Goal: Transaction & Acquisition: Purchase product/service

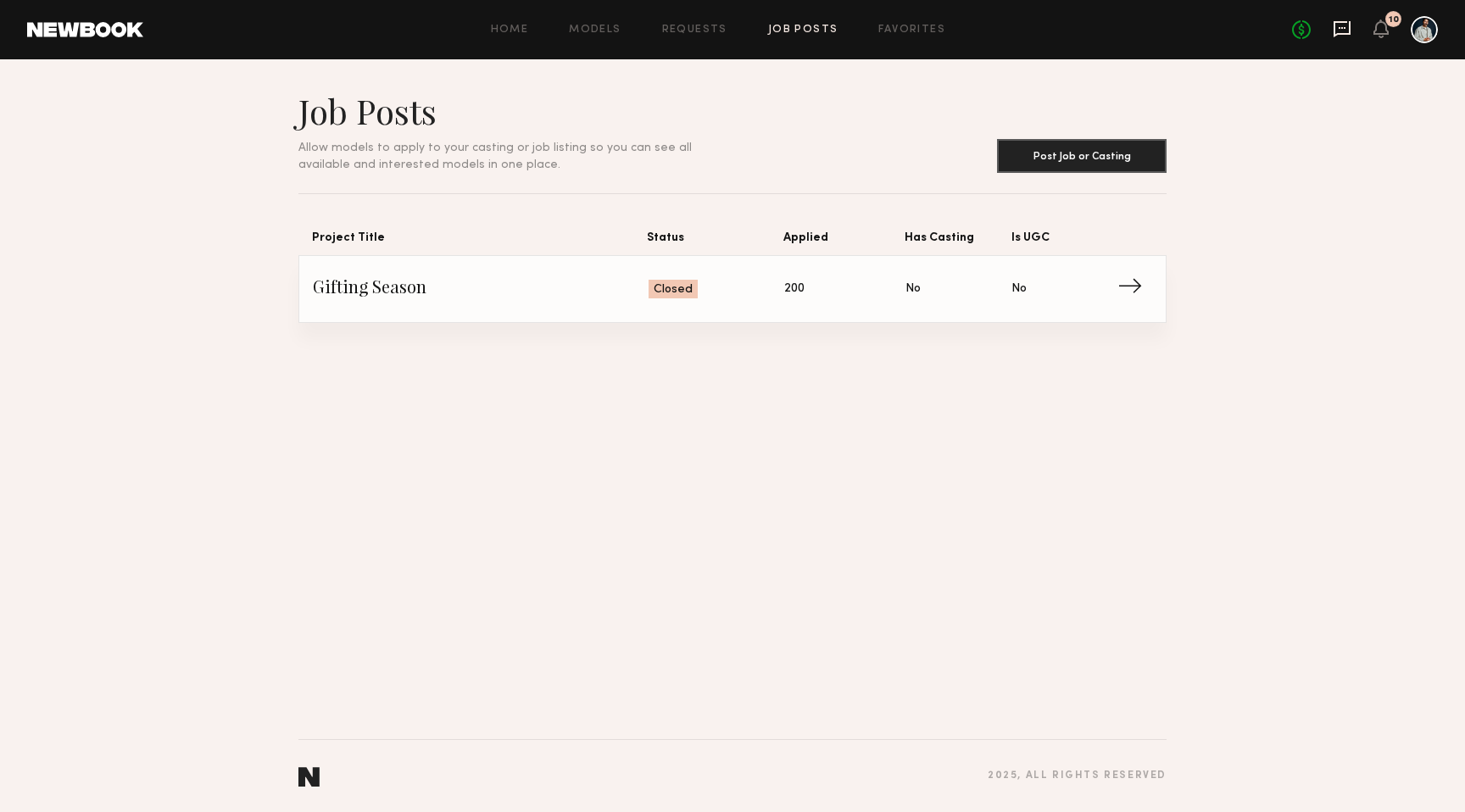
click at [1336, 29] on icon at bounding box center [1341, 28] width 19 height 19
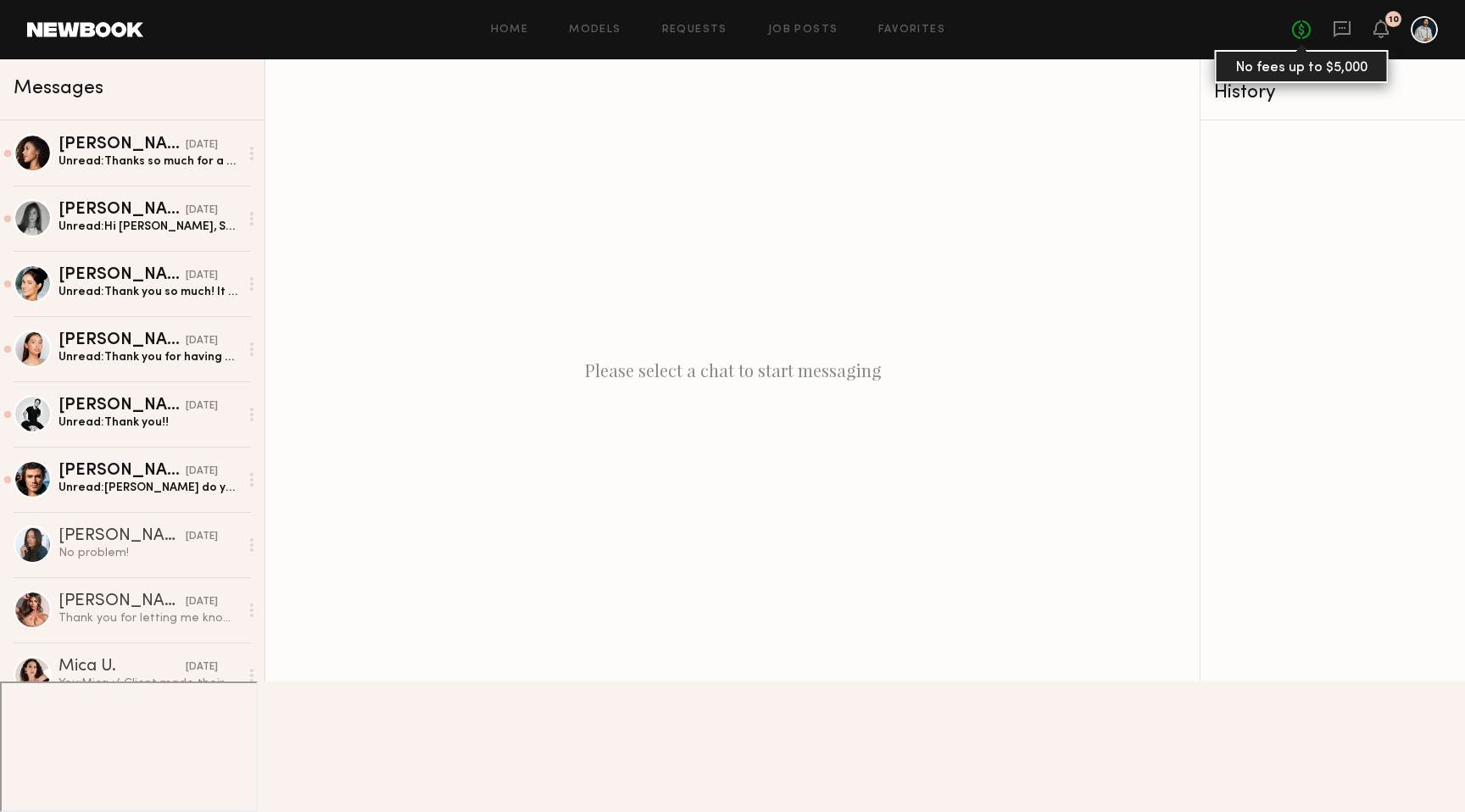
click at [1301, 34] on link "No fees up to $5,000" at bounding box center [1301, 29] width 19 height 19
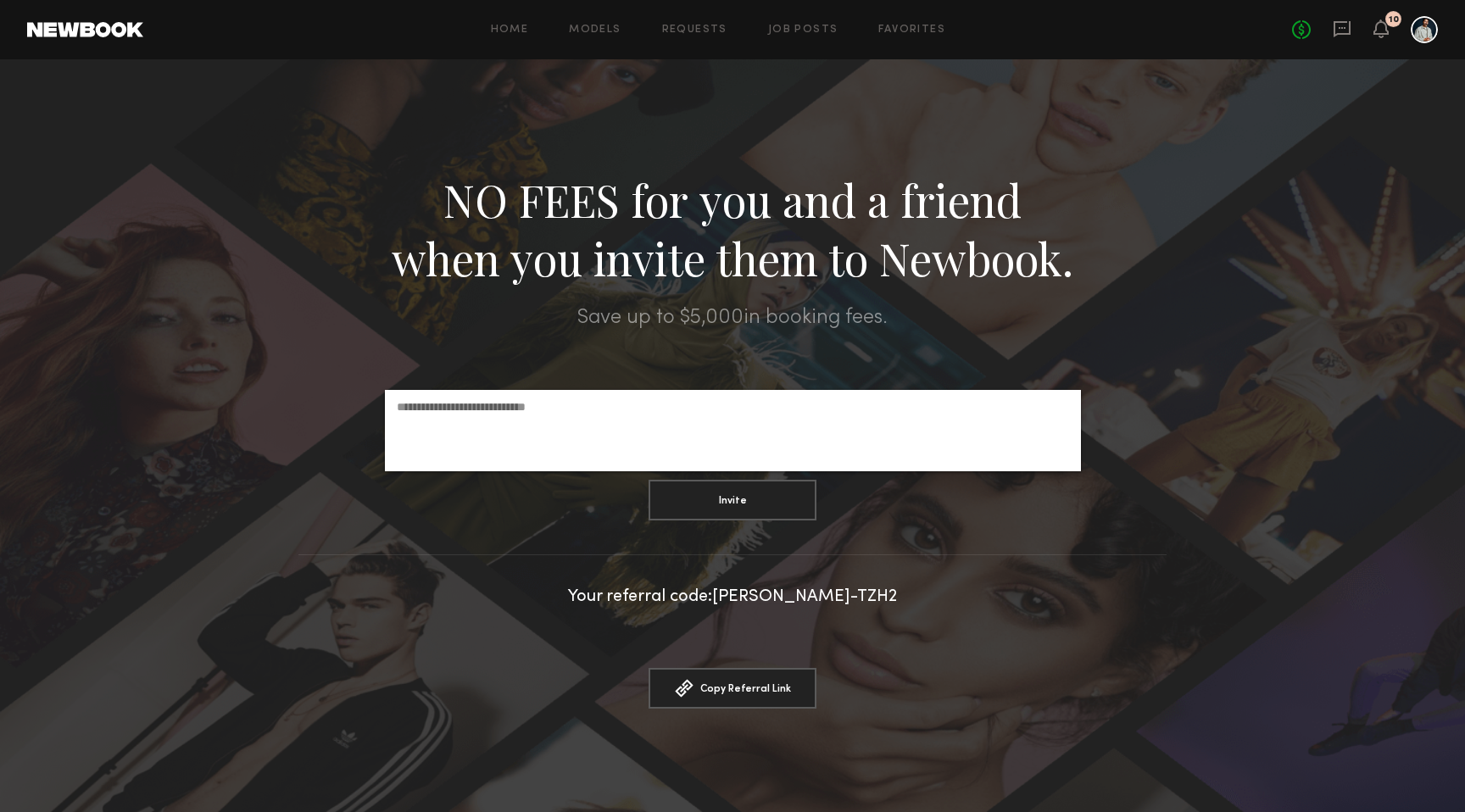
click at [1422, 25] on div at bounding box center [1424, 30] width 27 height 27
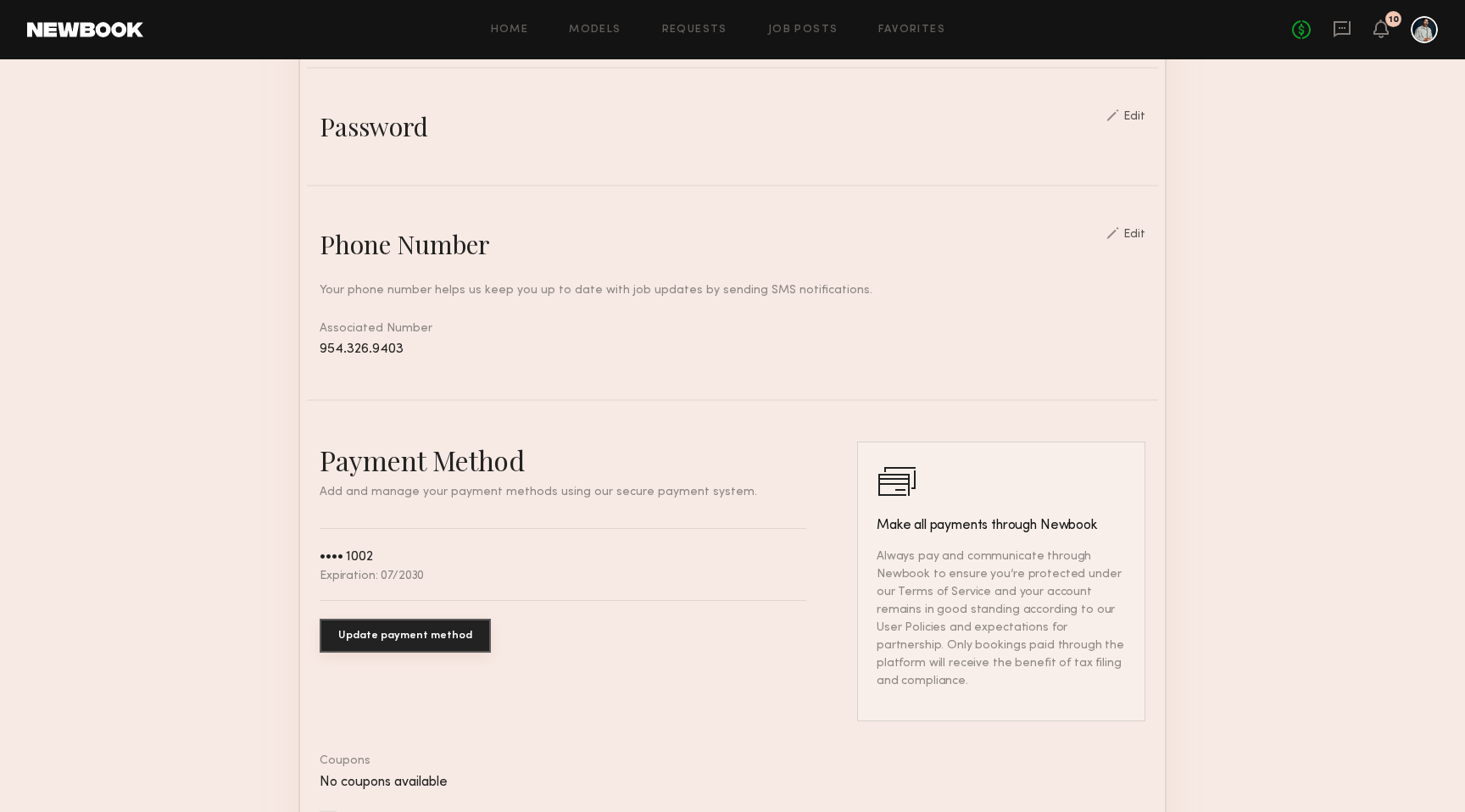
scroll to position [619, 0]
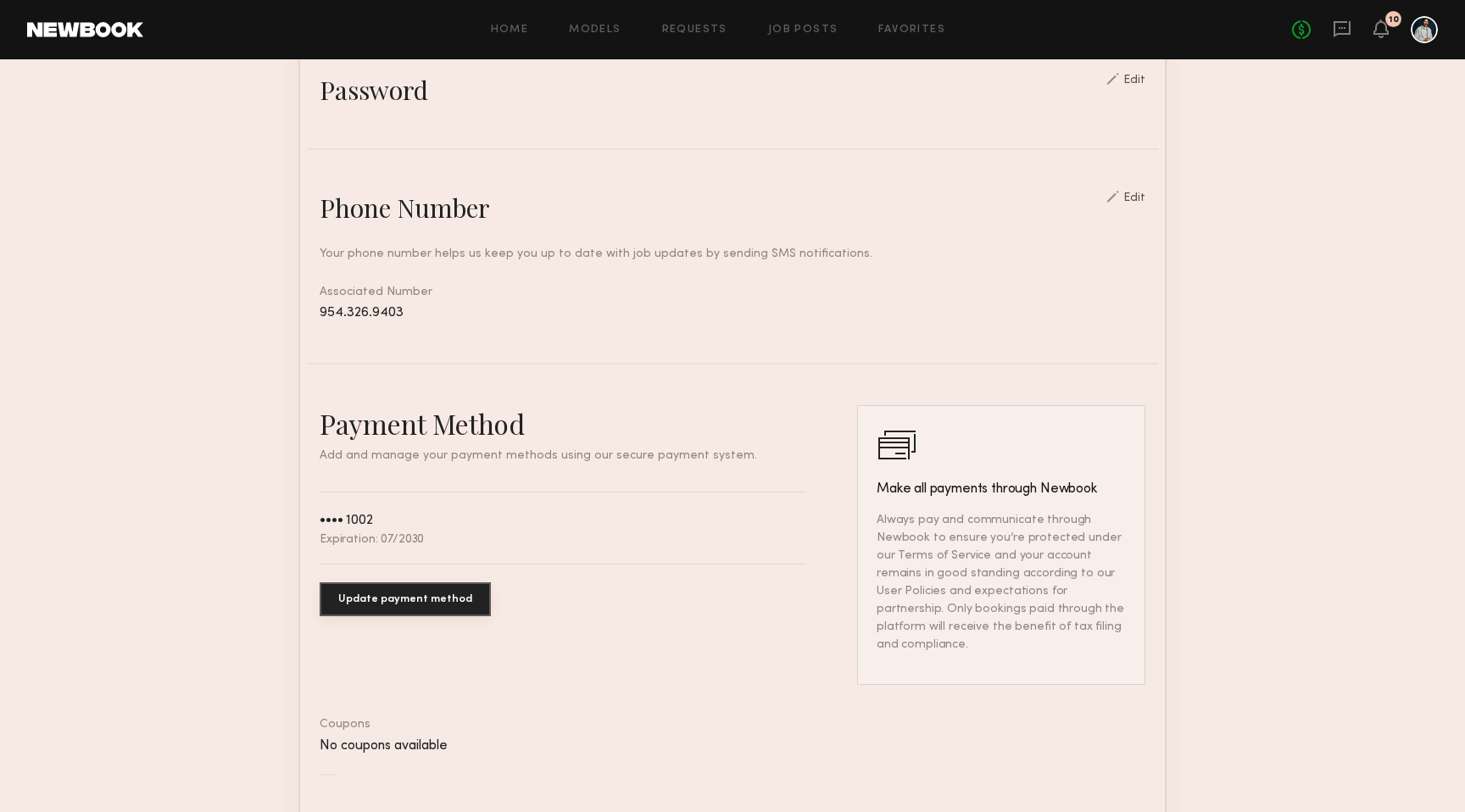
click at [378, 599] on button "Update payment method" at bounding box center [406, 599] width 172 height 34
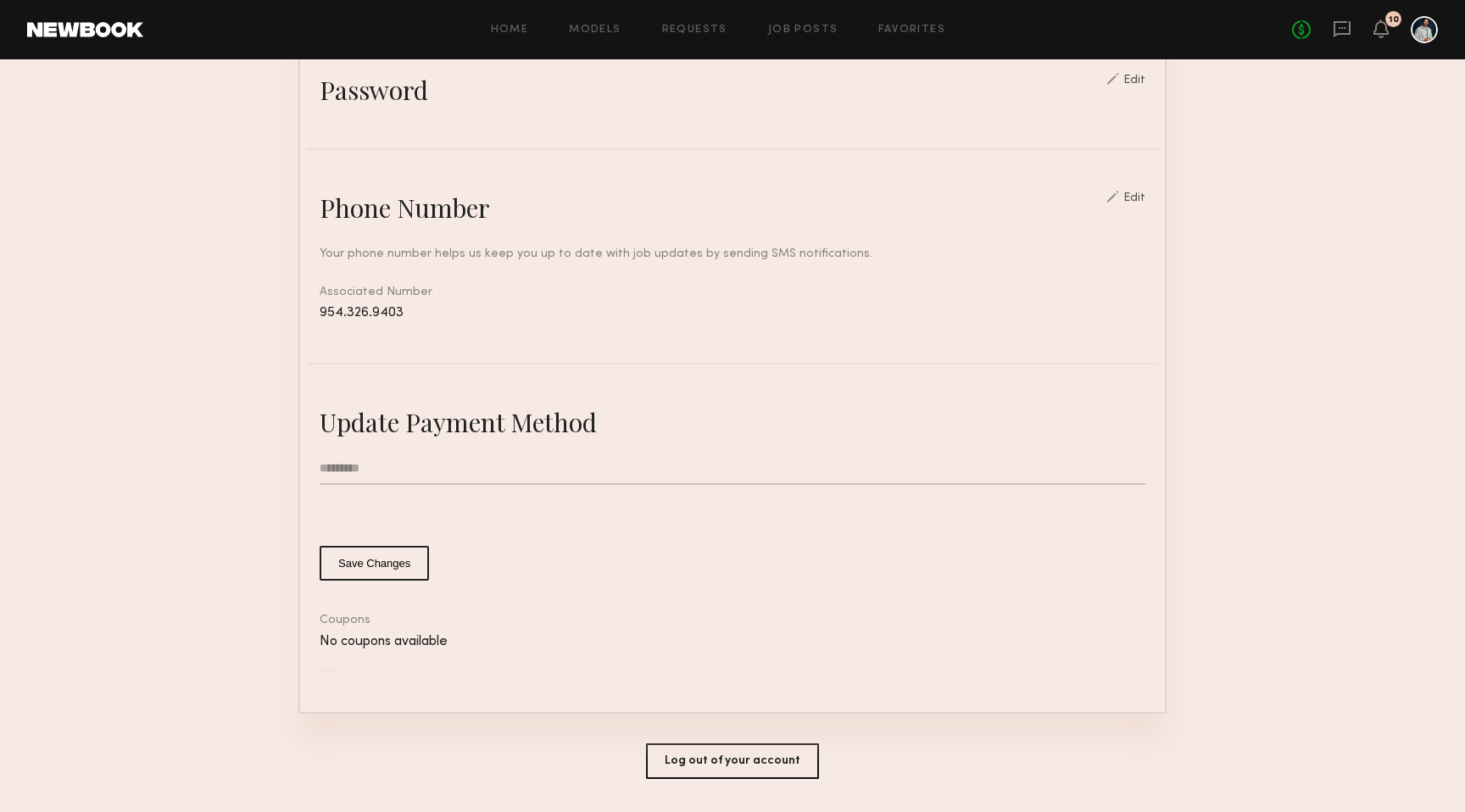
click at [368, 463] on input "text" at bounding box center [732, 468] width 826 height 32
type input "**********"
type input "*"
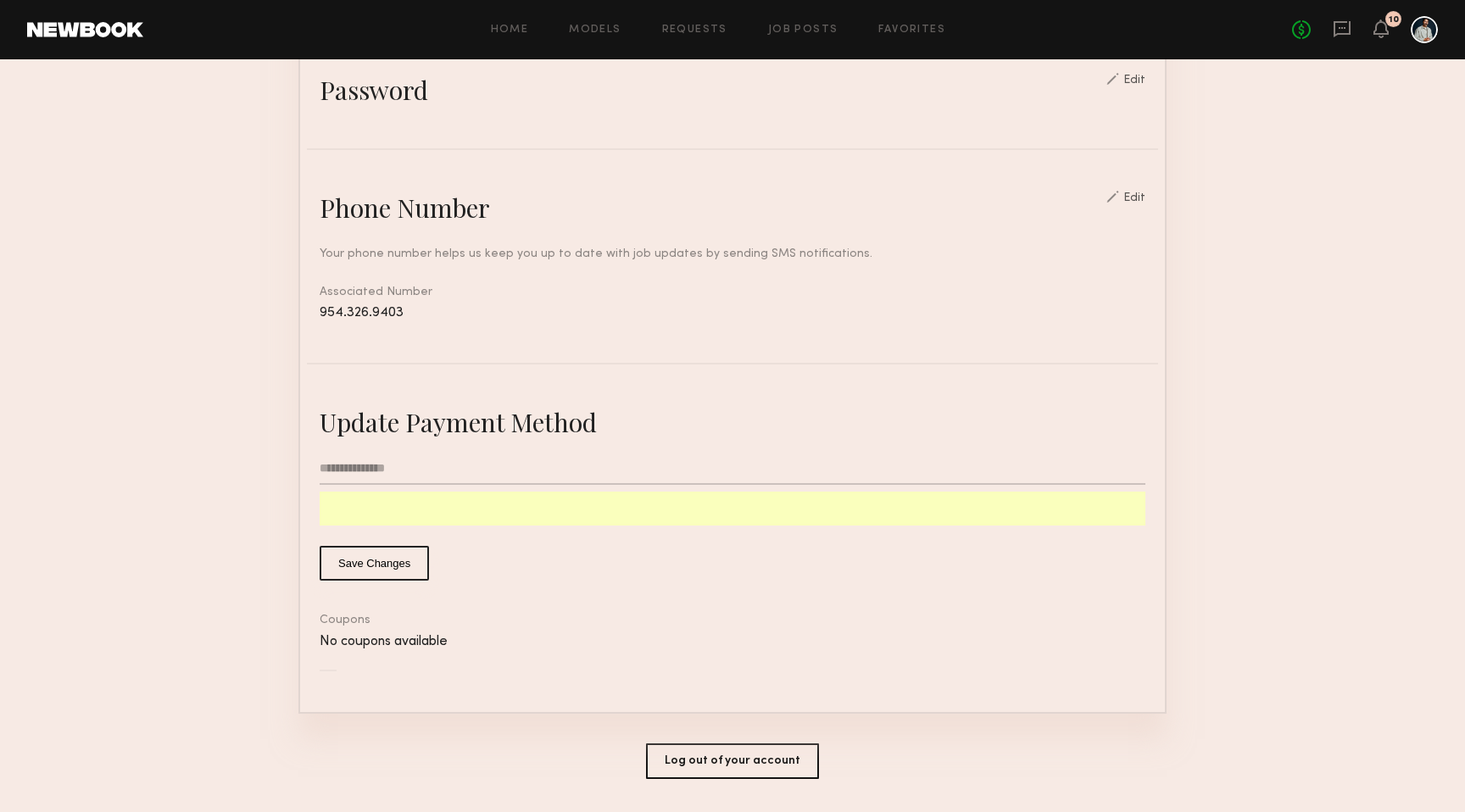
click at [373, 571] on button "Save Changes" at bounding box center [375, 563] width 109 height 35
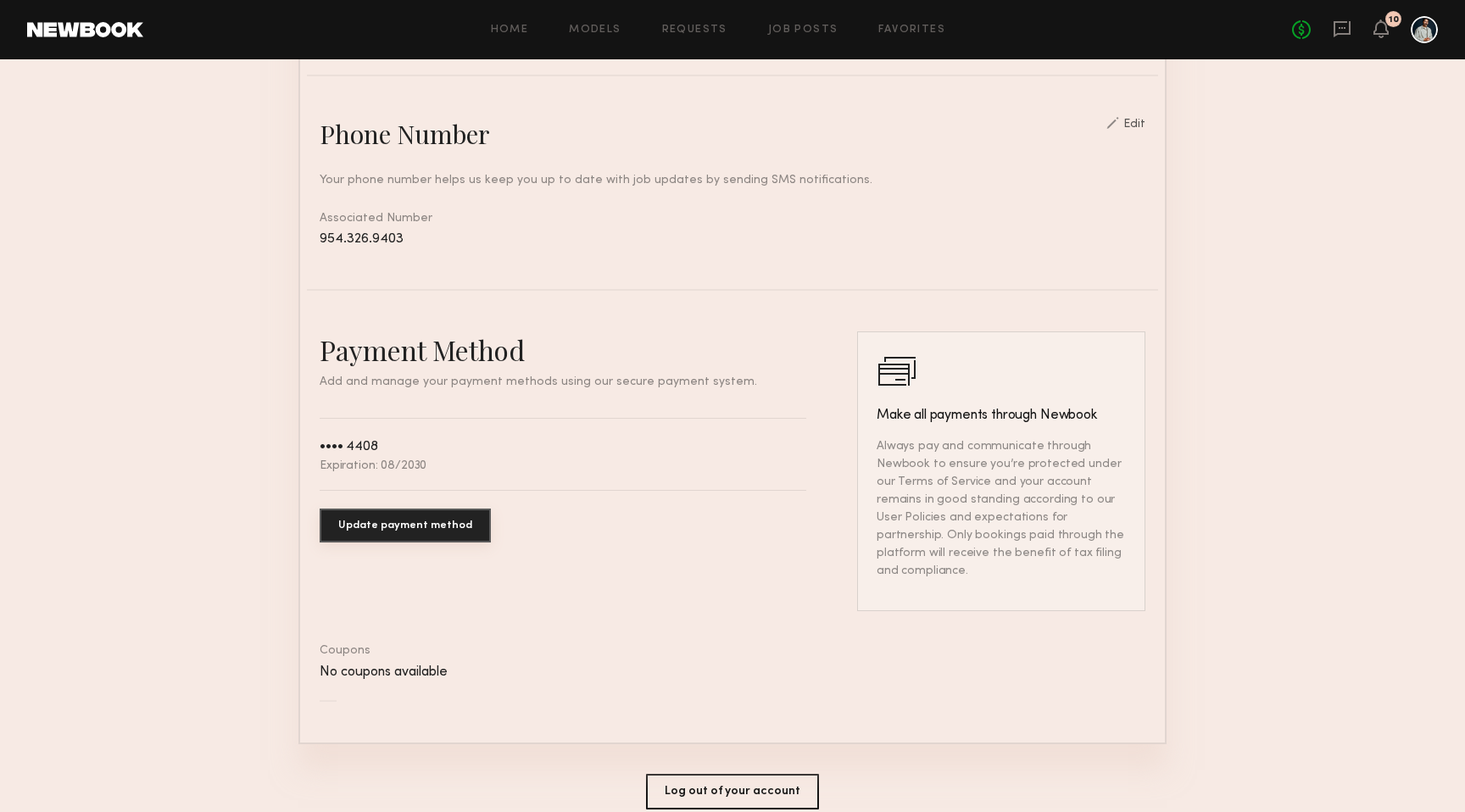
scroll to position [754, 0]
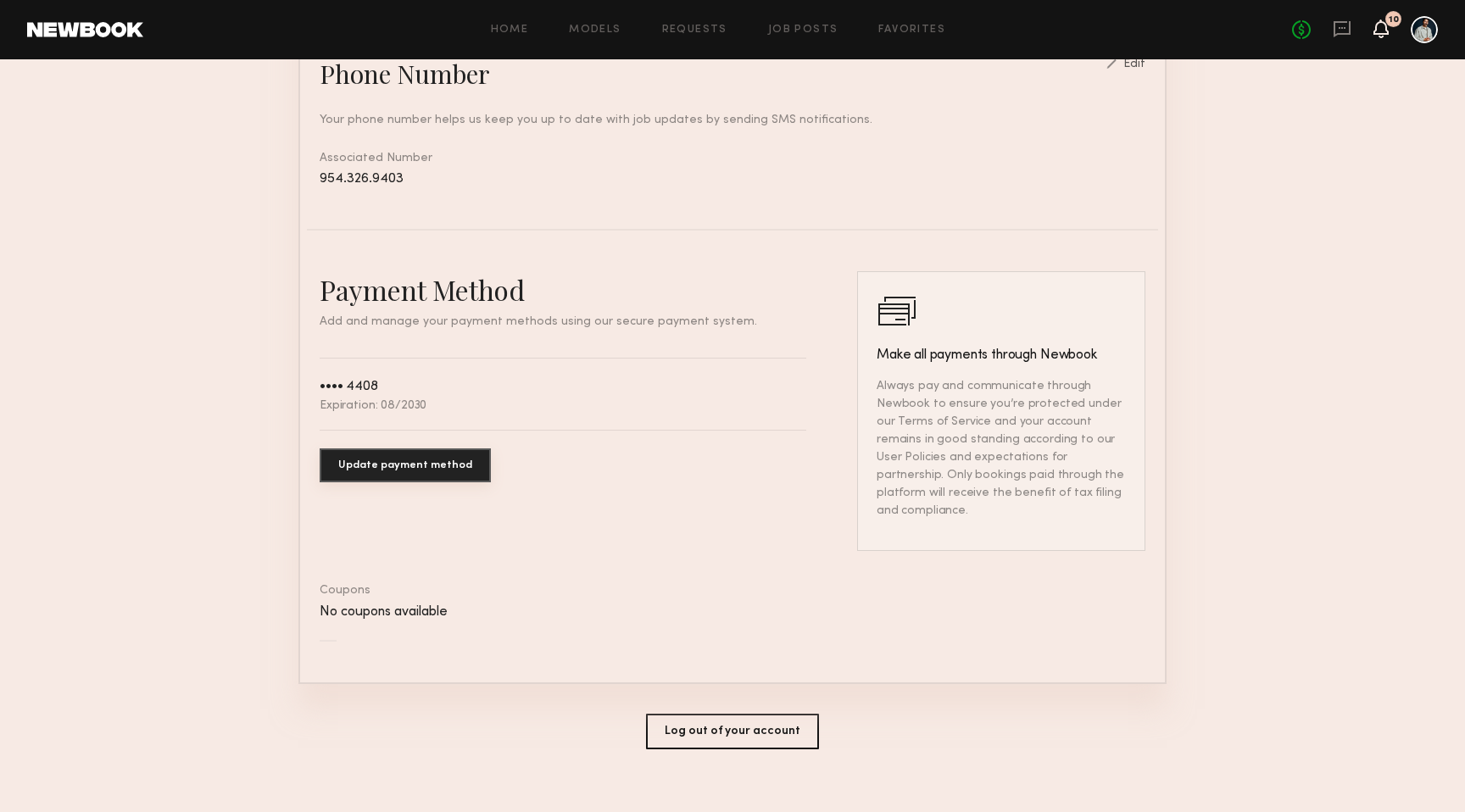
click at [1379, 28] on icon at bounding box center [1381, 28] width 14 height 12
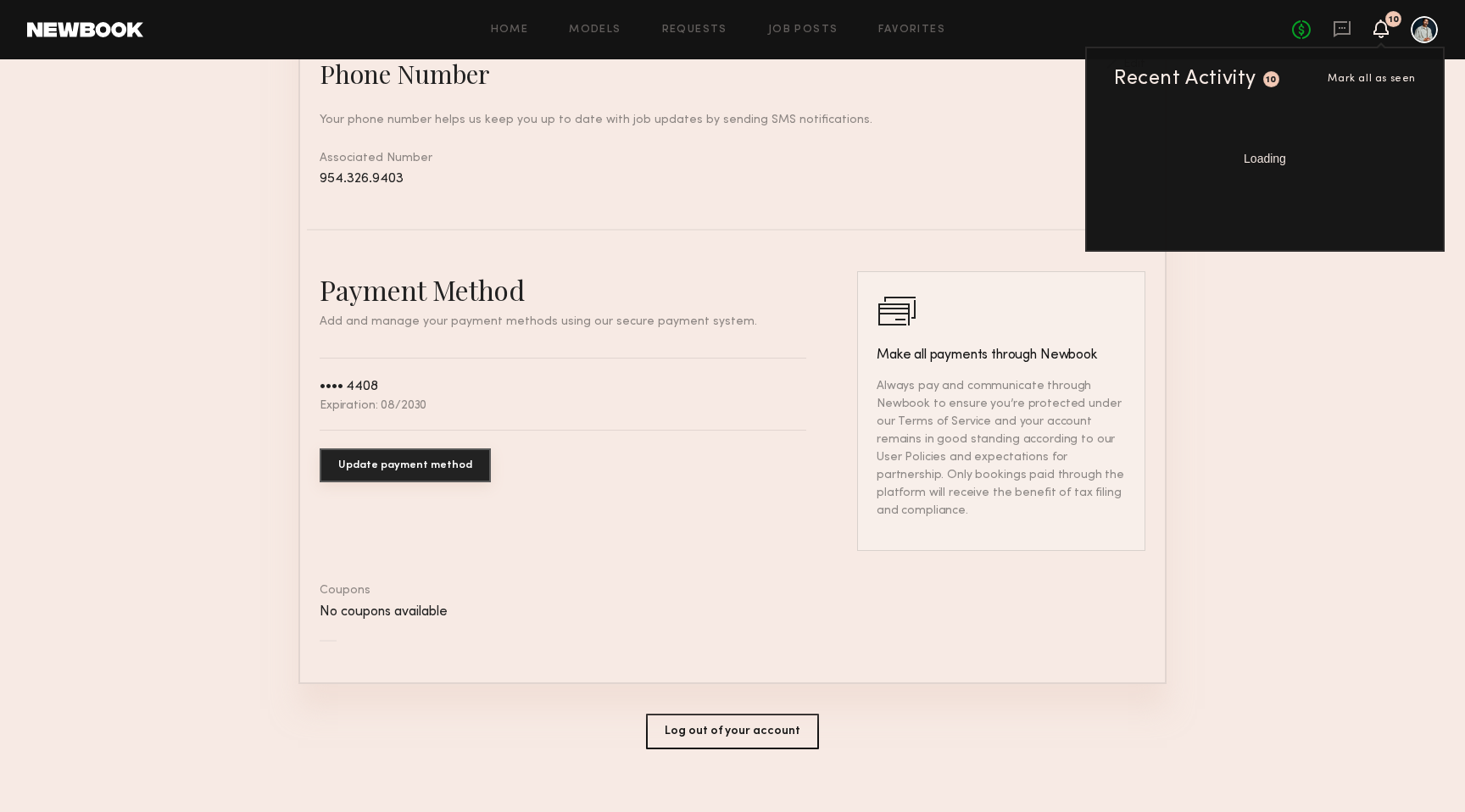
click at [1331, 29] on div "No fees up to $5,000 10 Recent Activity 10 Mark all as seen Loading" at bounding box center [1365, 30] width 145 height 27
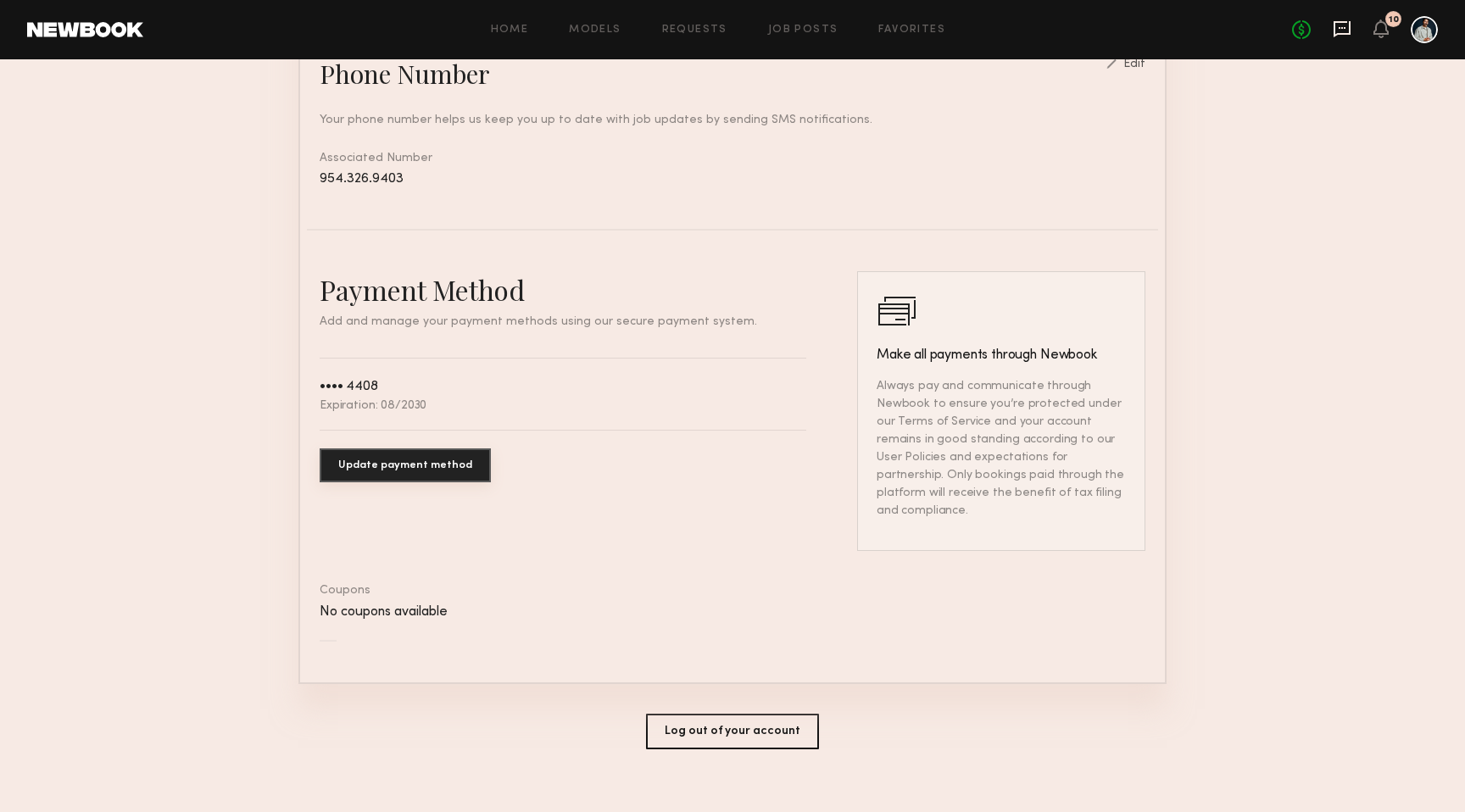
click at [1342, 29] on icon at bounding box center [1341, 28] width 19 height 19
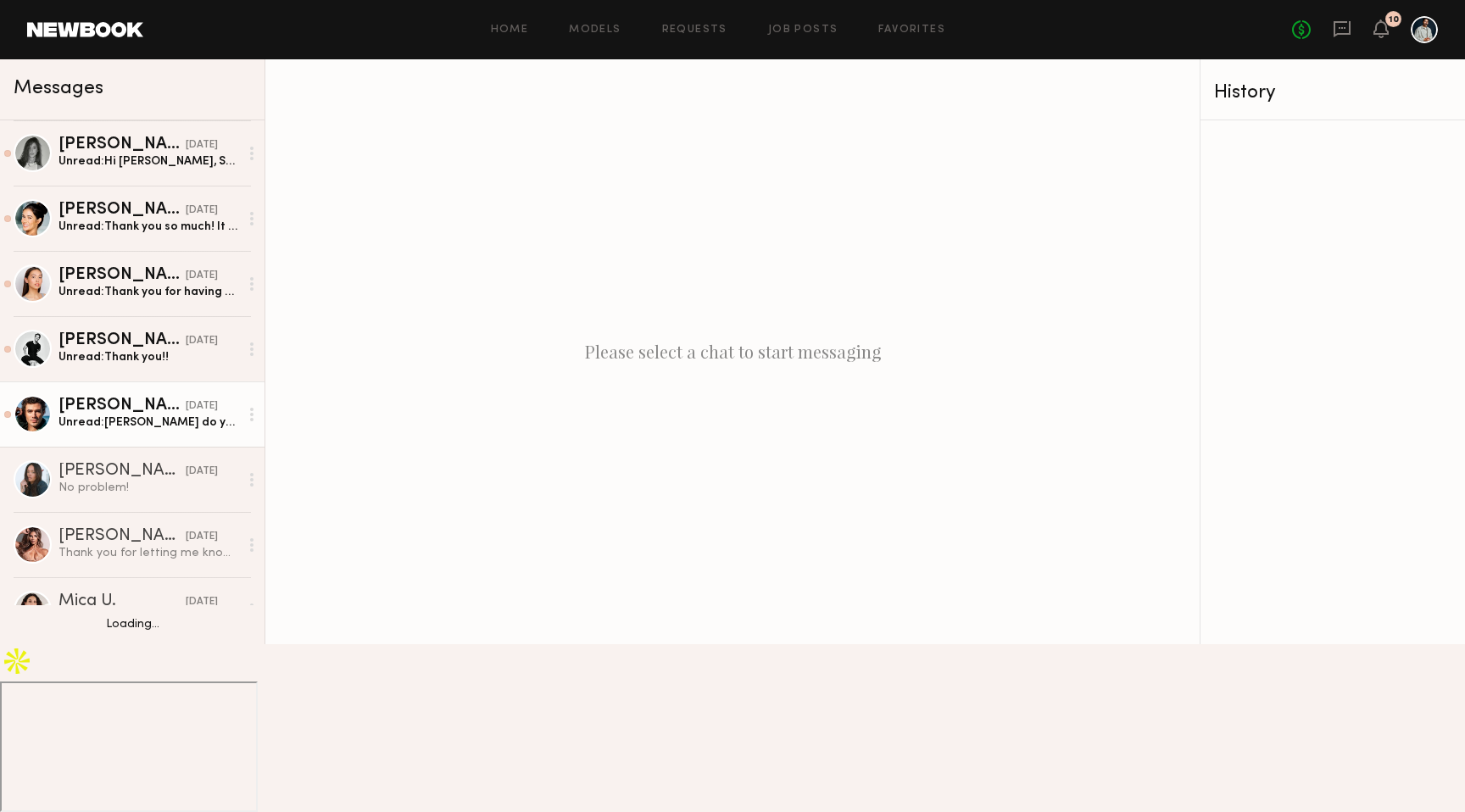
scroll to position [69, 0]
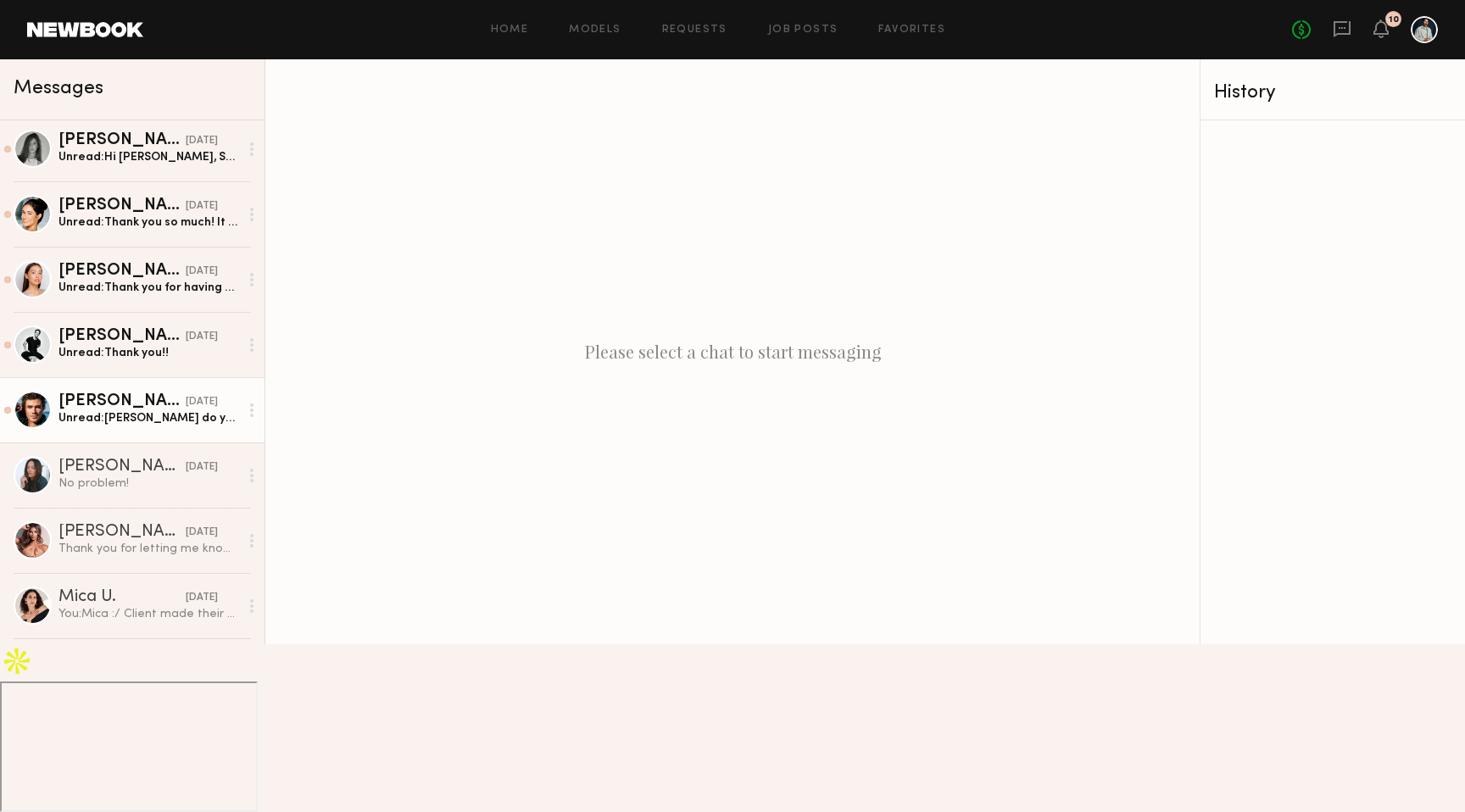
click at [159, 411] on div "Unread: Yoo do you have a call sheet for tomorrow yet? Ty!" at bounding box center [148, 418] width 180 height 17
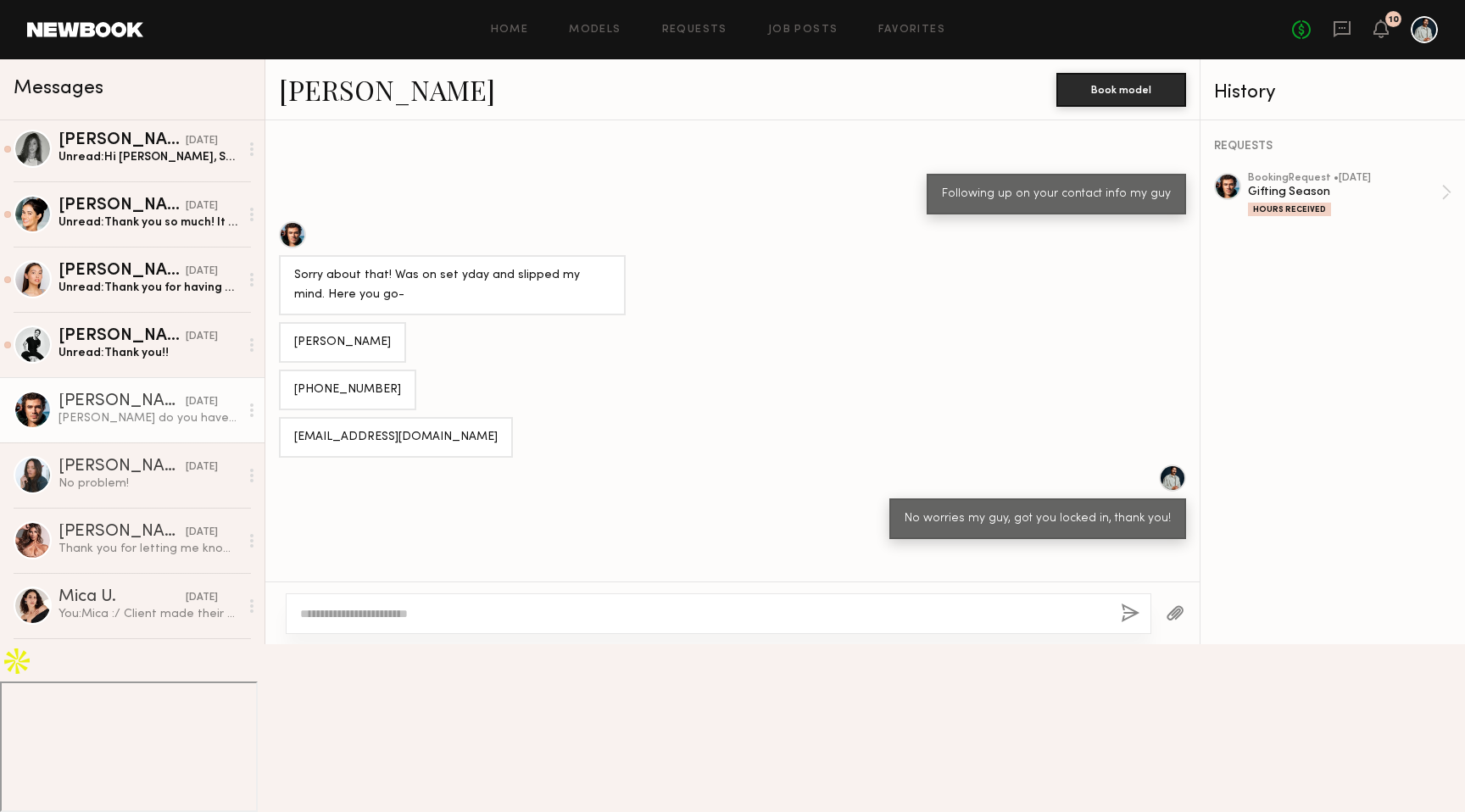
scroll to position [657, 0]
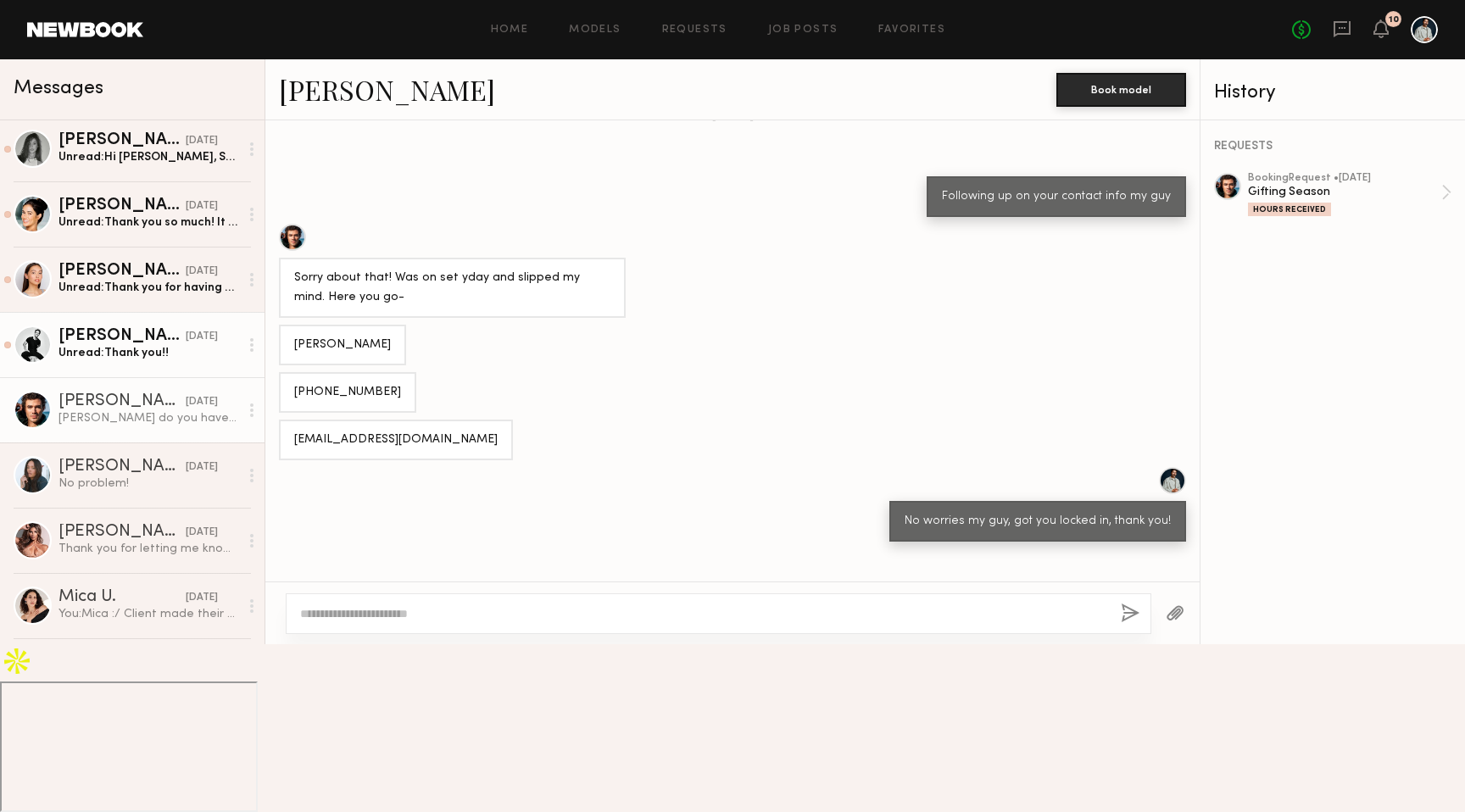
click at [99, 340] on div "Charlie M." at bounding box center [122, 335] width 127 height 17
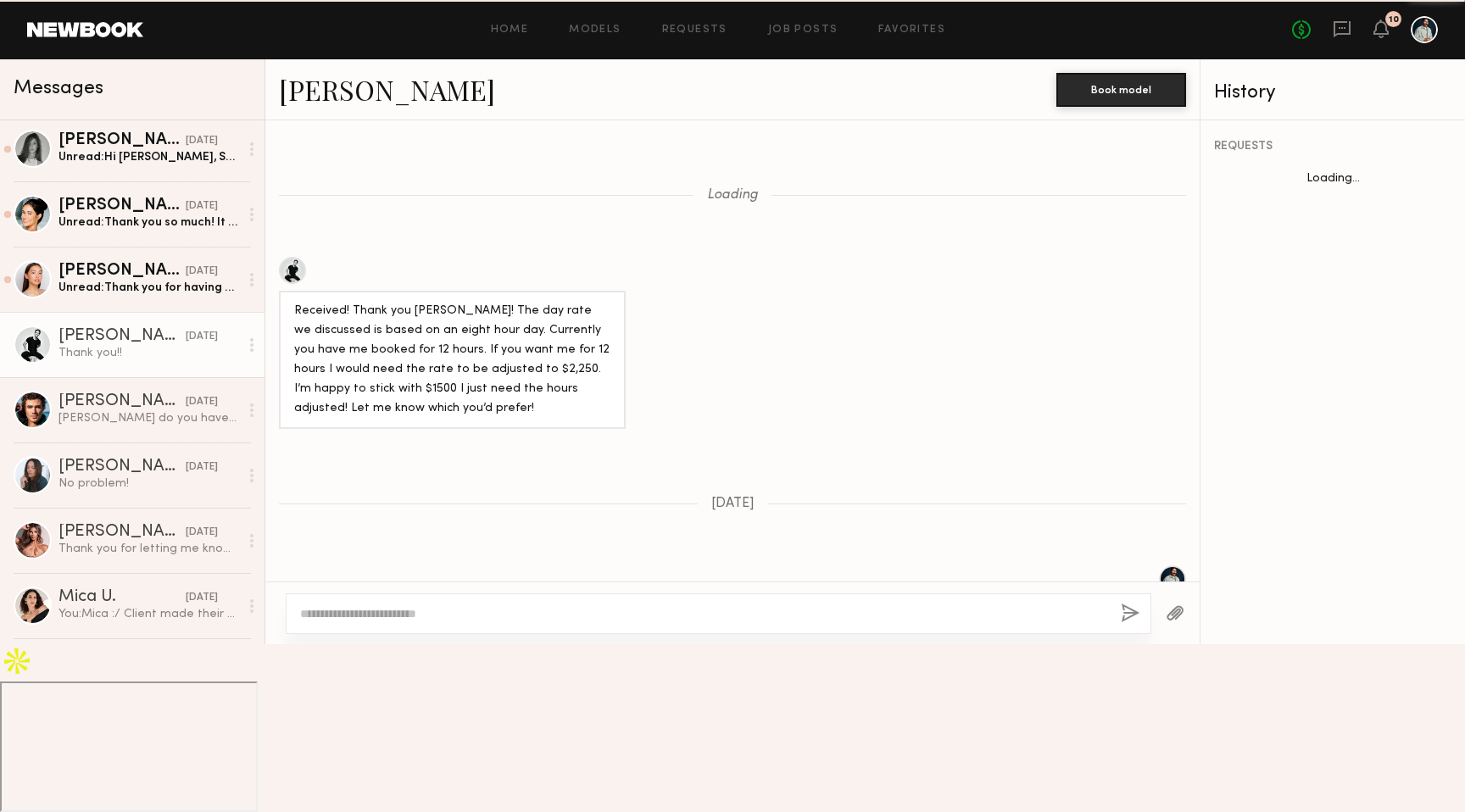
scroll to position [822, 0]
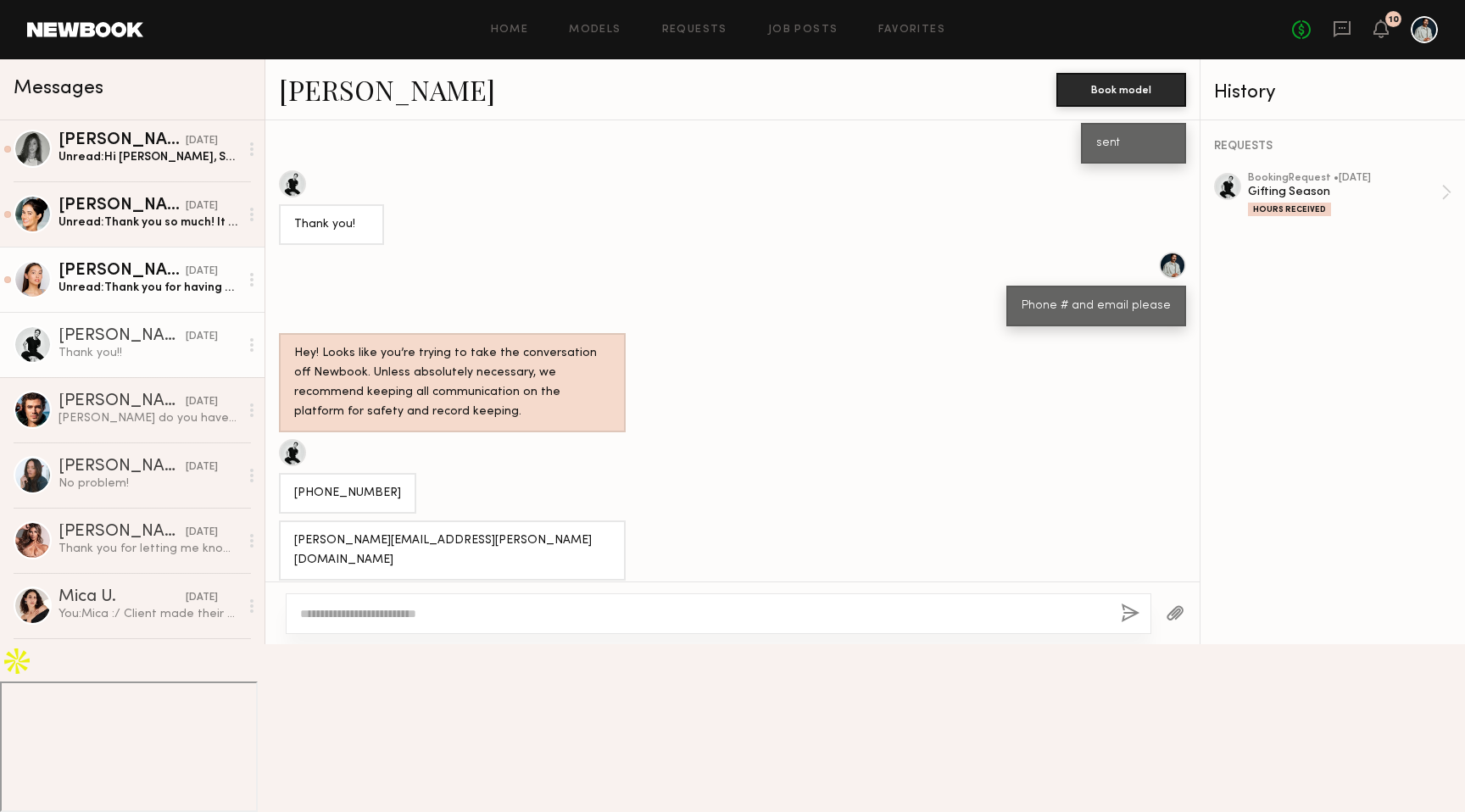
click at [149, 289] on div "Unread: Thank you for having me - such a fun day!" at bounding box center [148, 288] width 180 height 17
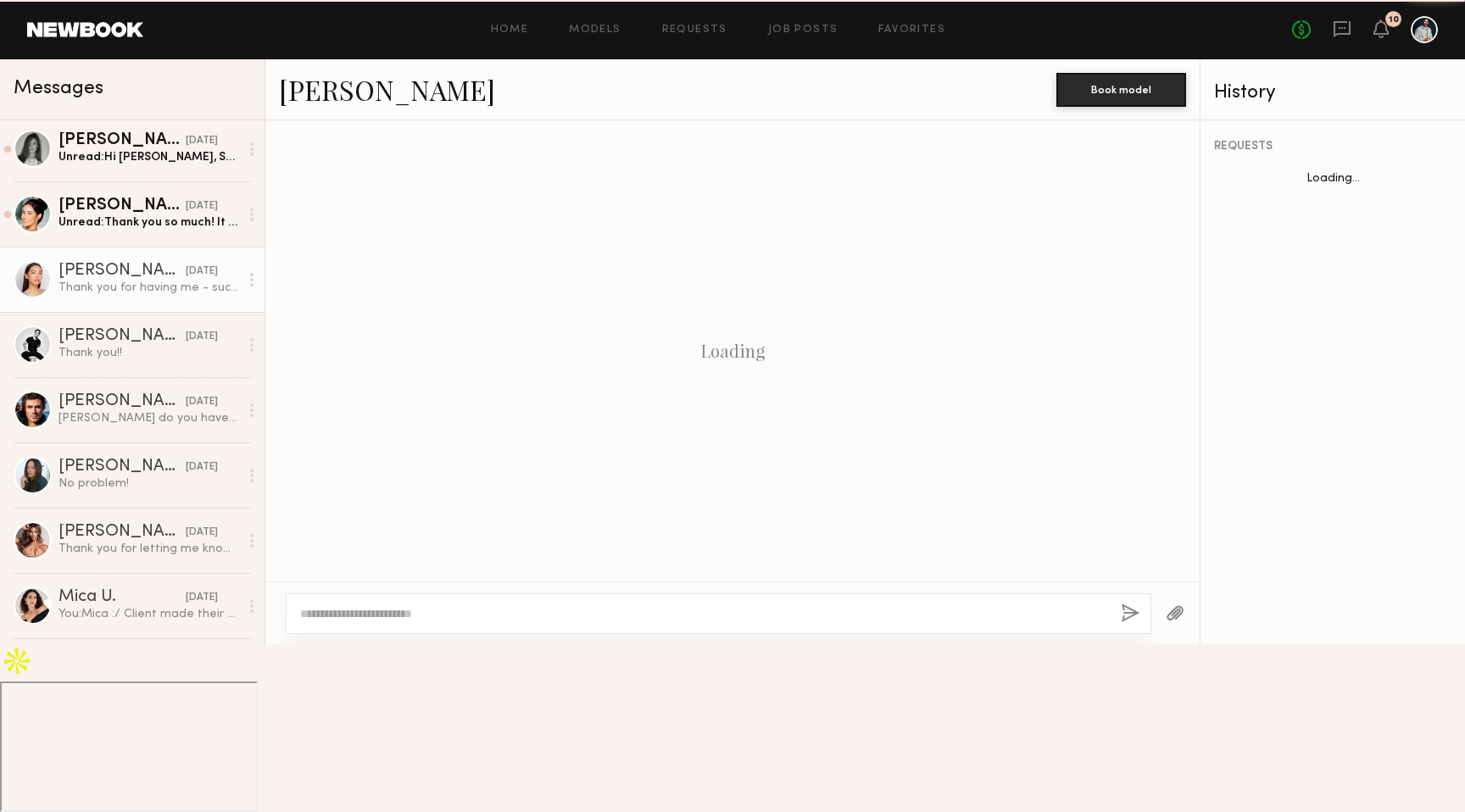
scroll to position [1152, 0]
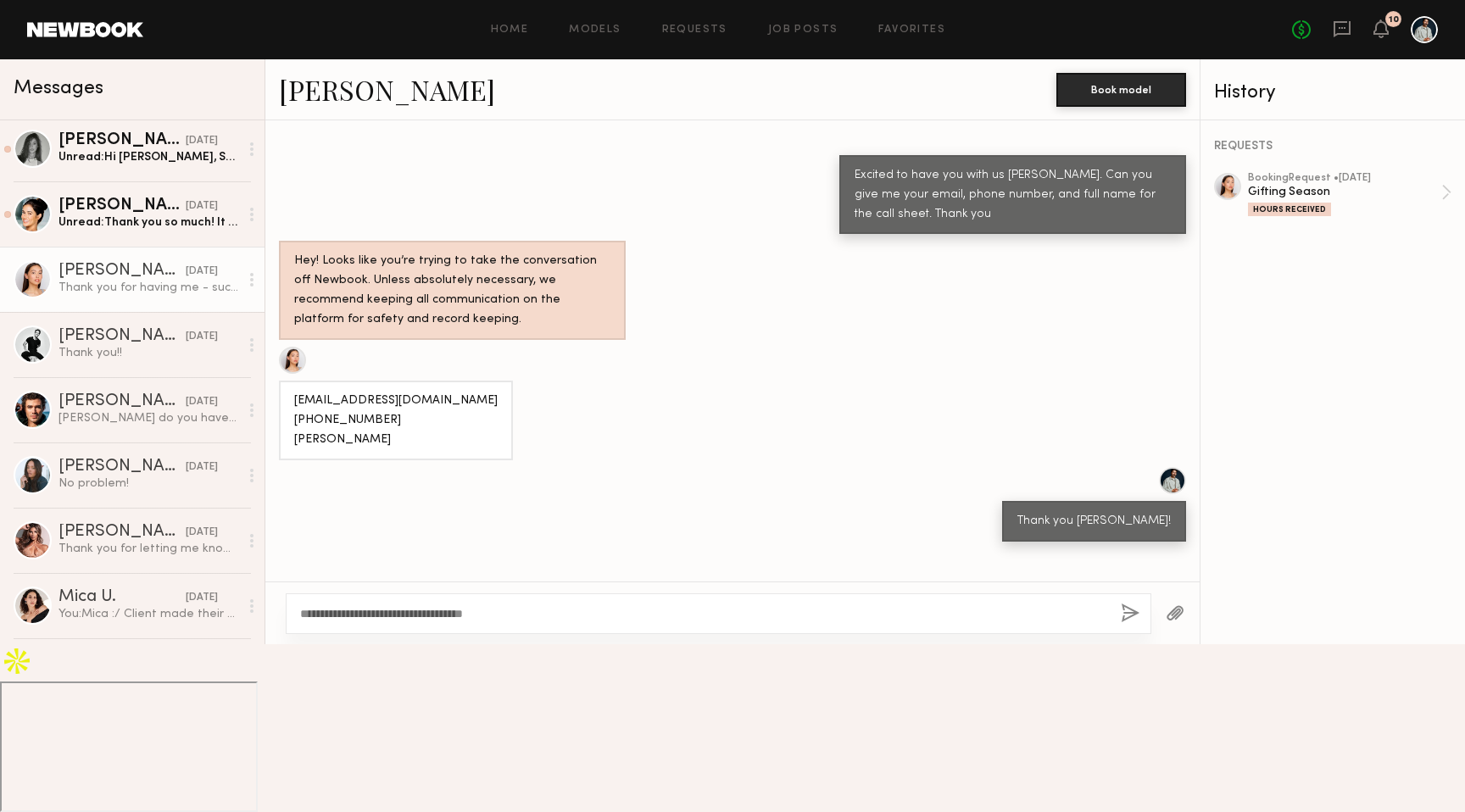
type textarea "**********"
click at [1131, 625] on button "button" at bounding box center [1129, 614] width 19 height 21
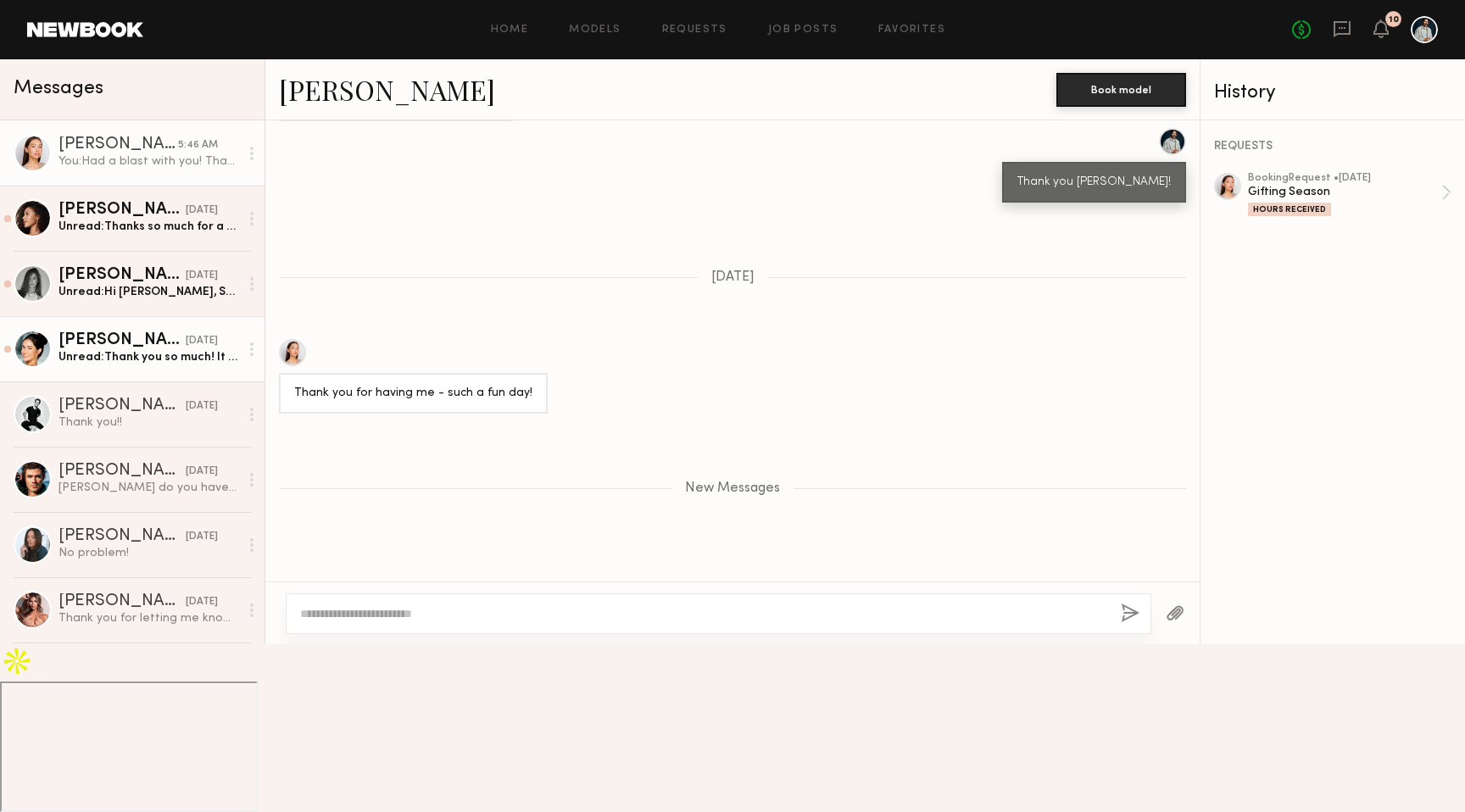
click at [158, 355] on div "Unread: Thank you so much! It was a pleasure working with you guys and hope to …" at bounding box center [148, 357] width 180 height 17
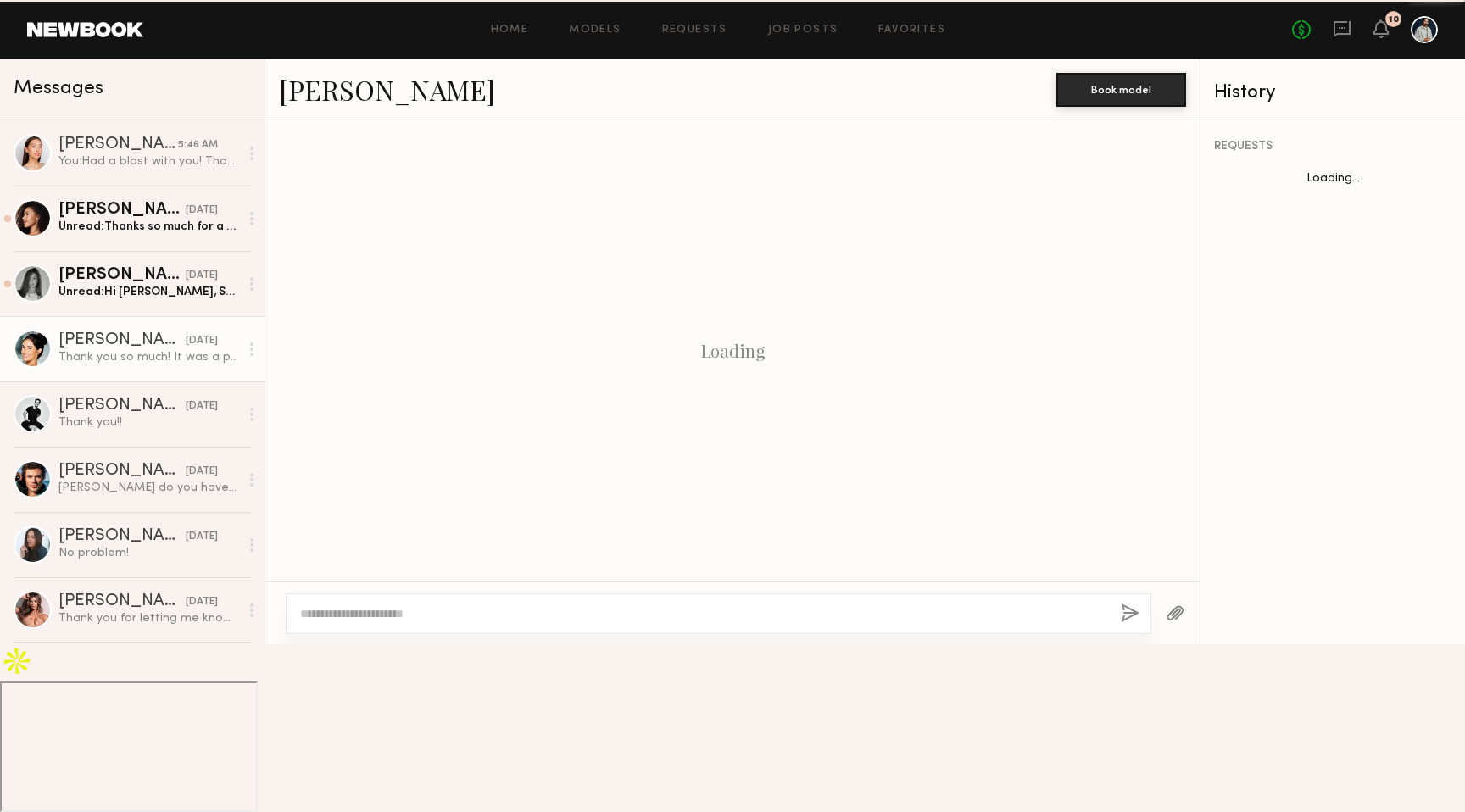
scroll to position [904, 0]
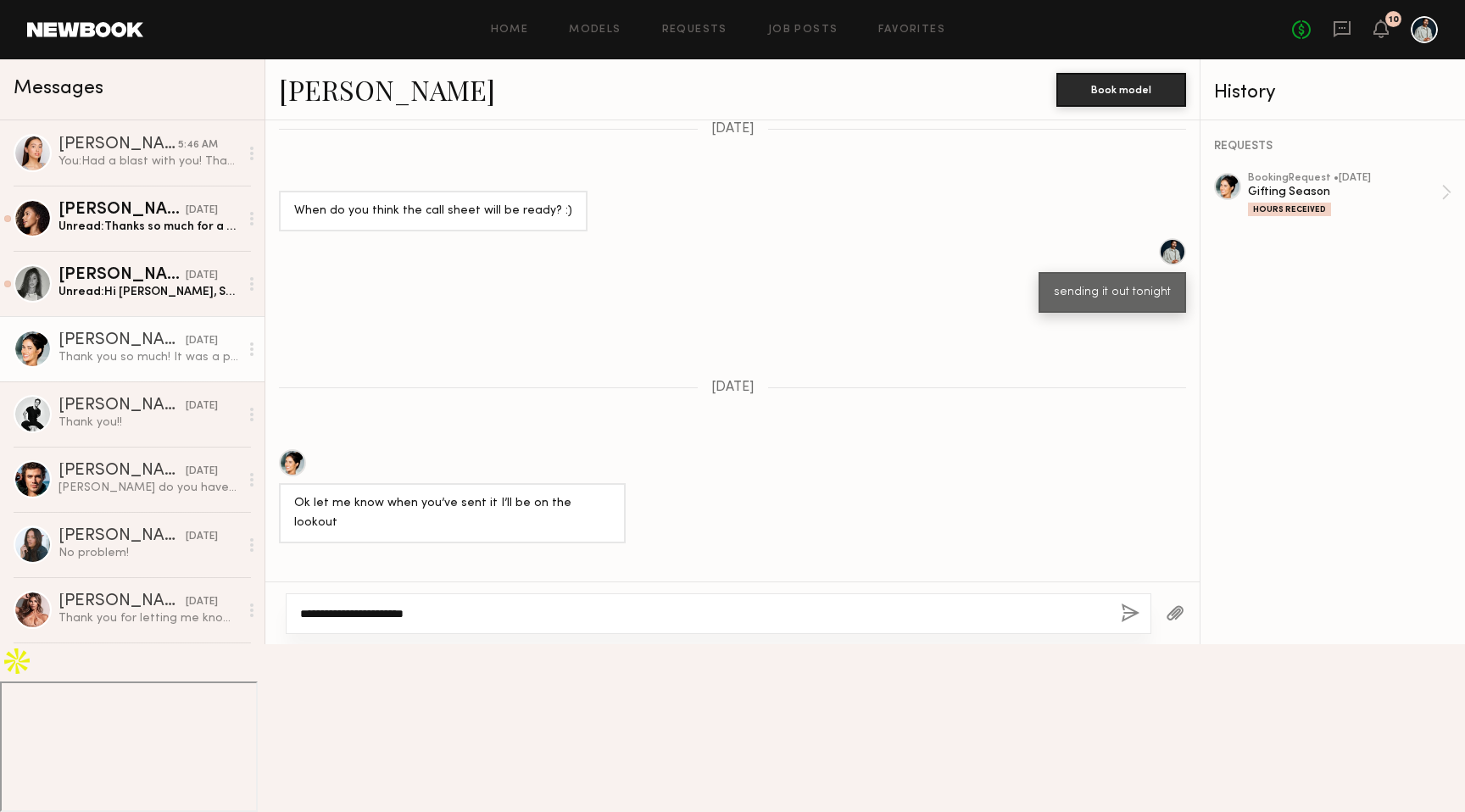
click at [461, 622] on textarea "**********" at bounding box center [703, 613] width 807 height 17
click at [430, 622] on textarea "**********" at bounding box center [703, 613] width 807 height 17
type textarea "**********"
click at [1130, 625] on button "button" at bounding box center [1129, 614] width 19 height 21
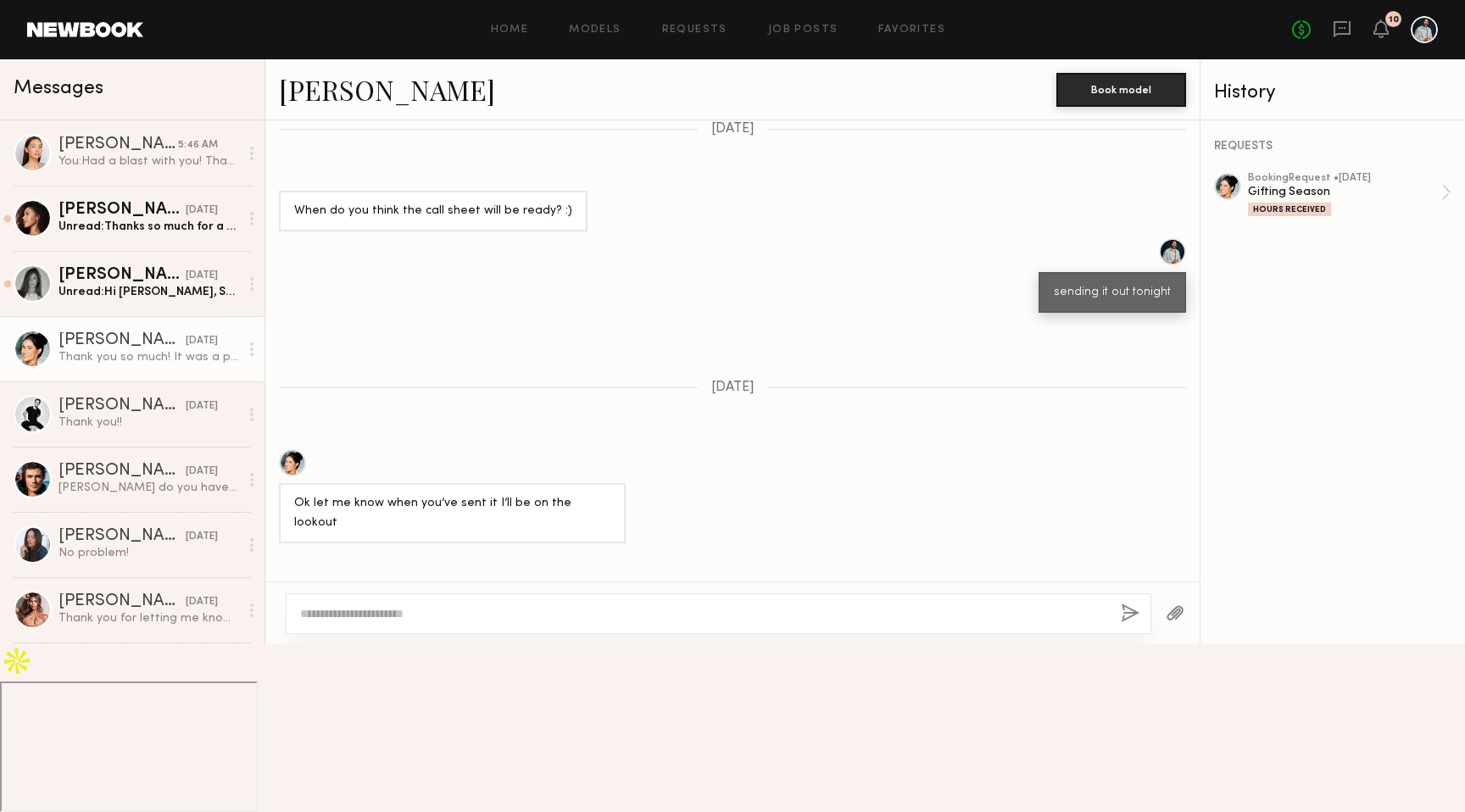
scroll to position [1248, 0]
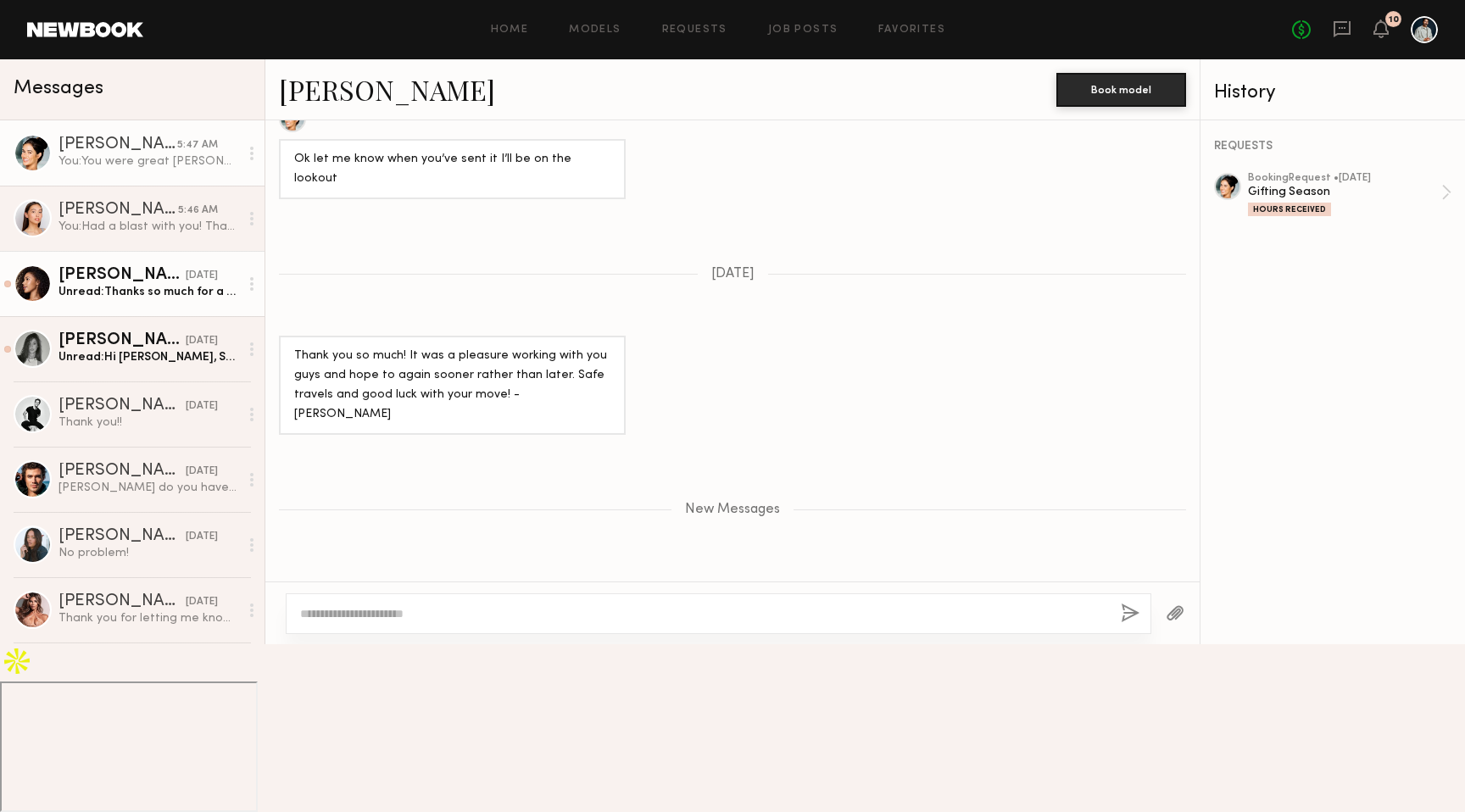
click at [155, 287] on div "Unread: Thanks so much for a great shoot! I'll keep an eye out for contracts to…" at bounding box center [148, 291] width 180 height 17
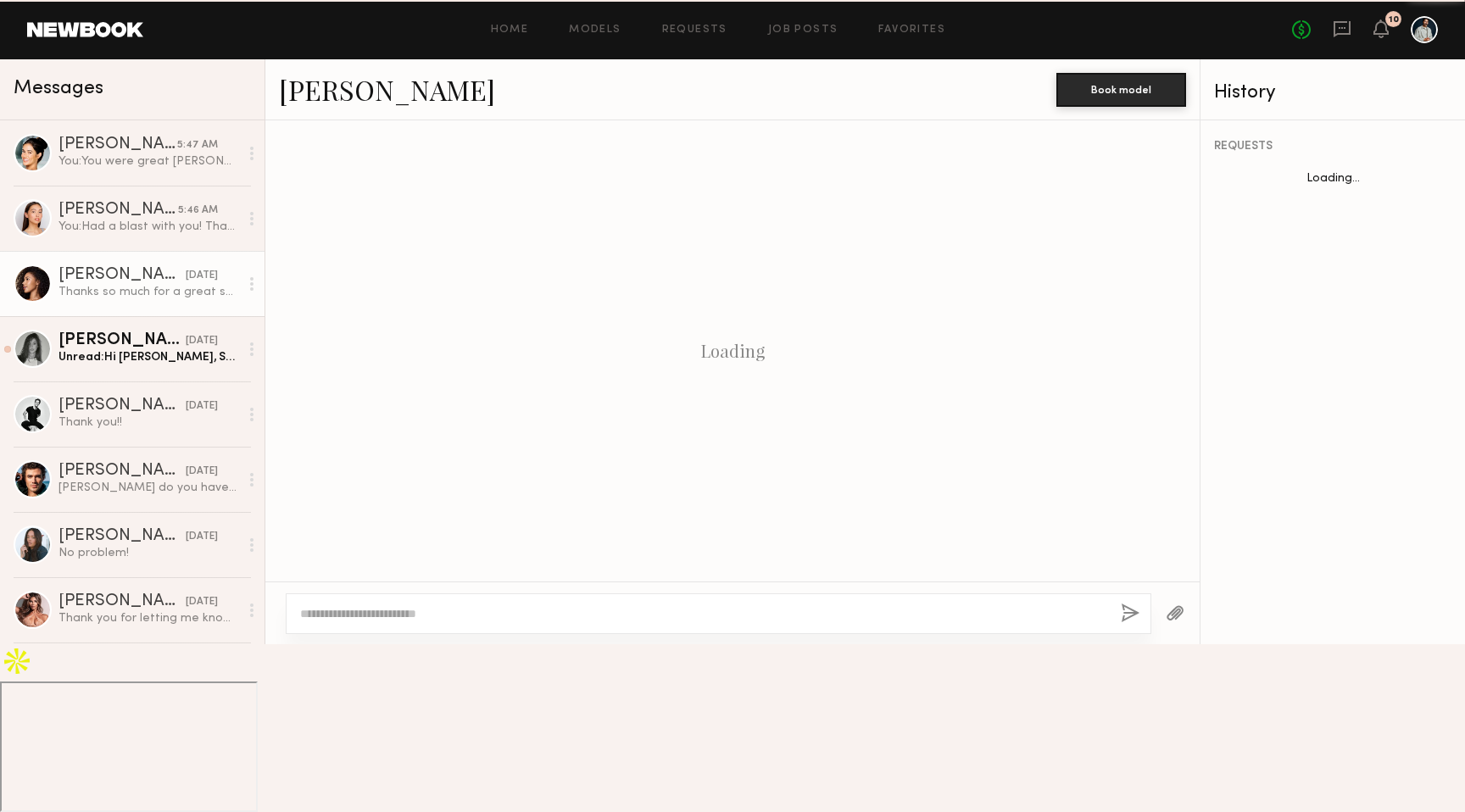
scroll to position [724, 0]
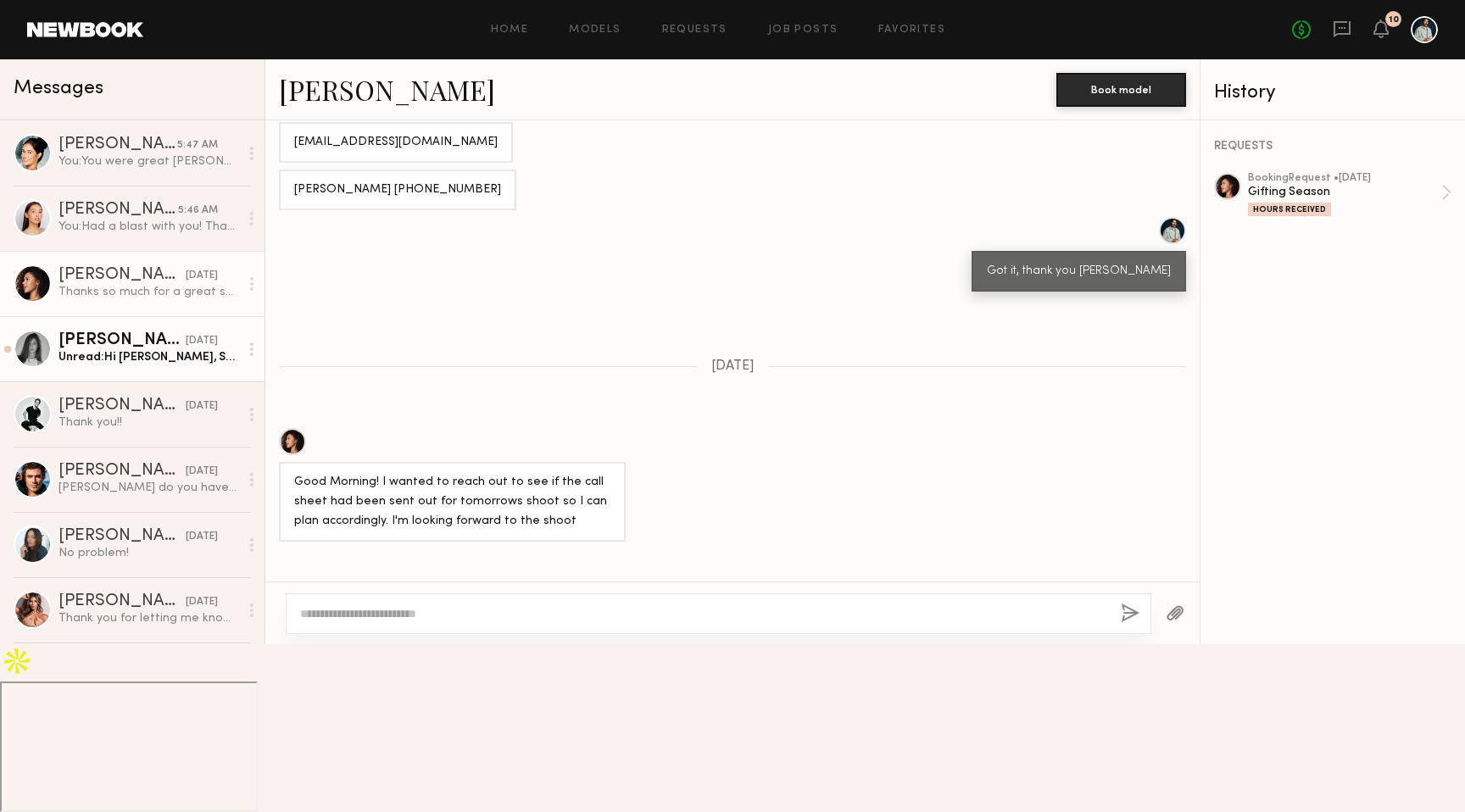
click at [185, 333] on div "[DATE]" at bounding box center [201, 341] width 32 height 17
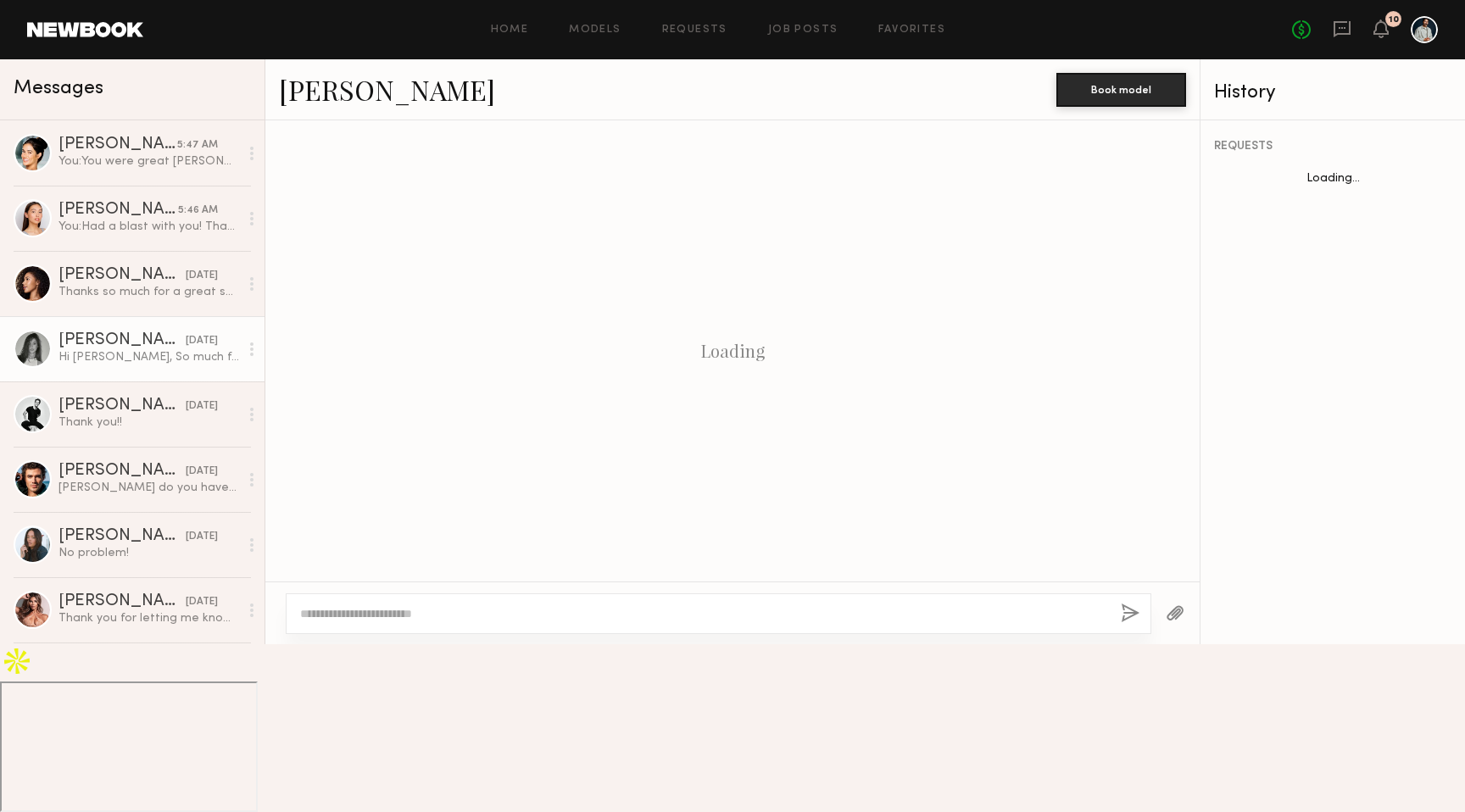
scroll to position [914, 0]
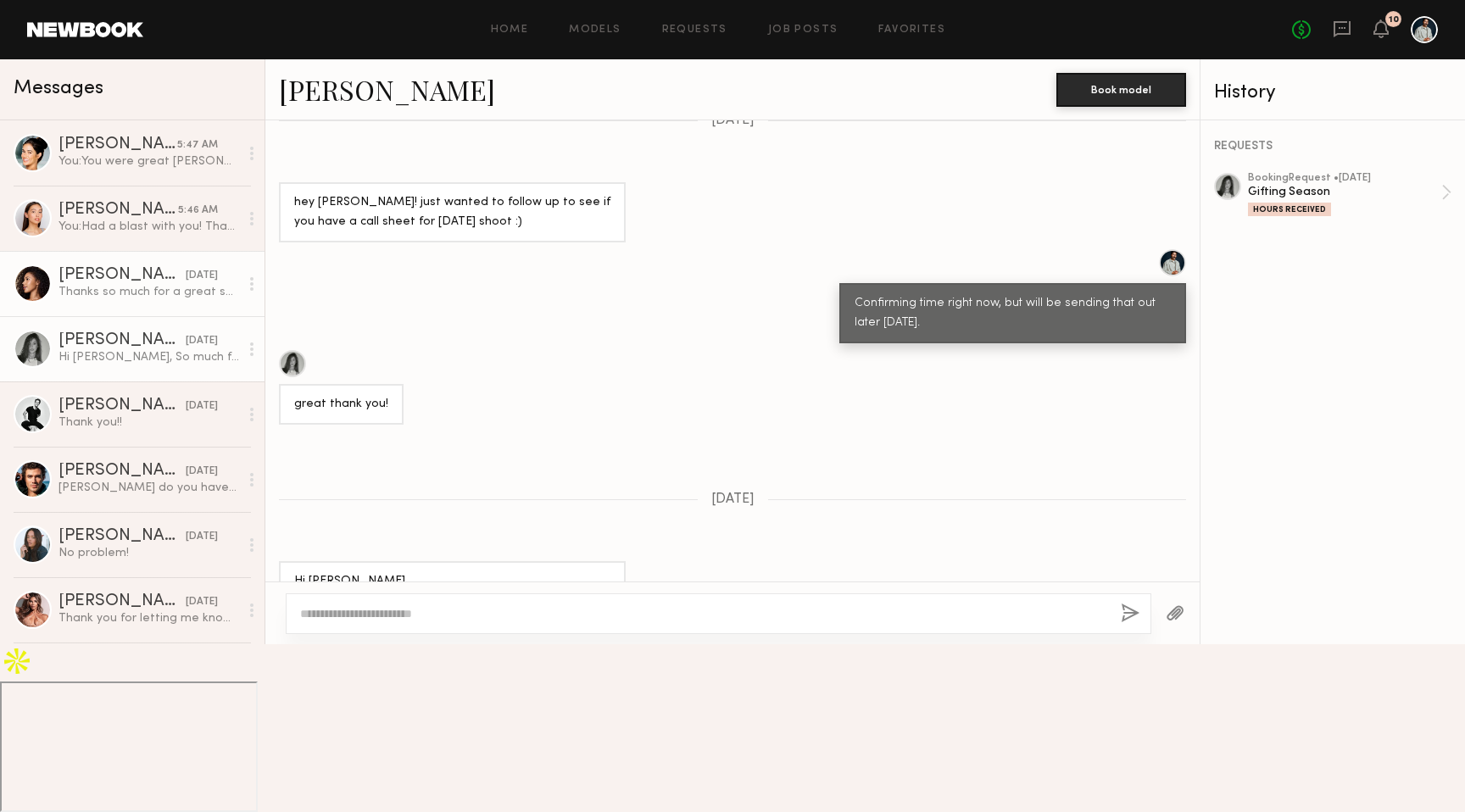
click at [168, 292] on div "Thanks so much for a great shoot! I'll keep an eye out for contracts to sign. H…" at bounding box center [148, 291] width 180 height 17
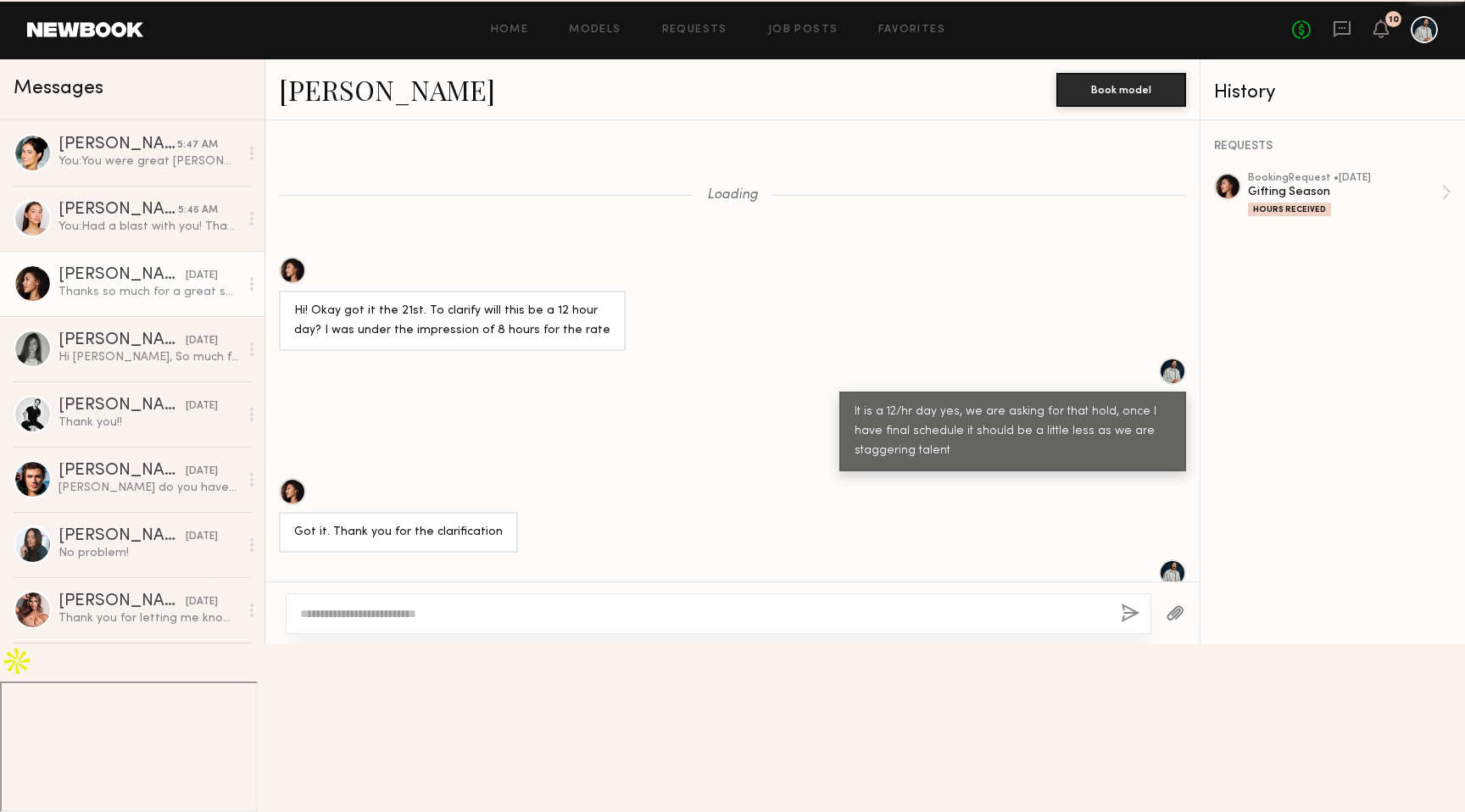
scroll to position [724, 0]
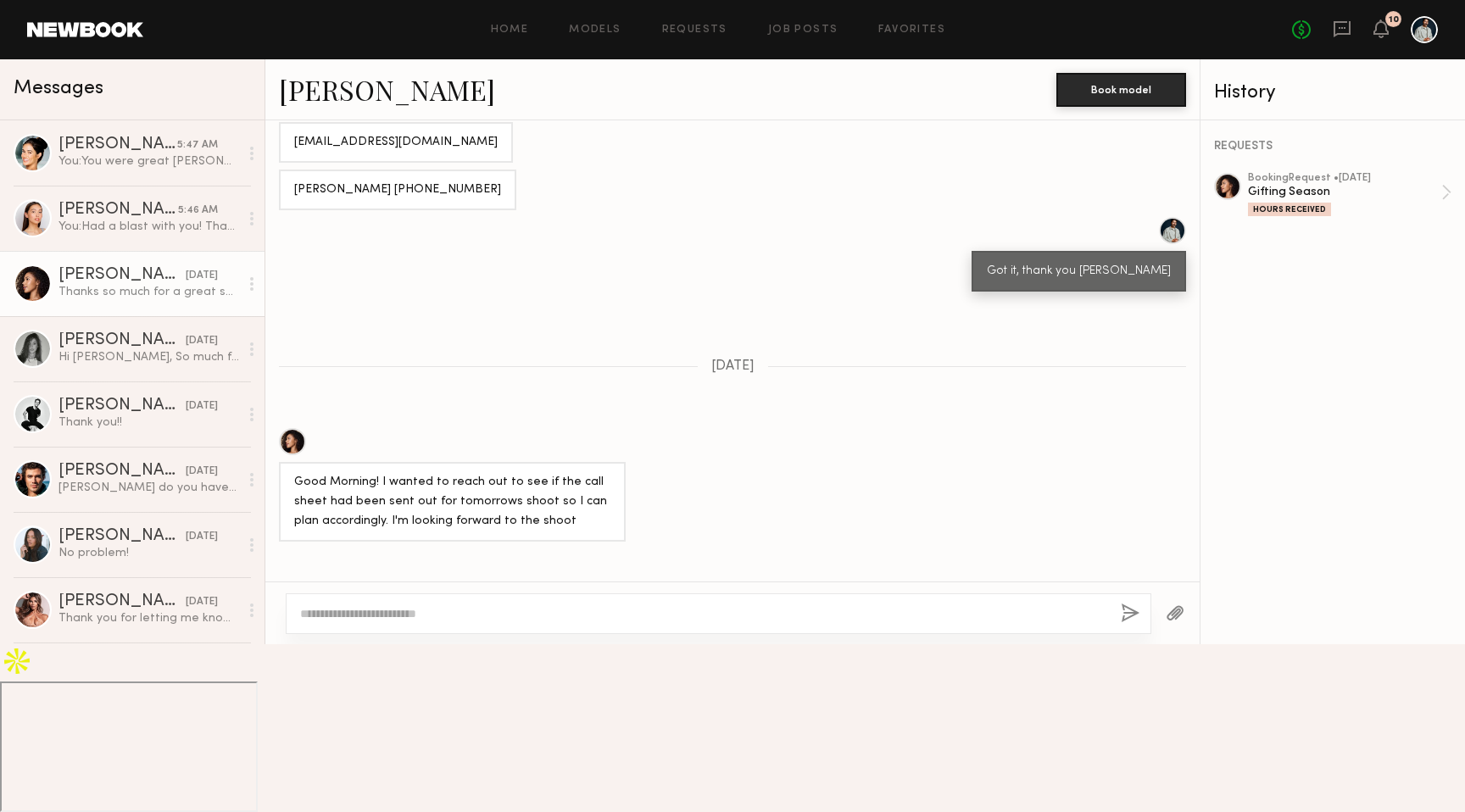
click at [425, 622] on textarea at bounding box center [703, 613] width 807 height 17
type textarea "**********"
click at [1119, 634] on div "**********" at bounding box center [718, 613] width 865 height 41
click at [1123, 625] on button "button" at bounding box center [1129, 614] width 19 height 21
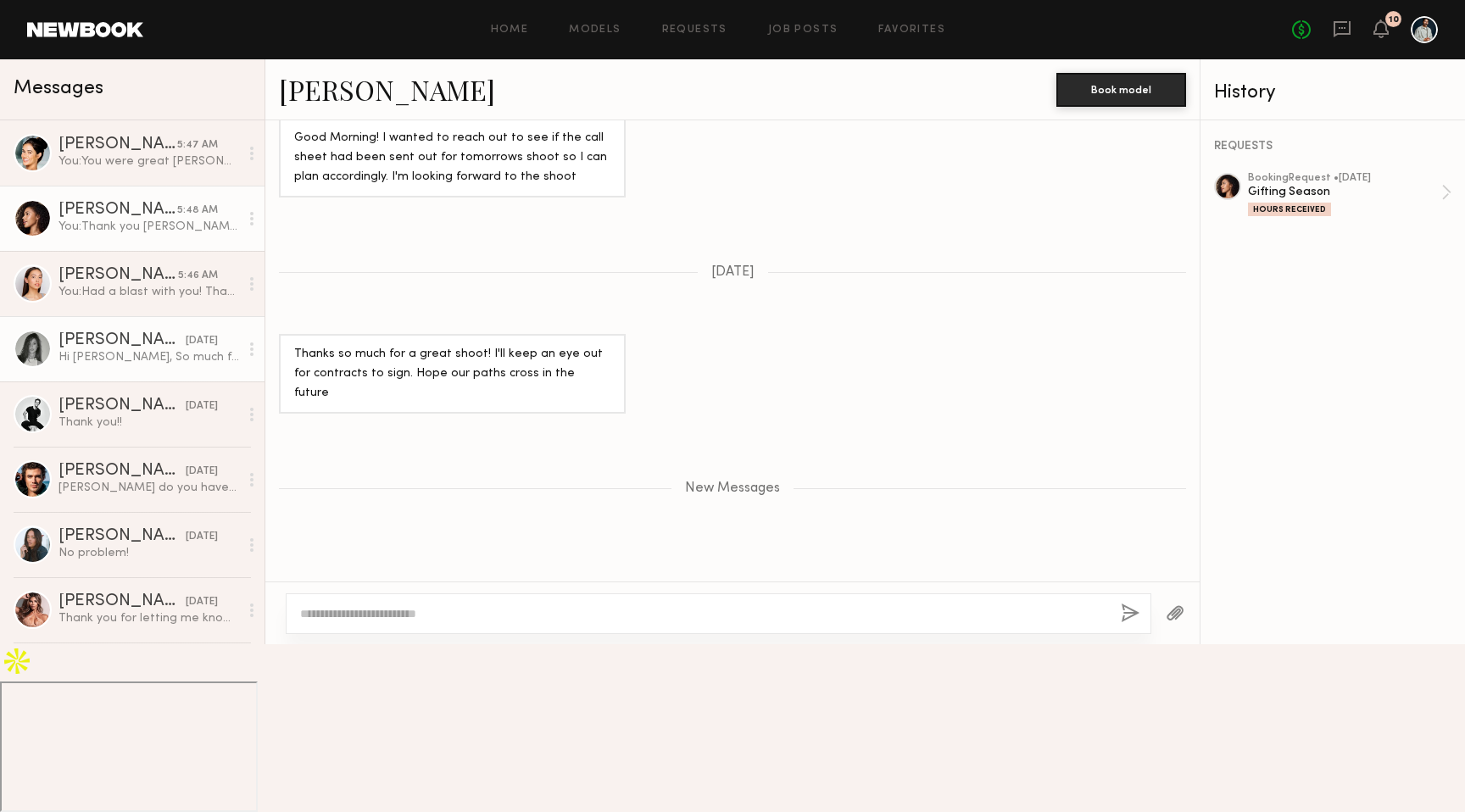
click at [146, 355] on div "Hi [PERSON_NAME], So much fun working with you & the rest of the team [DATE]! T…" at bounding box center [148, 357] width 180 height 17
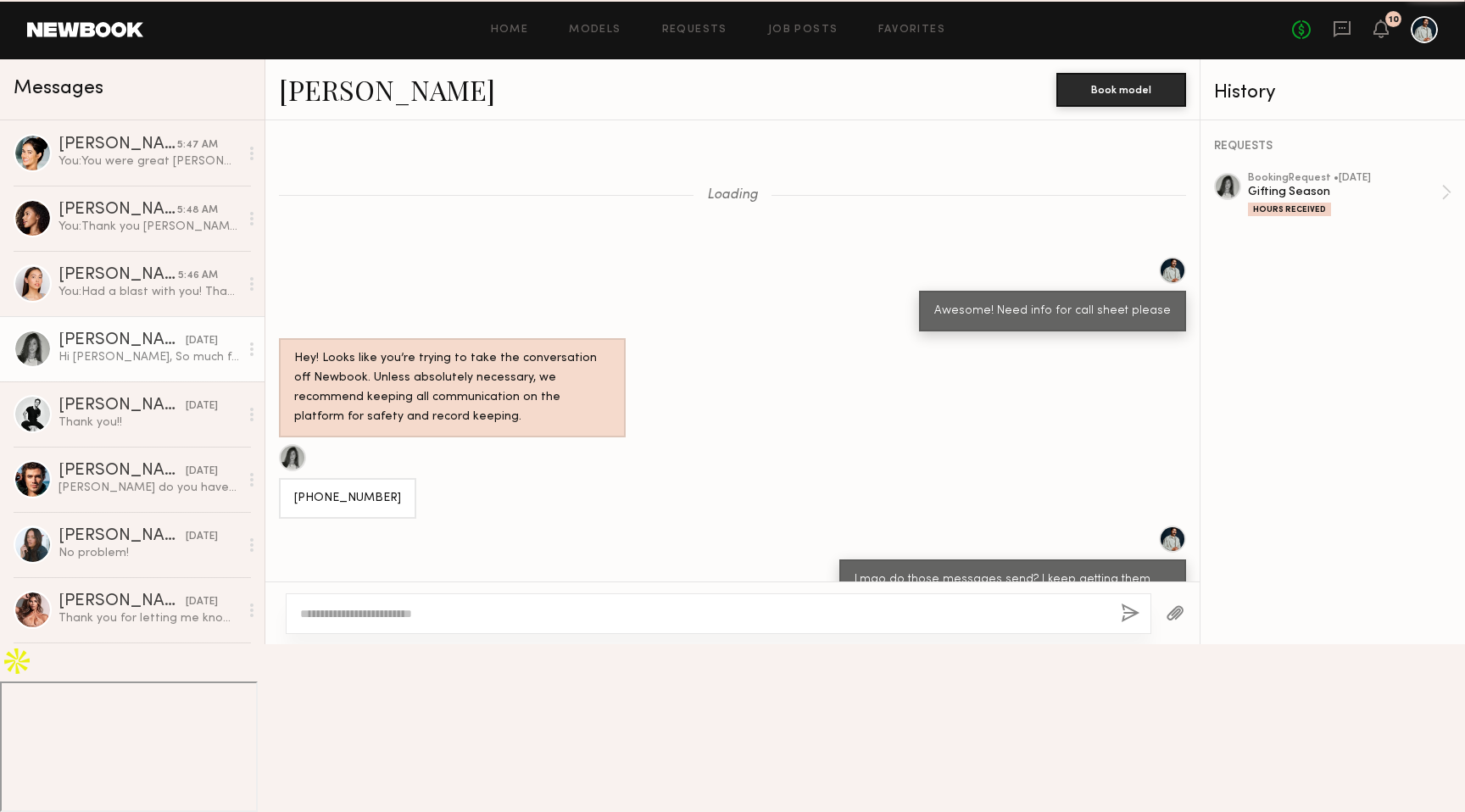
scroll to position [914, 0]
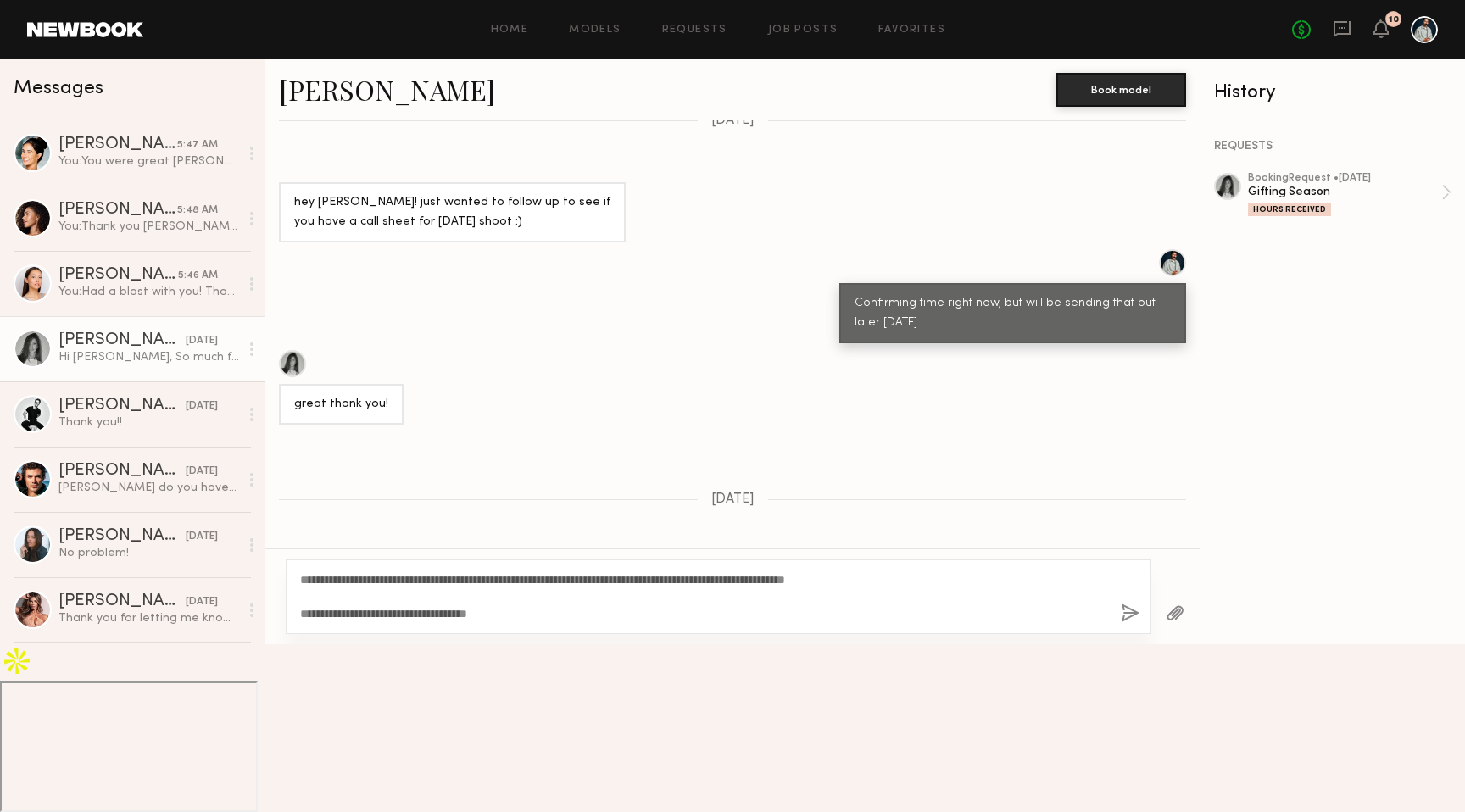
type textarea "**********"
click at [1127, 625] on button "button" at bounding box center [1129, 614] width 19 height 21
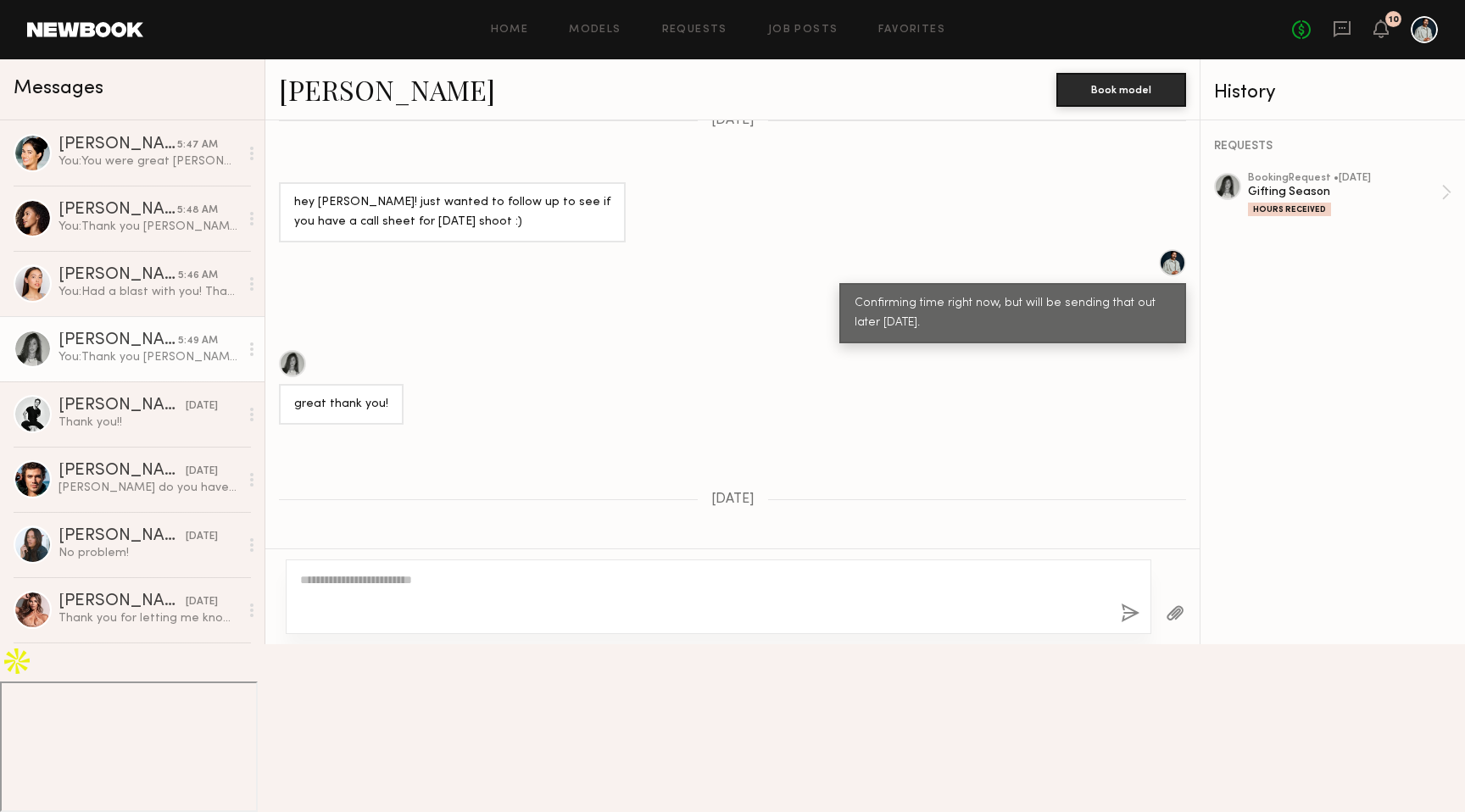
scroll to position [1278, 0]
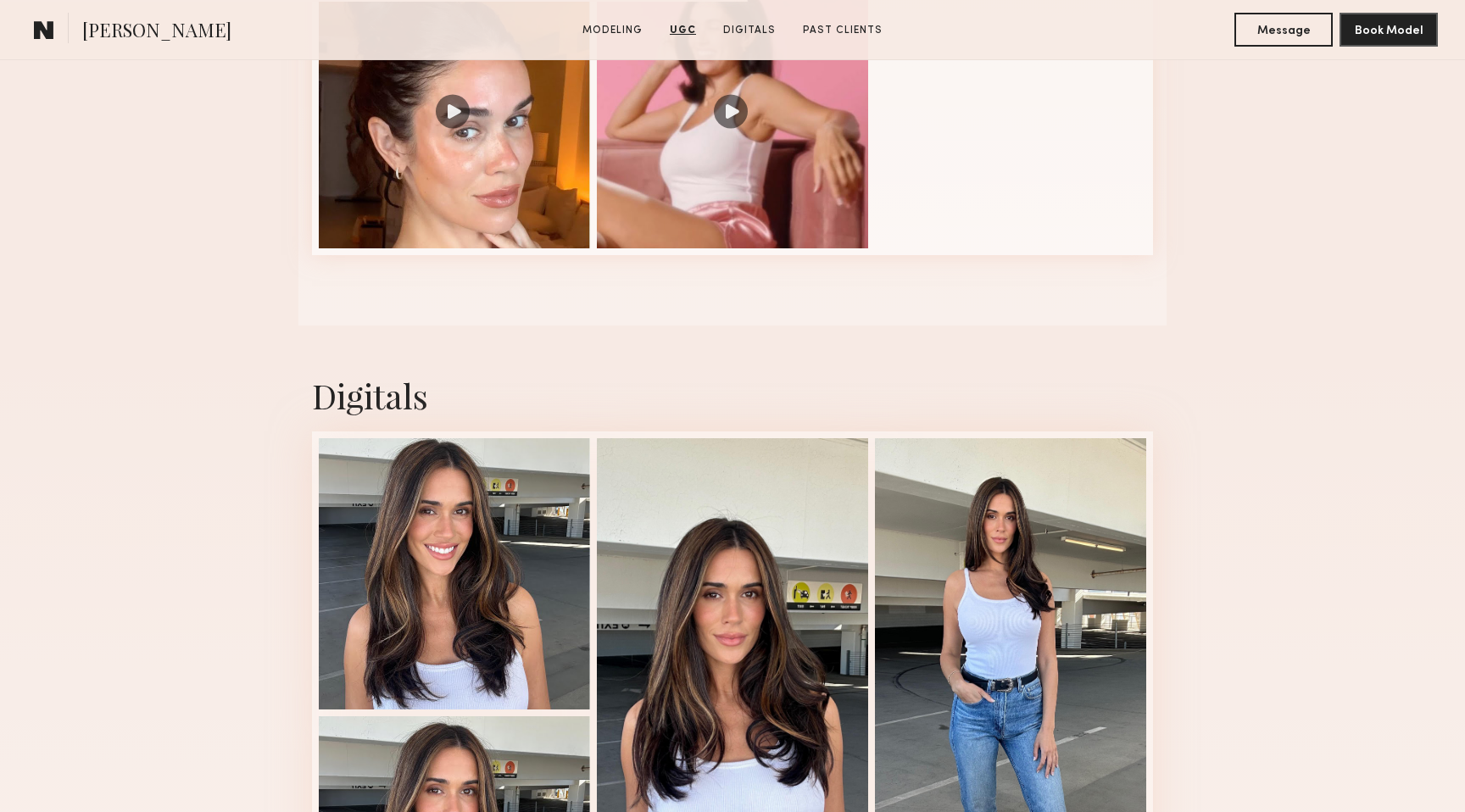
scroll to position [2132, 0]
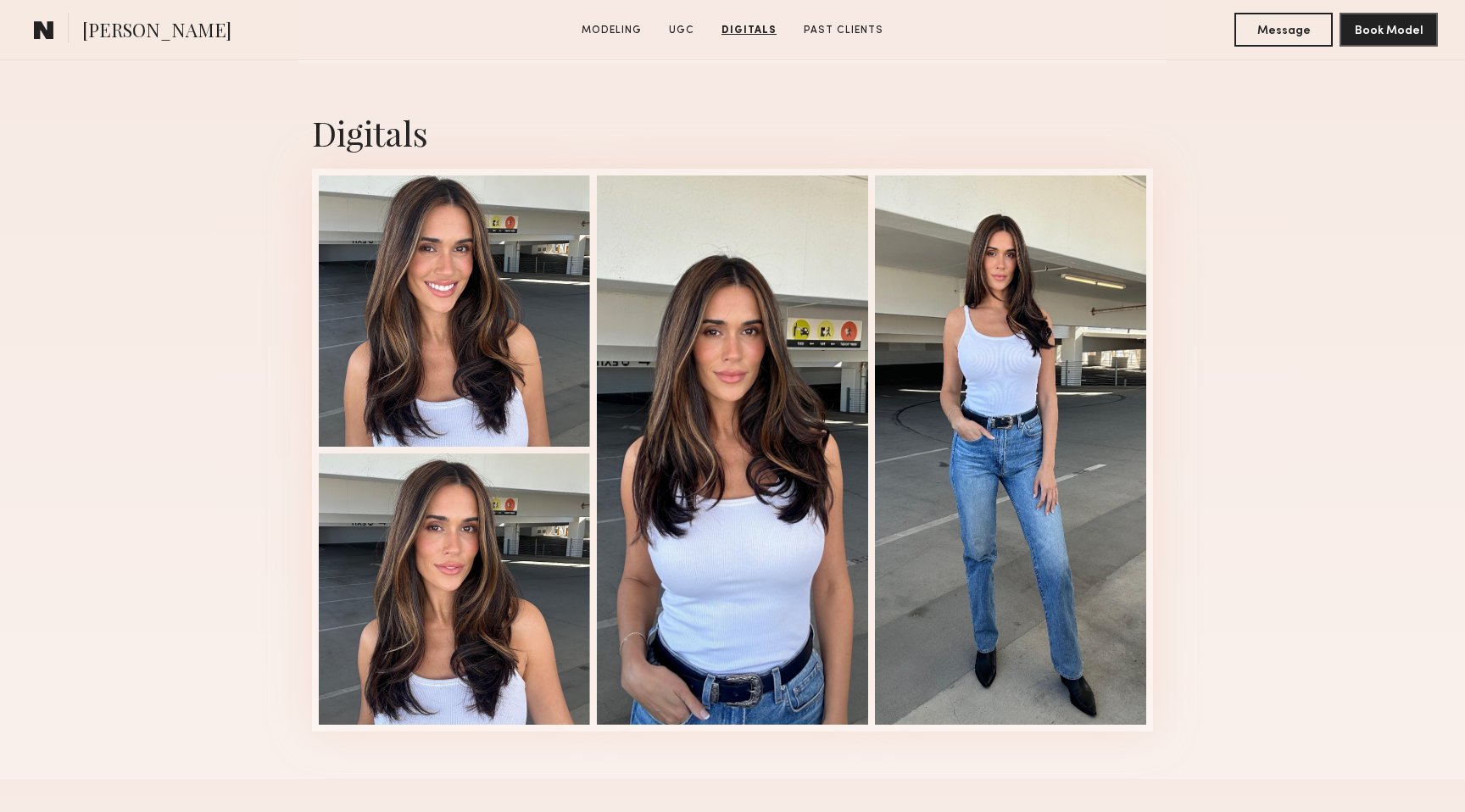
click at [39, 29] on common-icon at bounding box center [44, 29] width 20 height 22
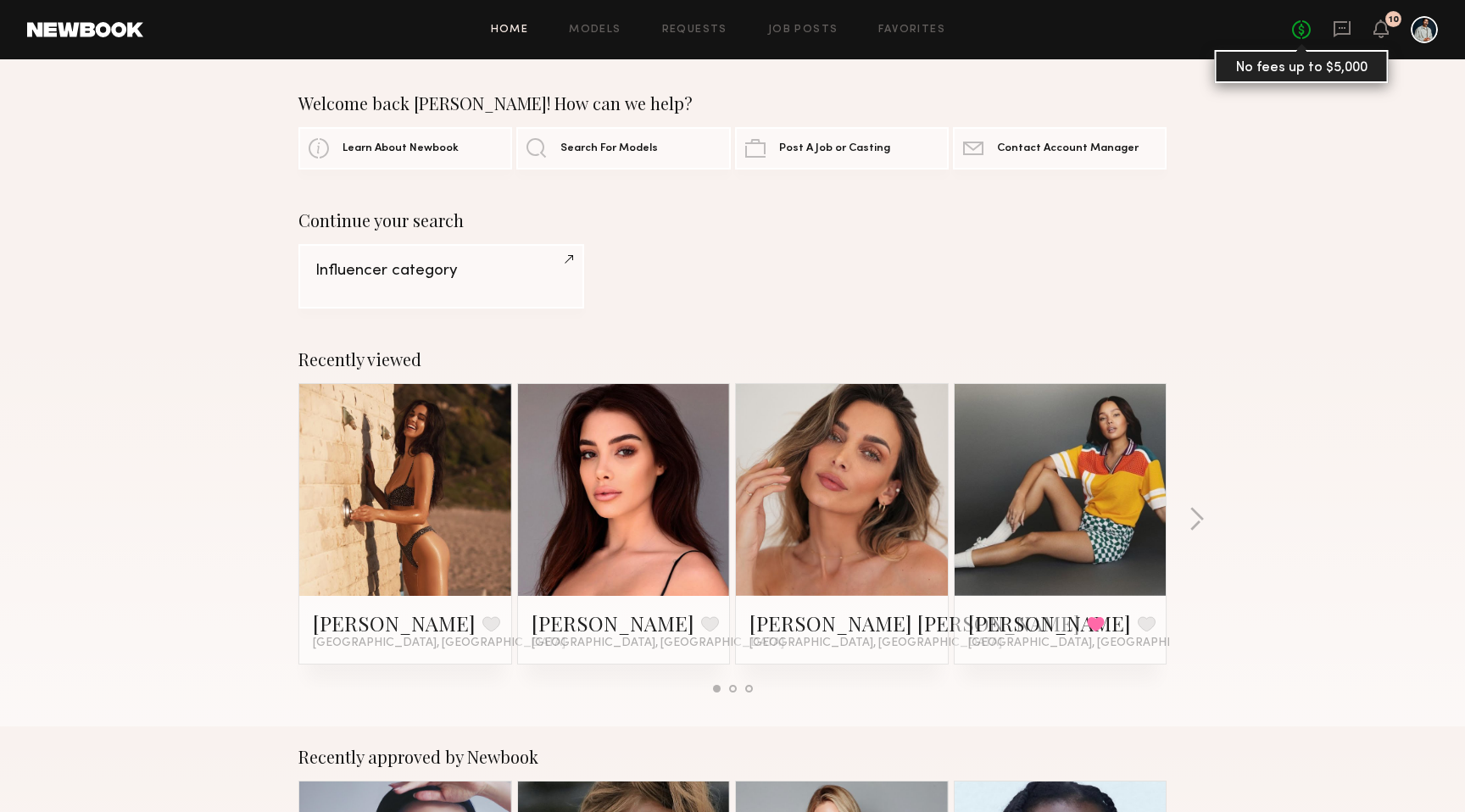
click at [1301, 36] on link "No fees up to $5,000" at bounding box center [1301, 29] width 19 height 19
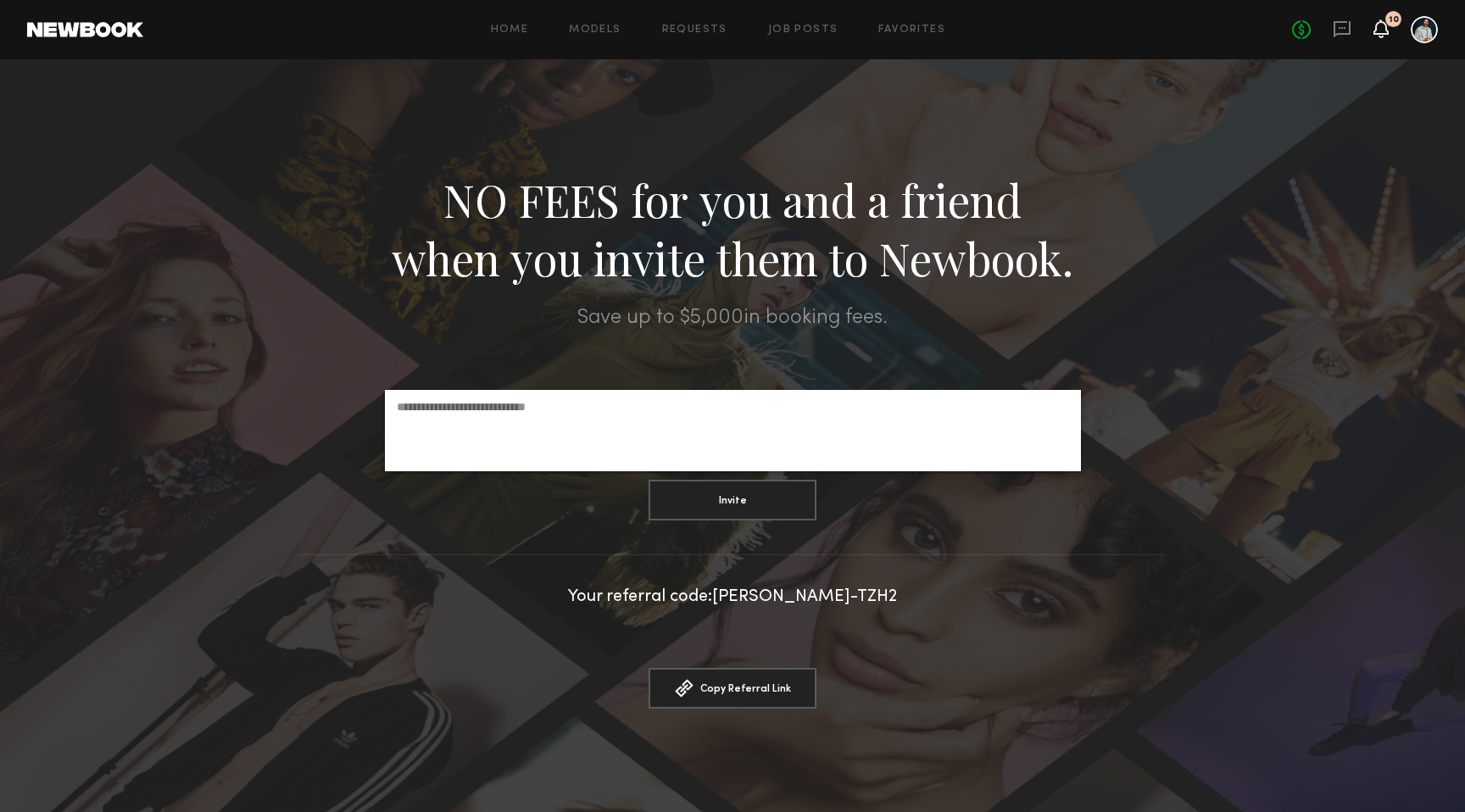
click at [1381, 29] on icon at bounding box center [1381, 28] width 14 height 12
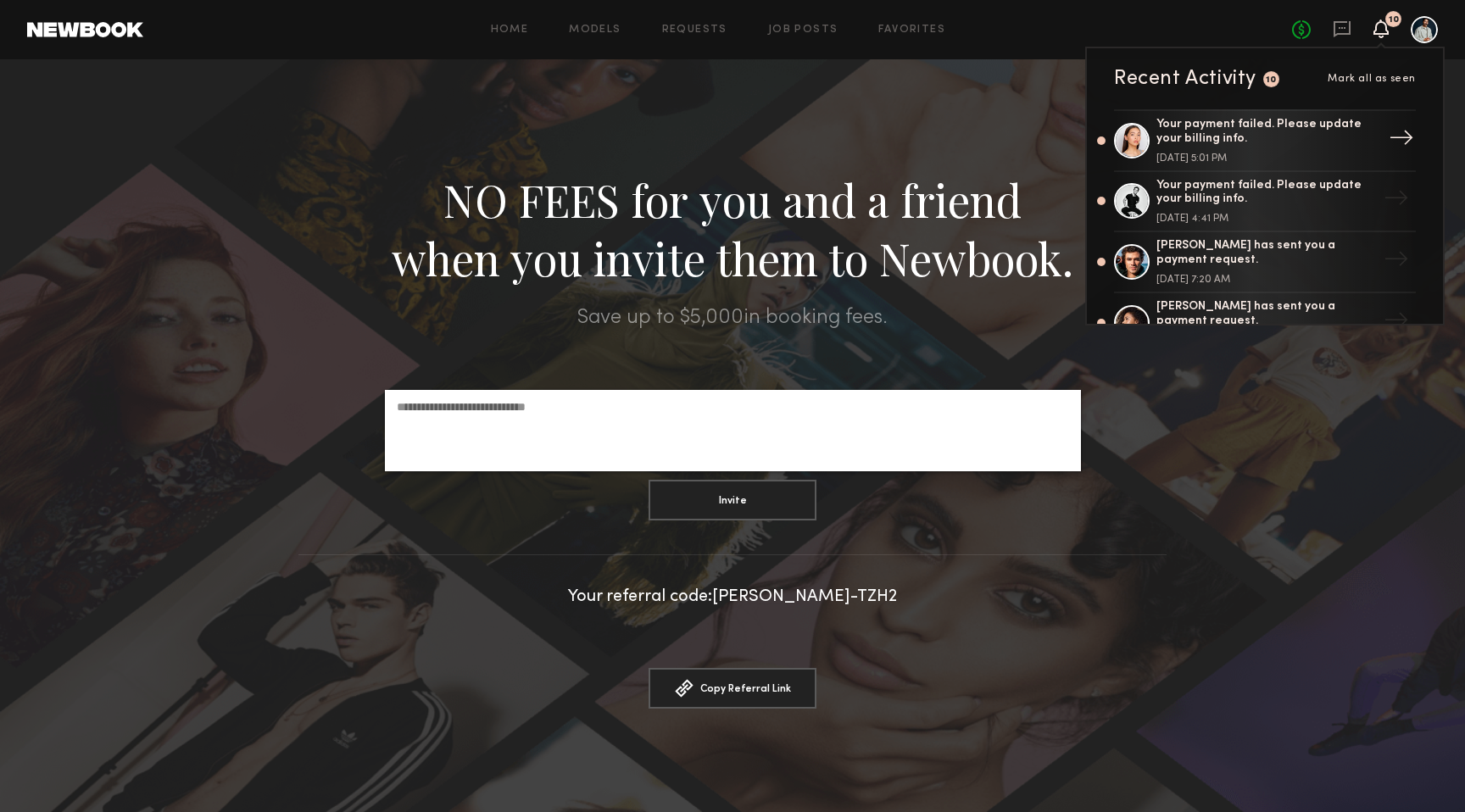
click at [1343, 129] on div "Your payment failed. Please update your billing info." at bounding box center [1266, 133] width 220 height 29
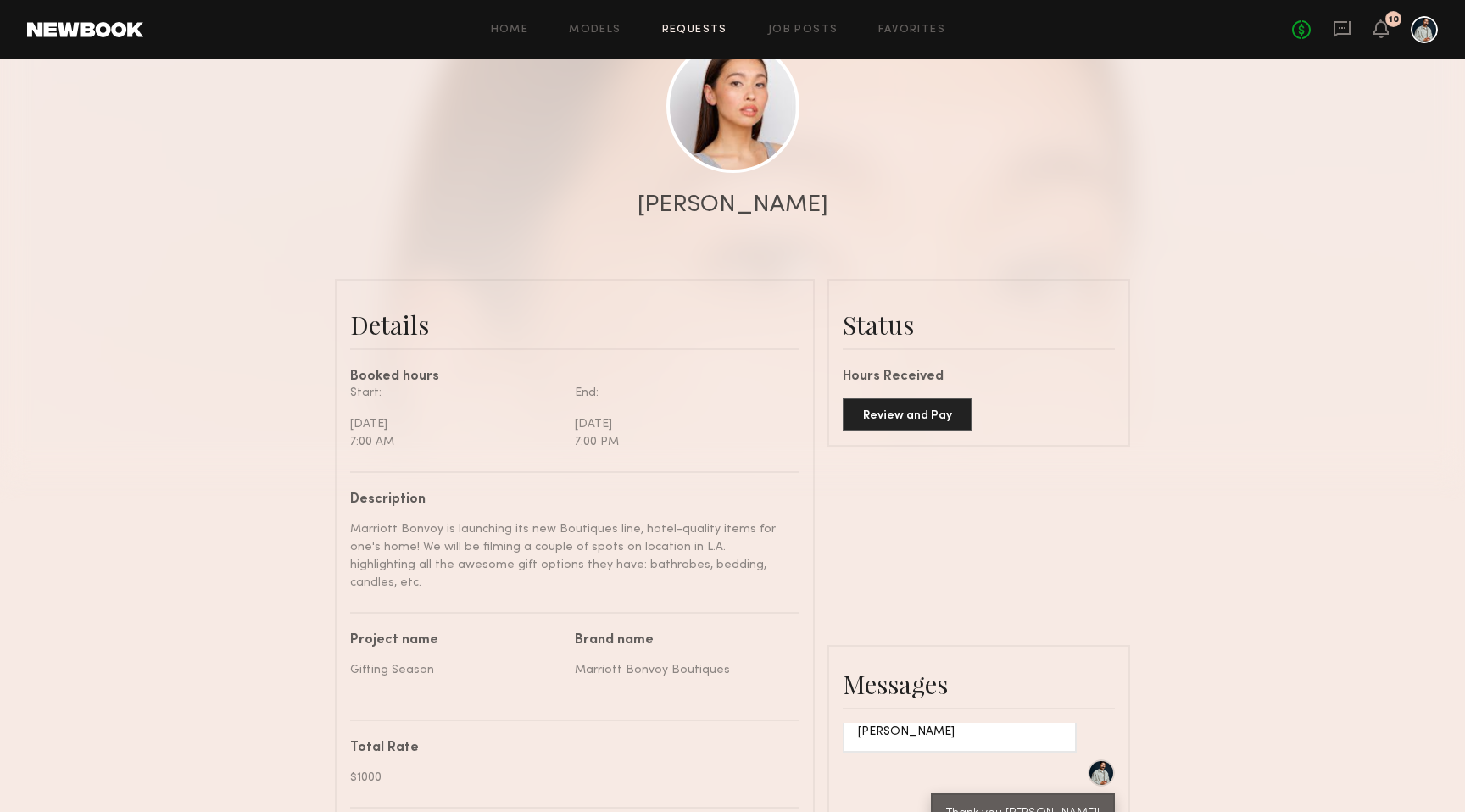
scroll to position [210, 0]
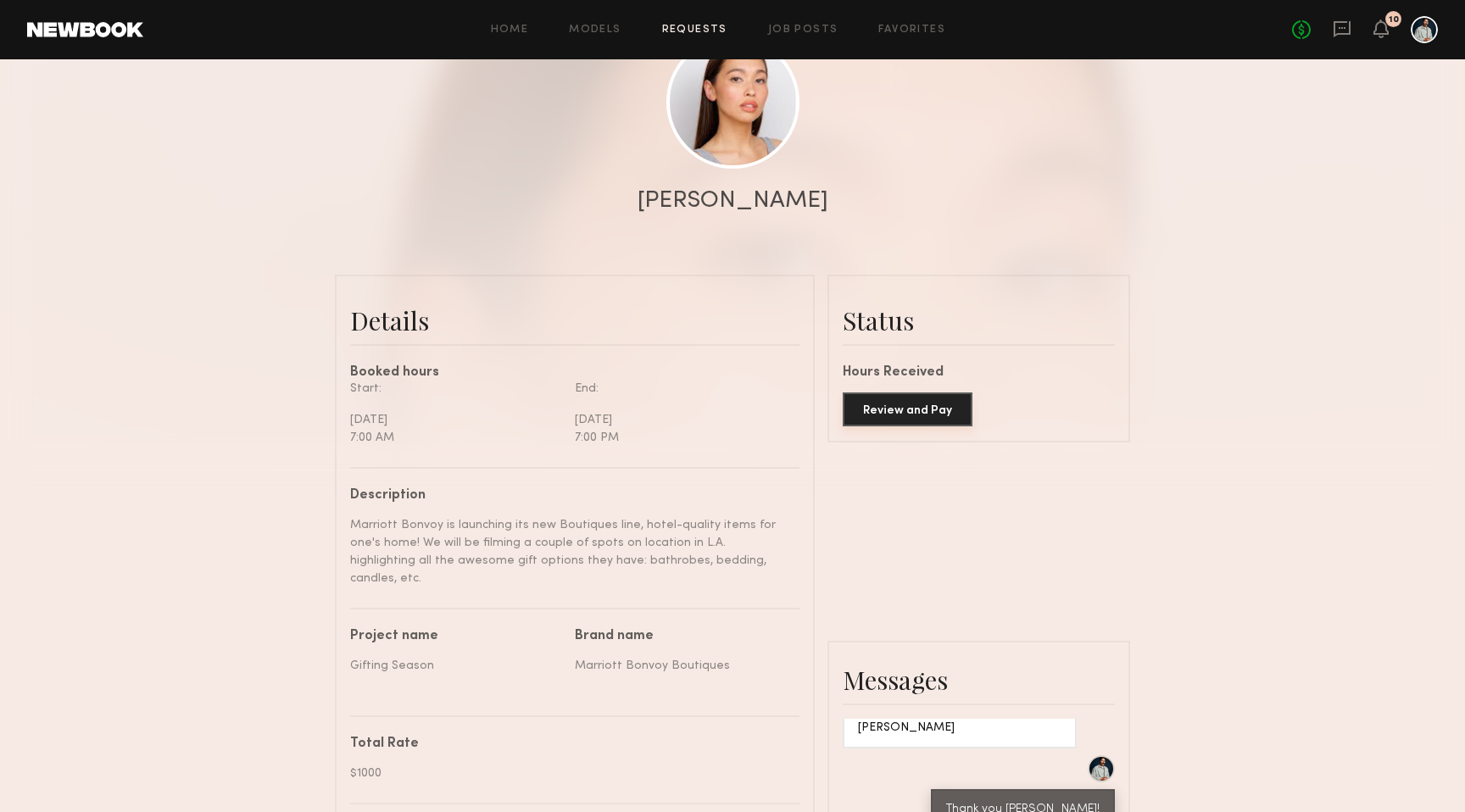
click at [934, 421] on button "Review and Pay" at bounding box center [907, 408] width 130 height 34
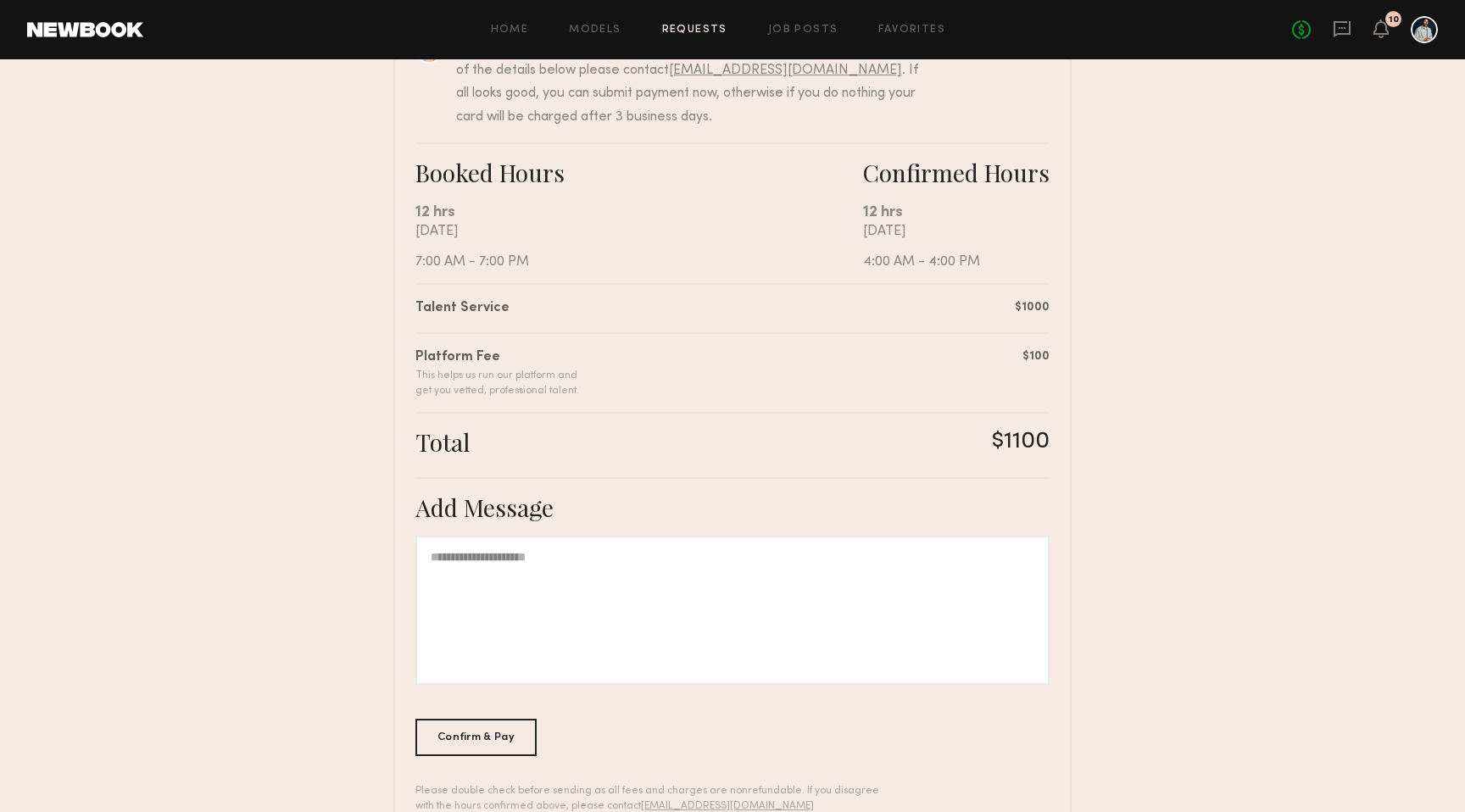
scroll to position [271, 0]
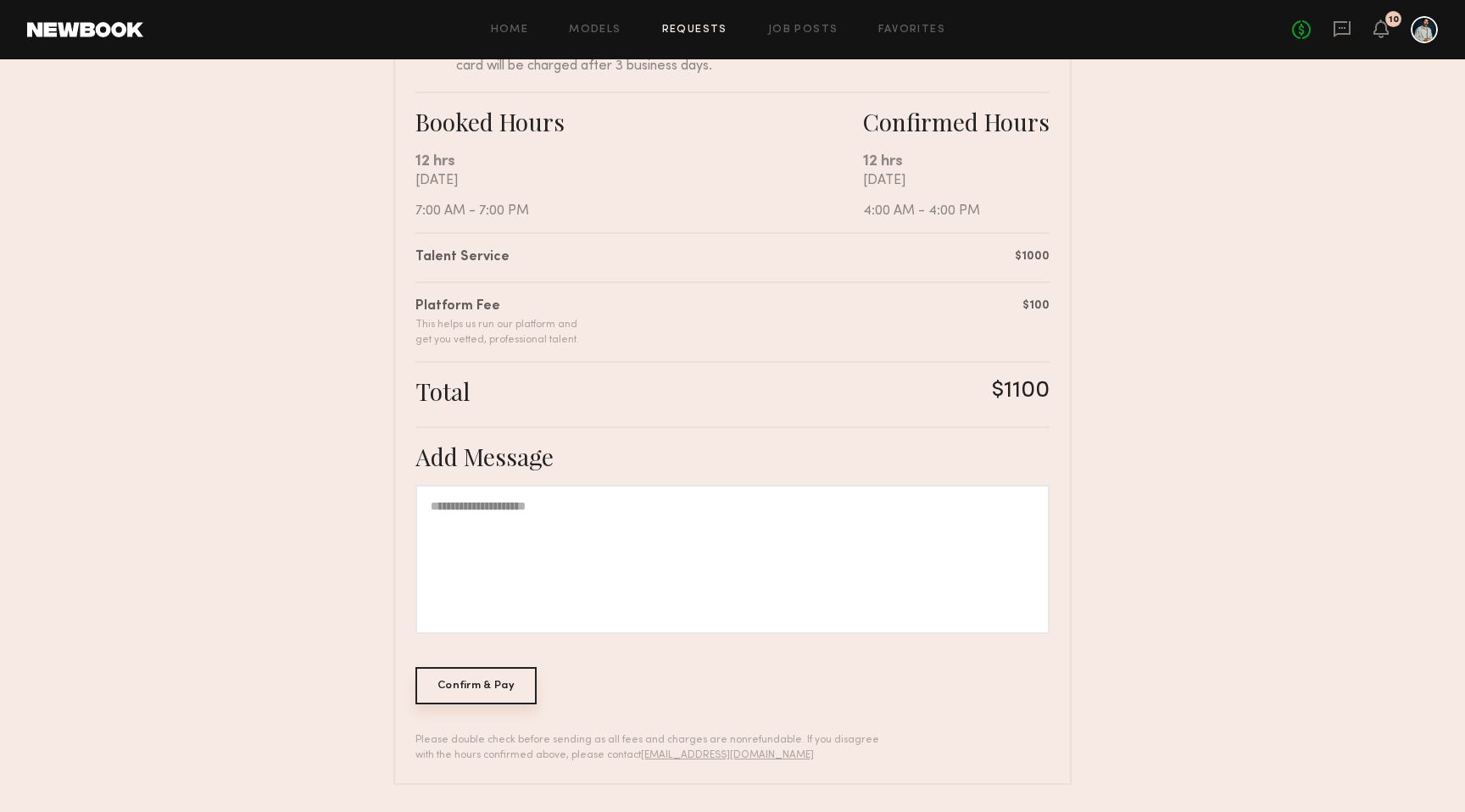
click at [489, 683] on div "Confirm & Pay" at bounding box center [476, 685] width 121 height 37
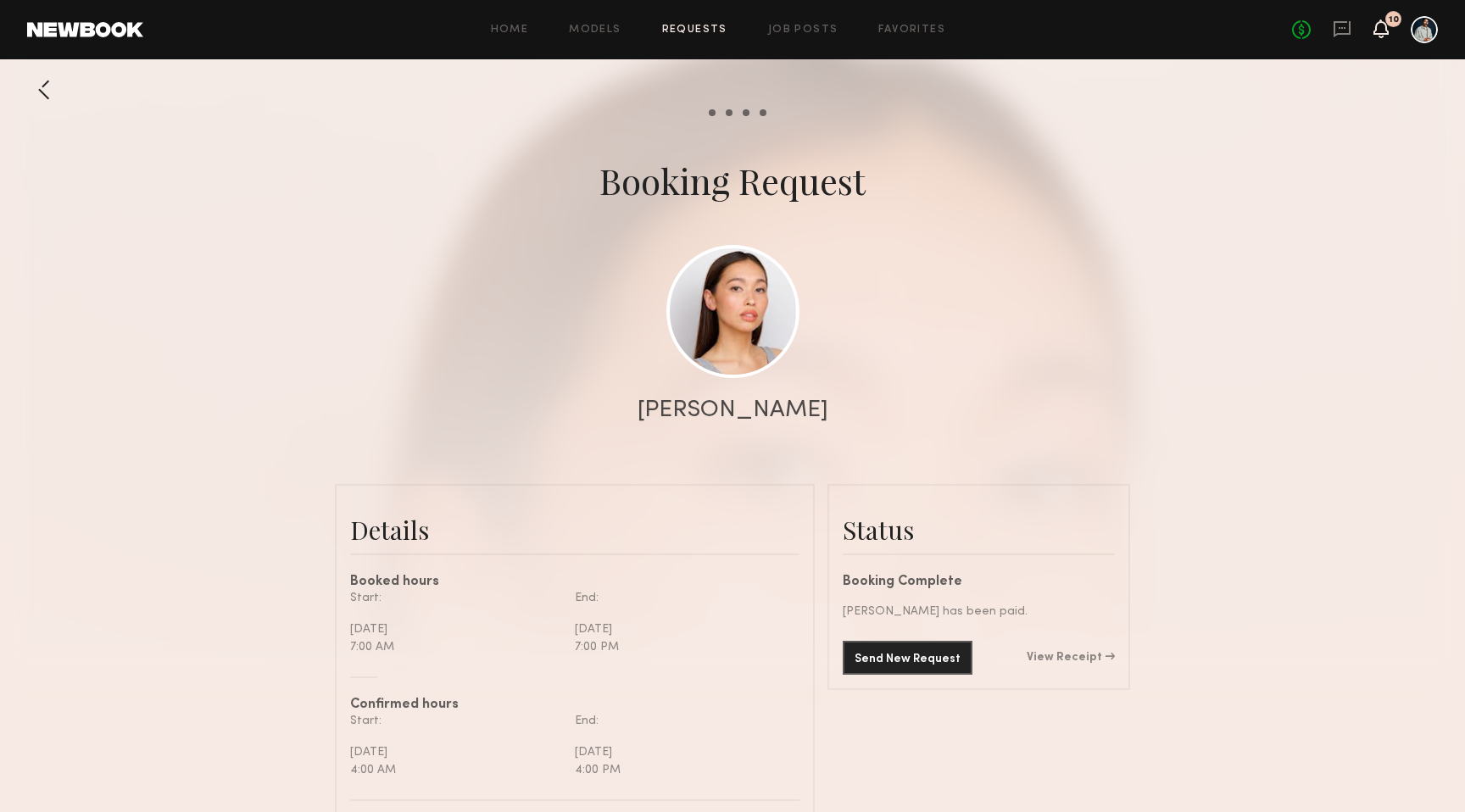
click at [1376, 36] on icon at bounding box center [1381, 28] width 16 height 19
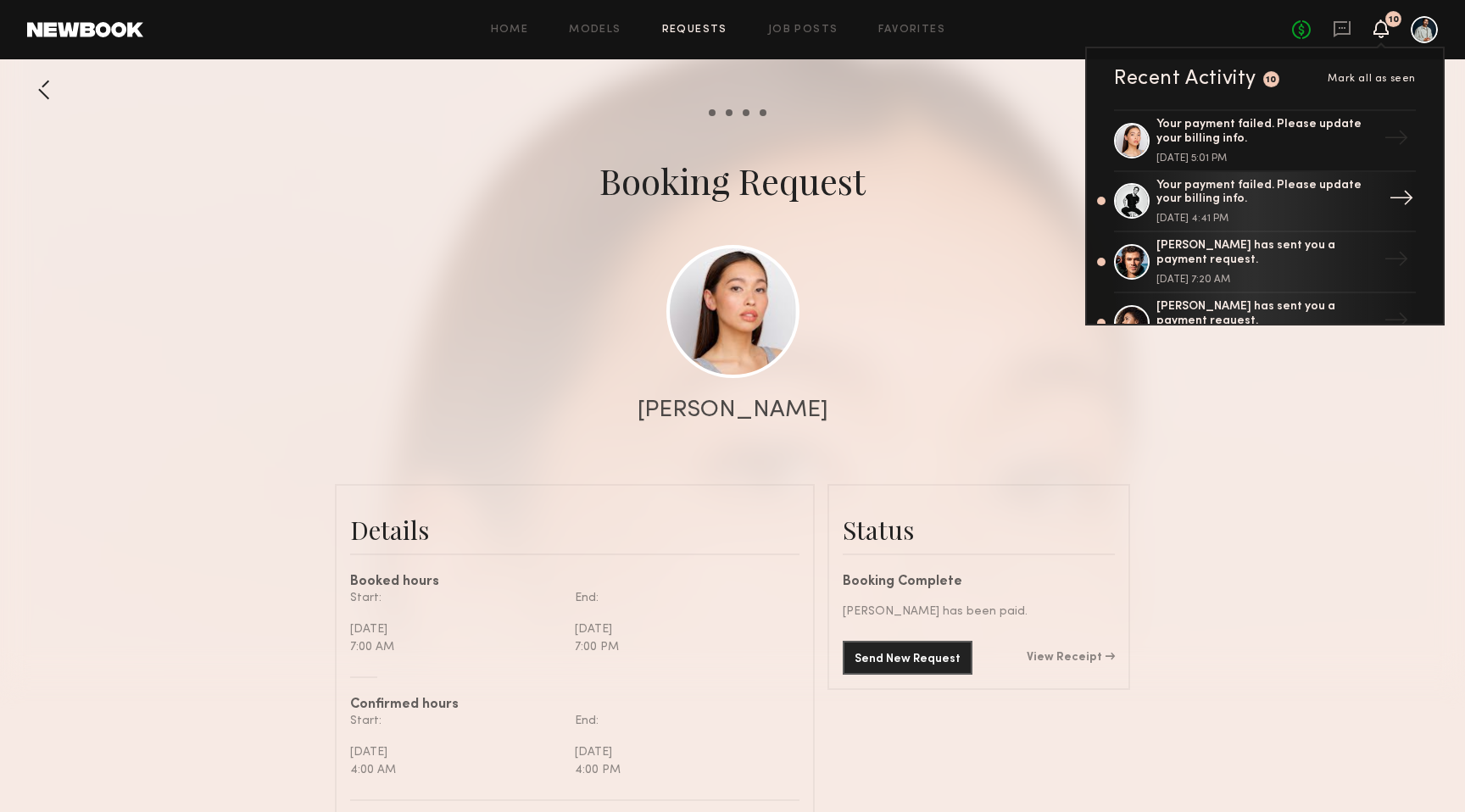
click at [1341, 192] on div "Your payment failed. Please update your billing info." at bounding box center [1266, 193] width 220 height 29
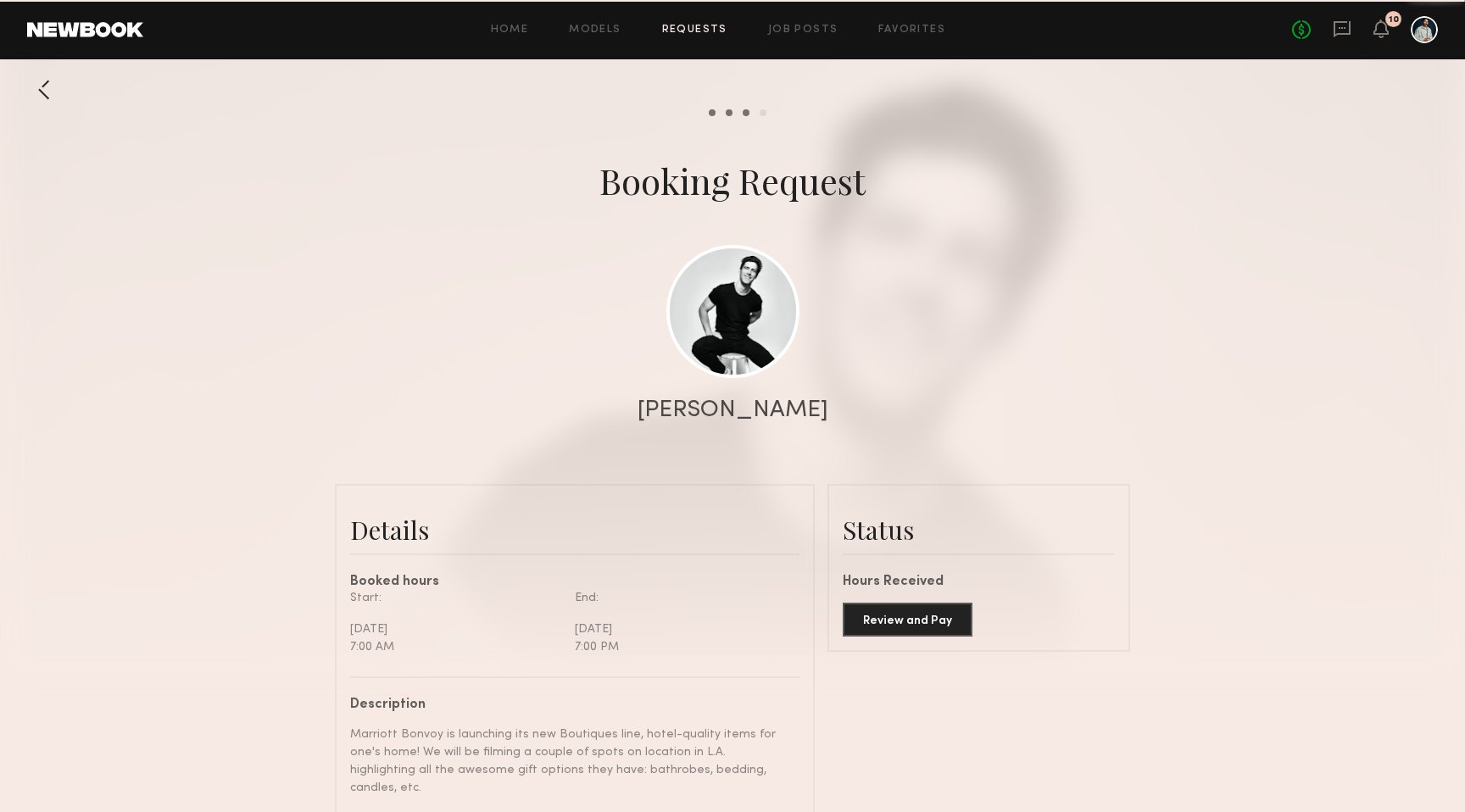
scroll to position [1098, 0]
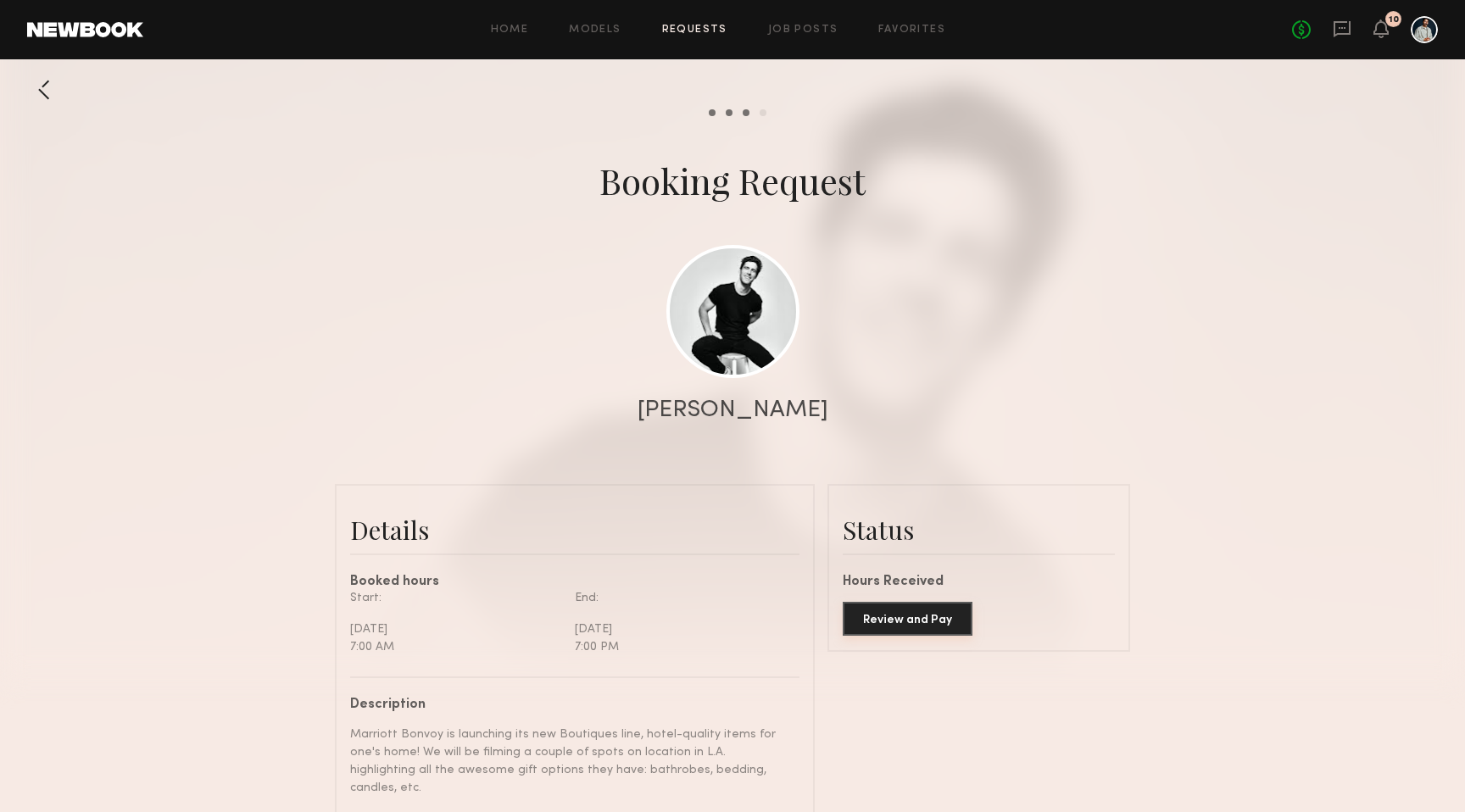
click at [868, 623] on button "Review and Pay" at bounding box center [907, 618] width 130 height 34
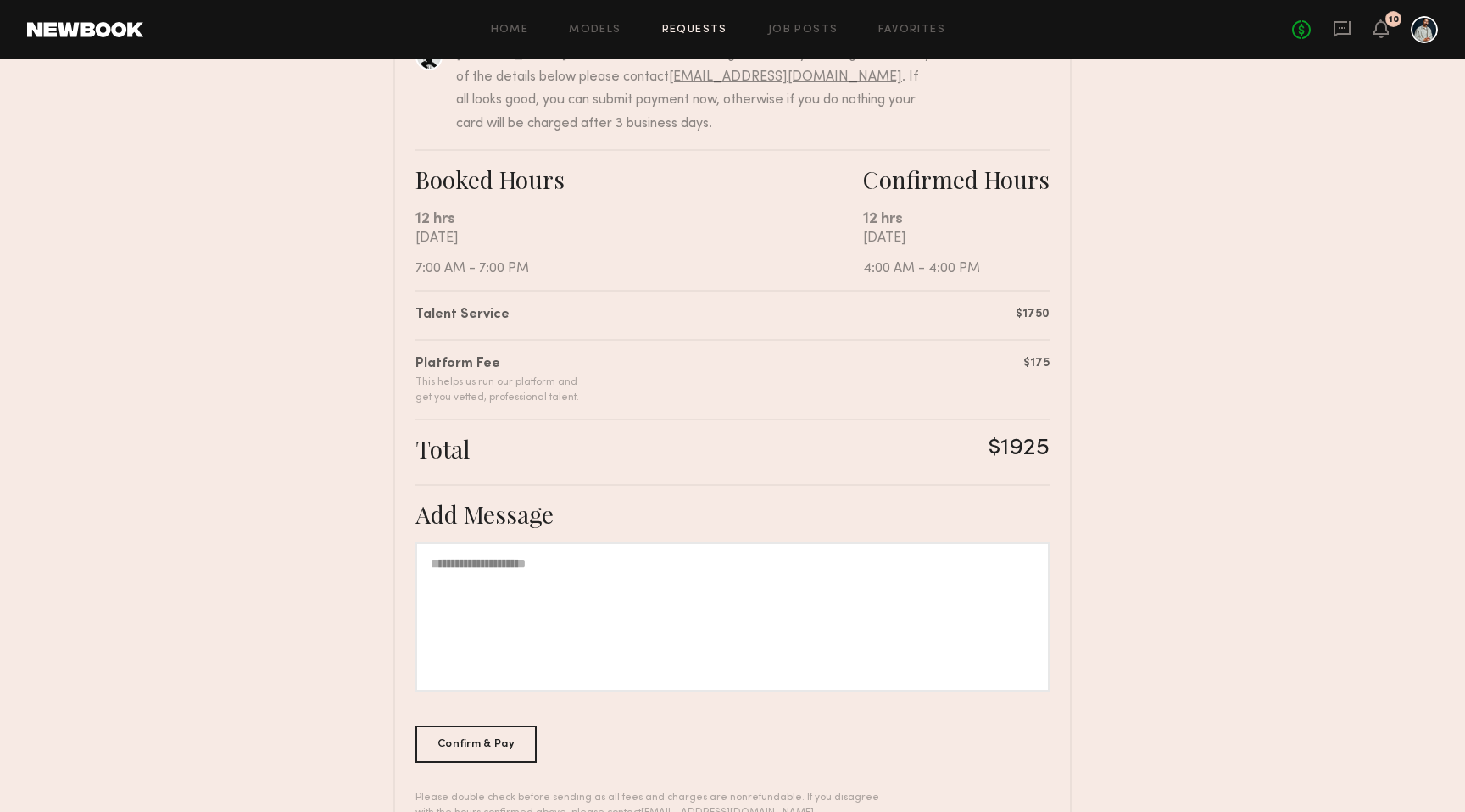
scroll to position [217, 0]
click at [507, 733] on div "Confirm & Pay" at bounding box center [476, 739] width 121 height 37
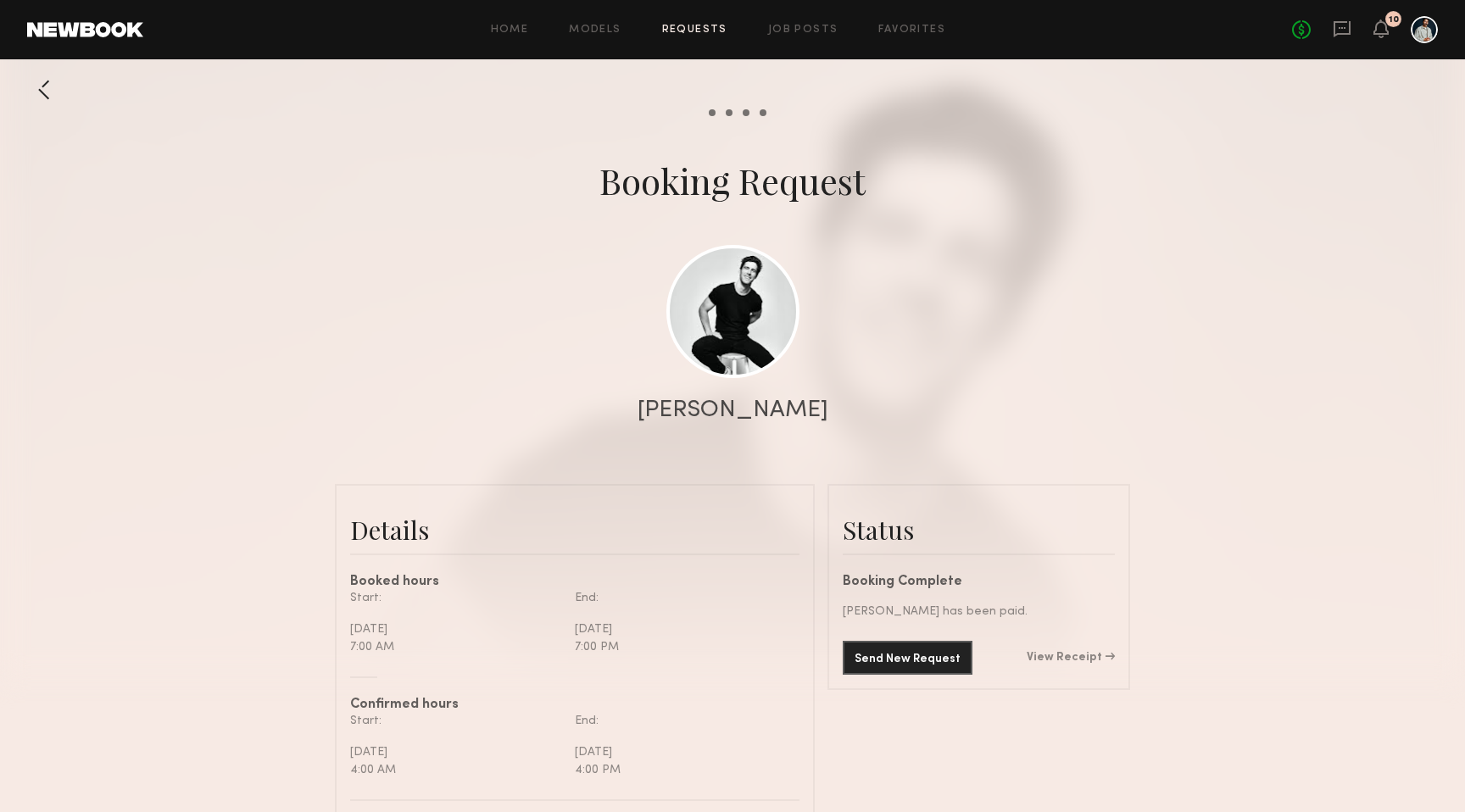
scroll to position [1098, 0]
click at [1373, 31] on icon at bounding box center [1381, 28] width 16 height 19
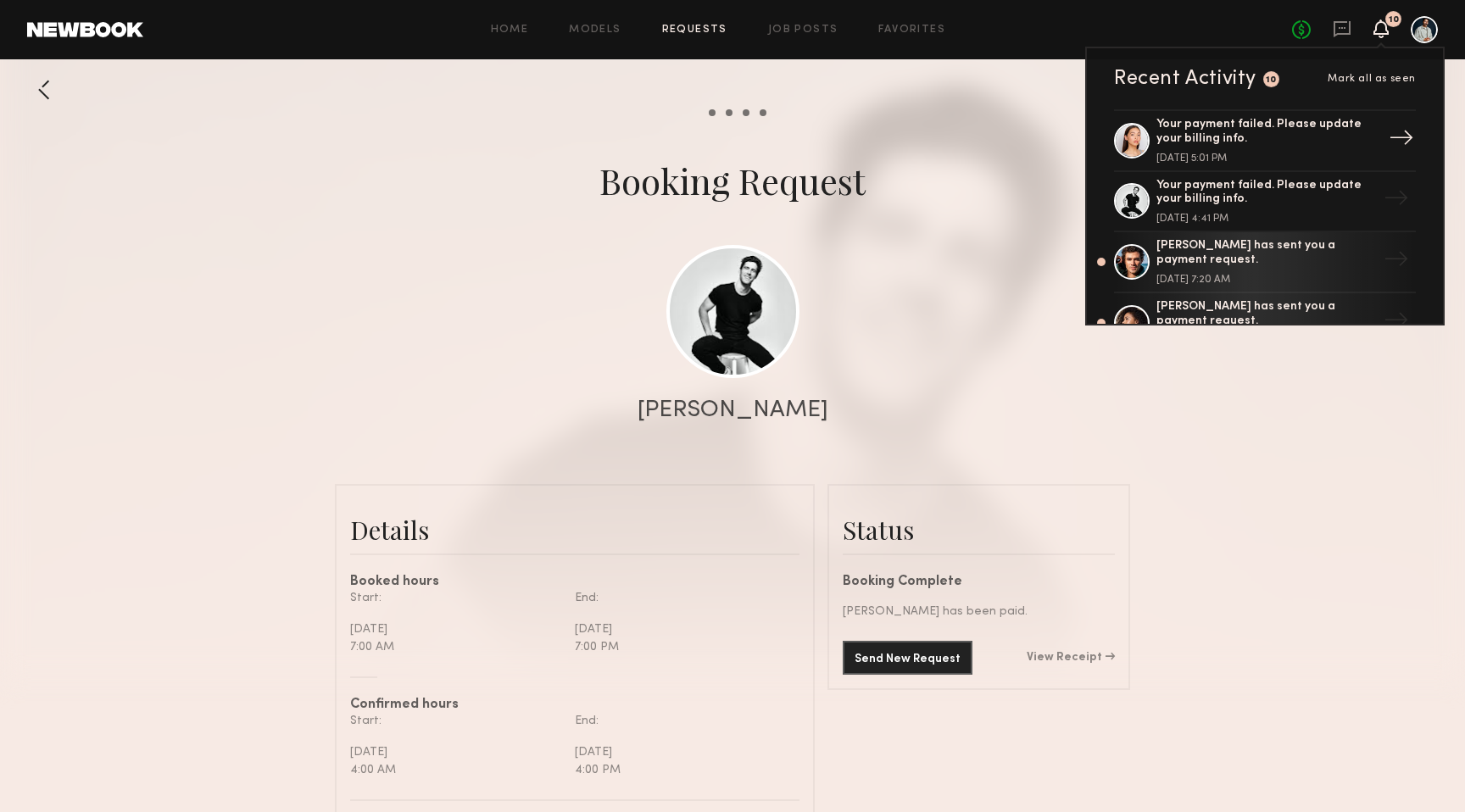
scroll to position [33, 0]
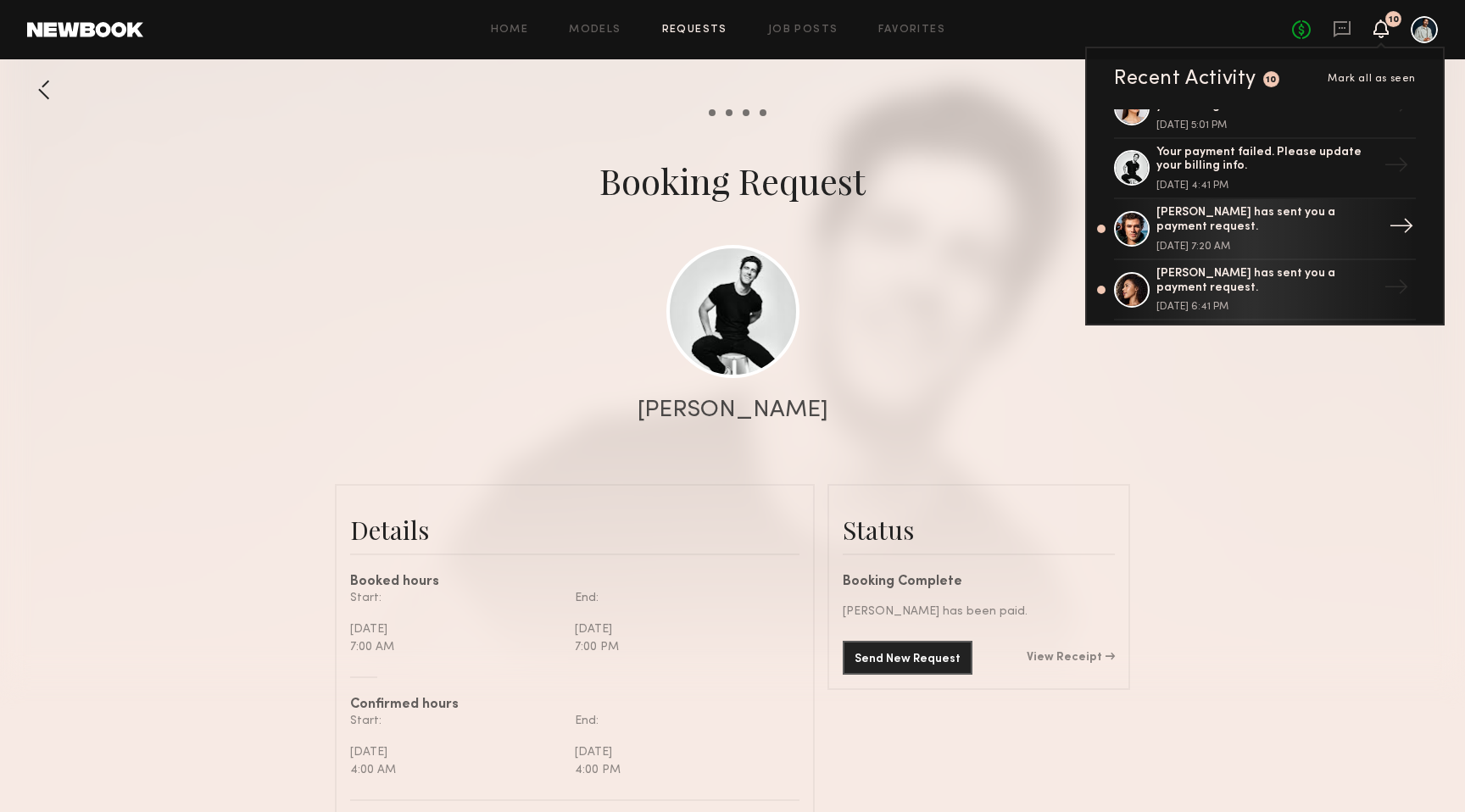
click at [1268, 216] on div "[PERSON_NAME] has sent you a payment request." at bounding box center [1266, 220] width 220 height 29
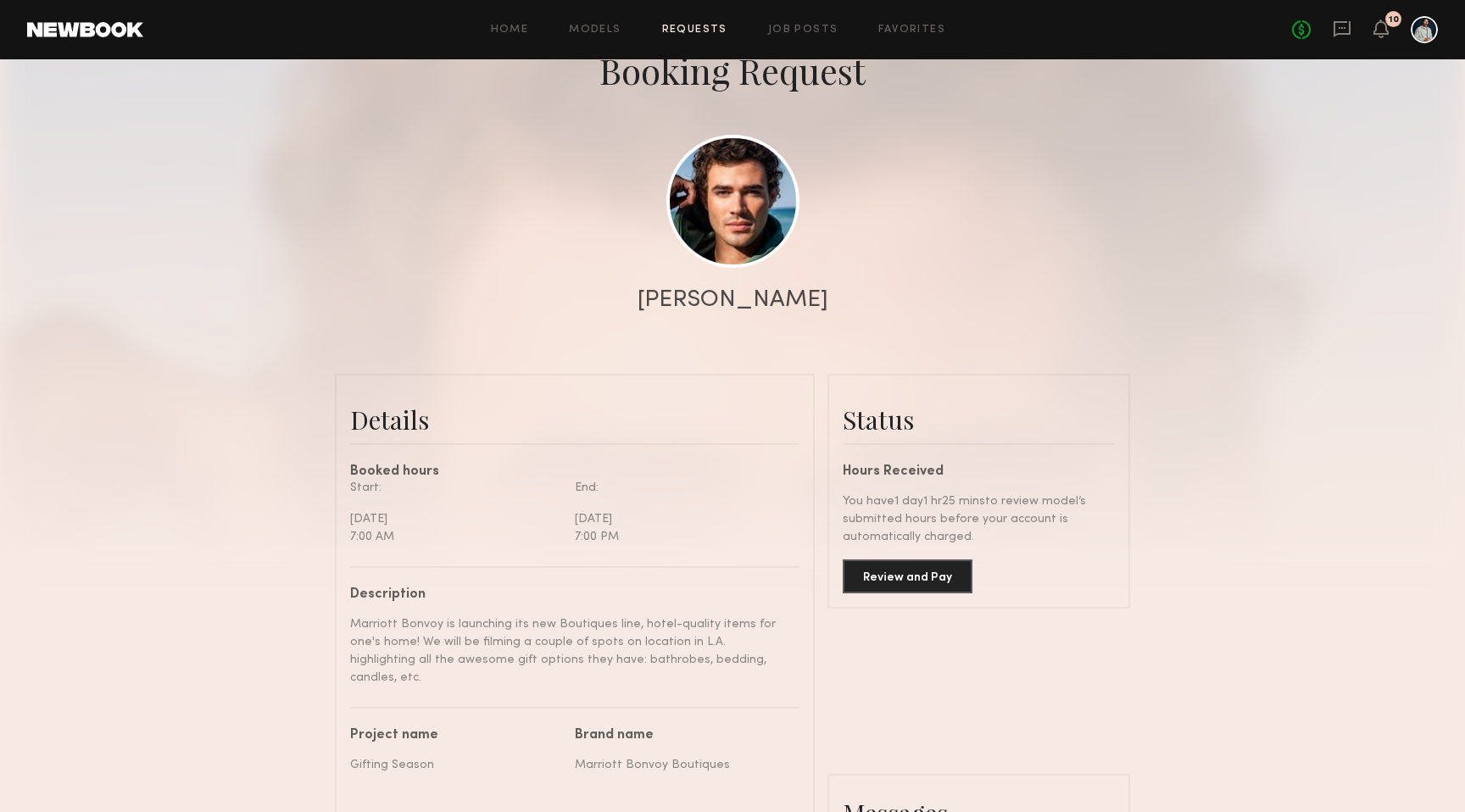
scroll to position [117, 0]
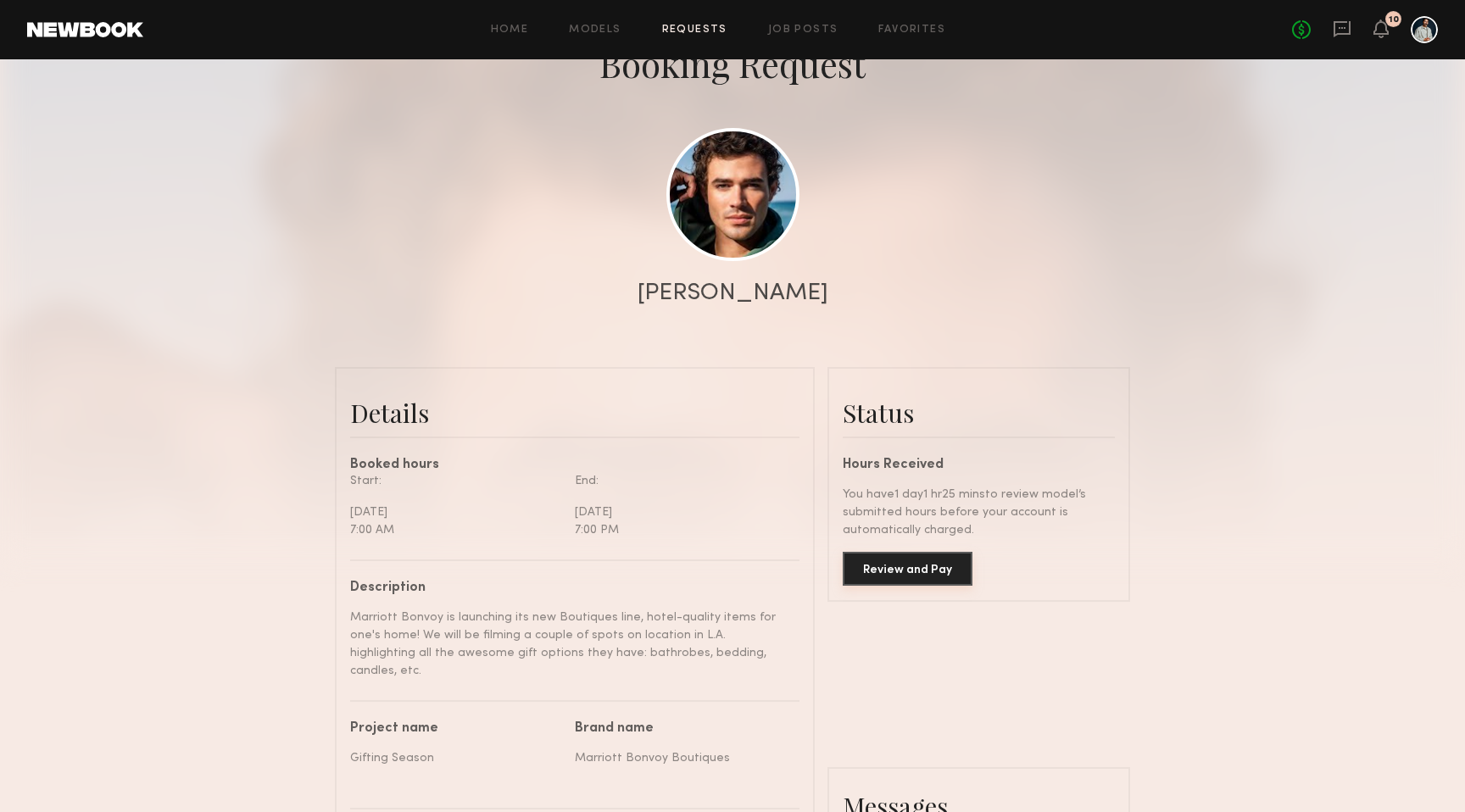
click at [920, 571] on button "Review and Pay" at bounding box center [907, 568] width 130 height 34
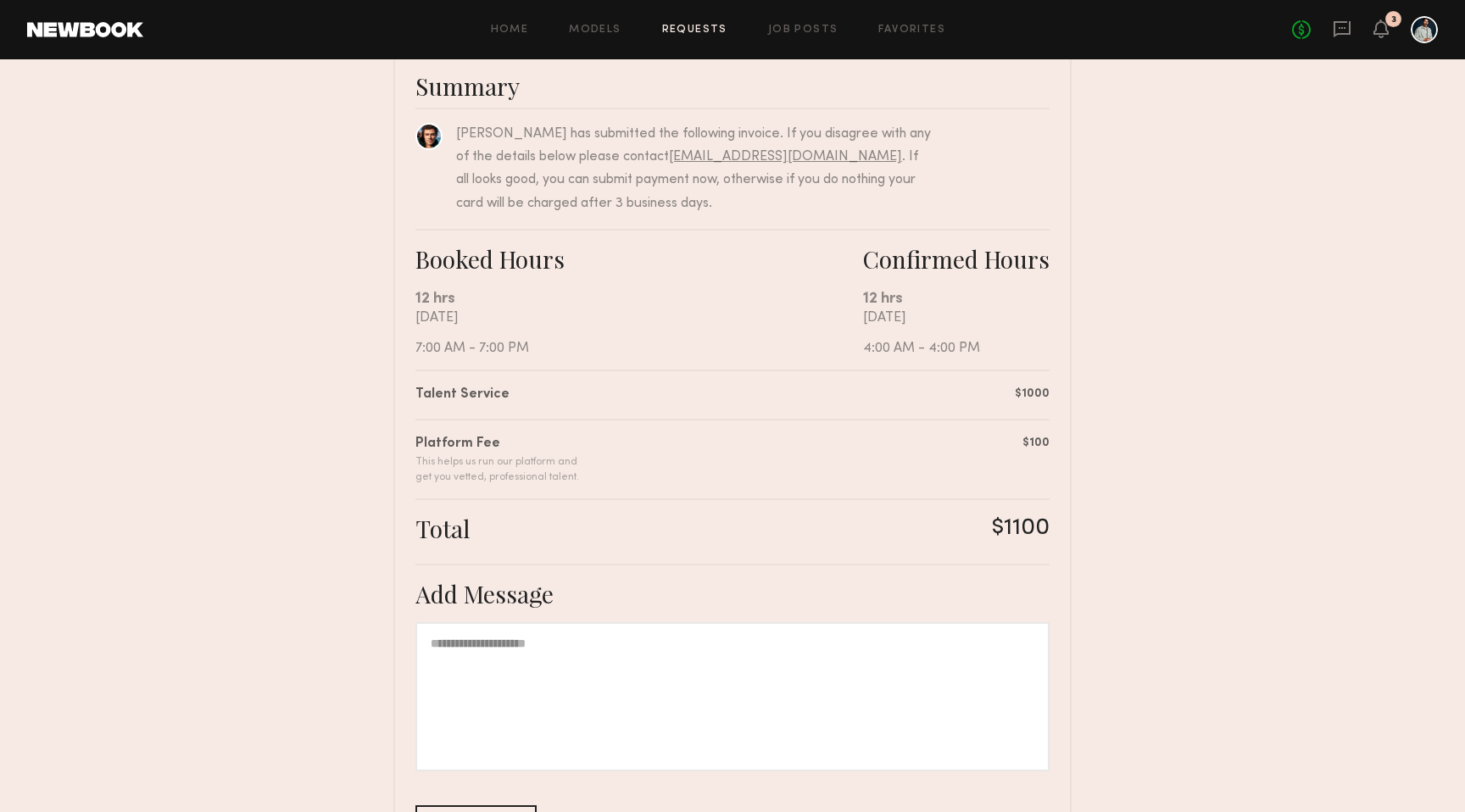
scroll to position [213, 0]
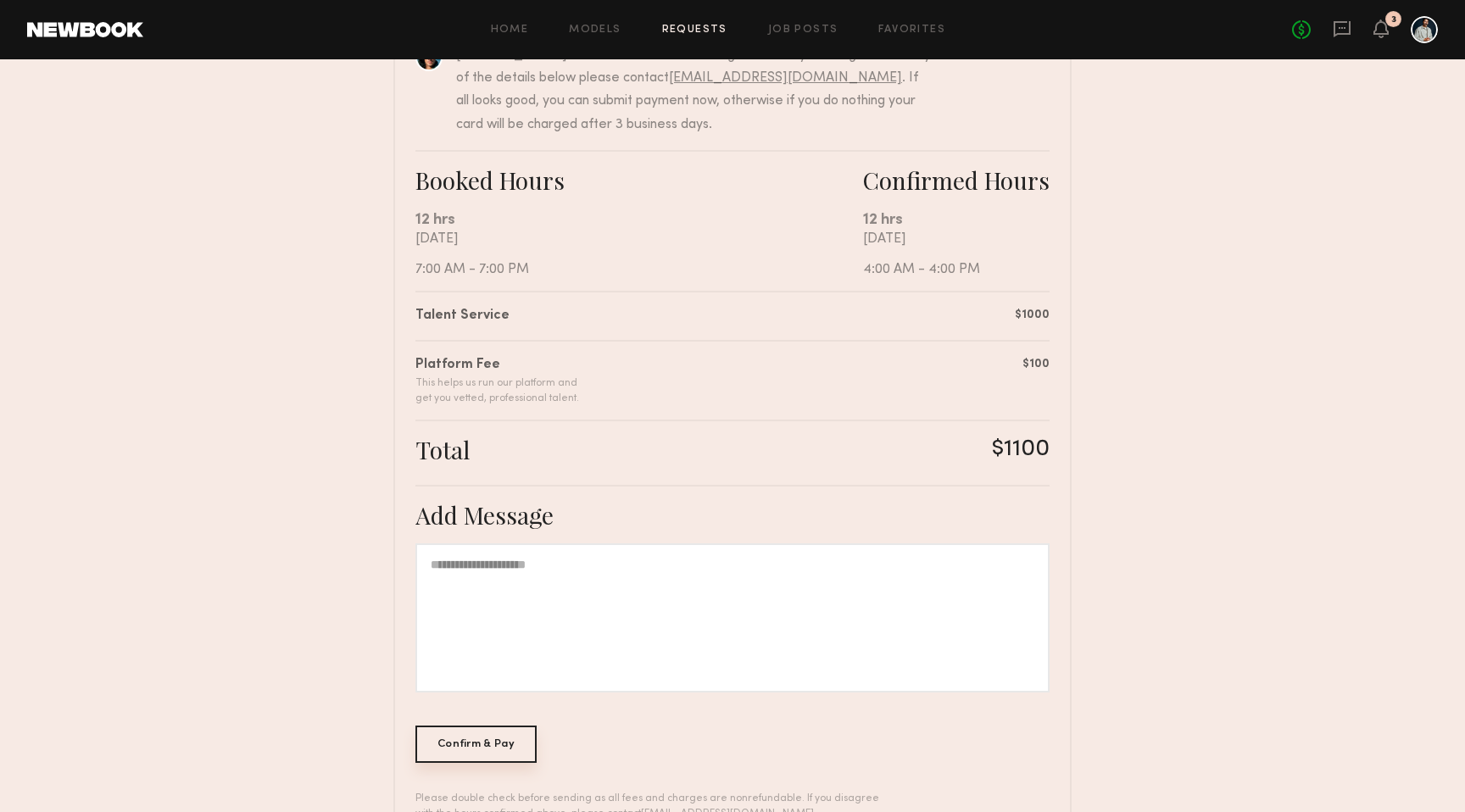
click at [483, 748] on div "Confirm & Pay" at bounding box center [476, 744] width 121 height 37
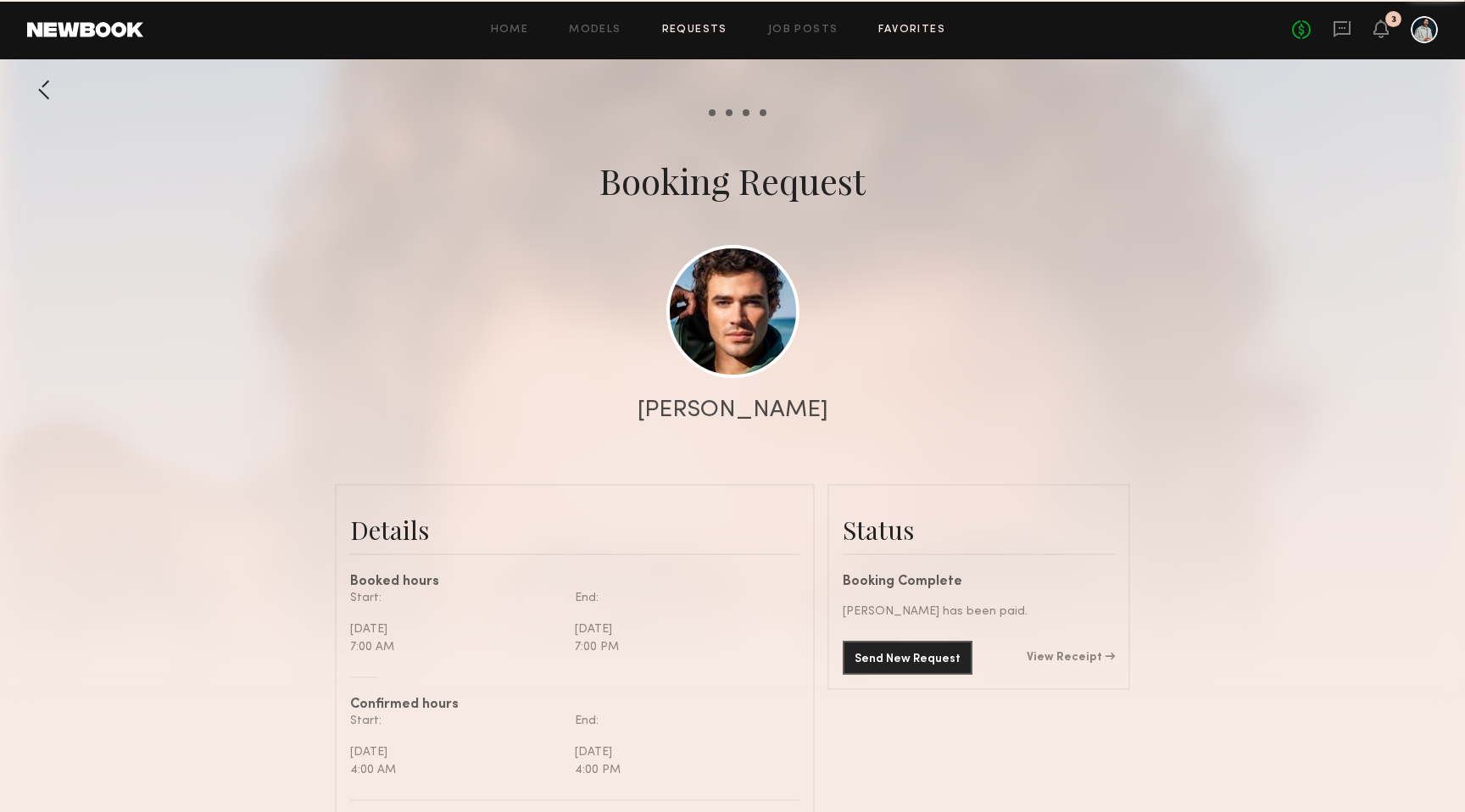
scroll to position [912, 0]
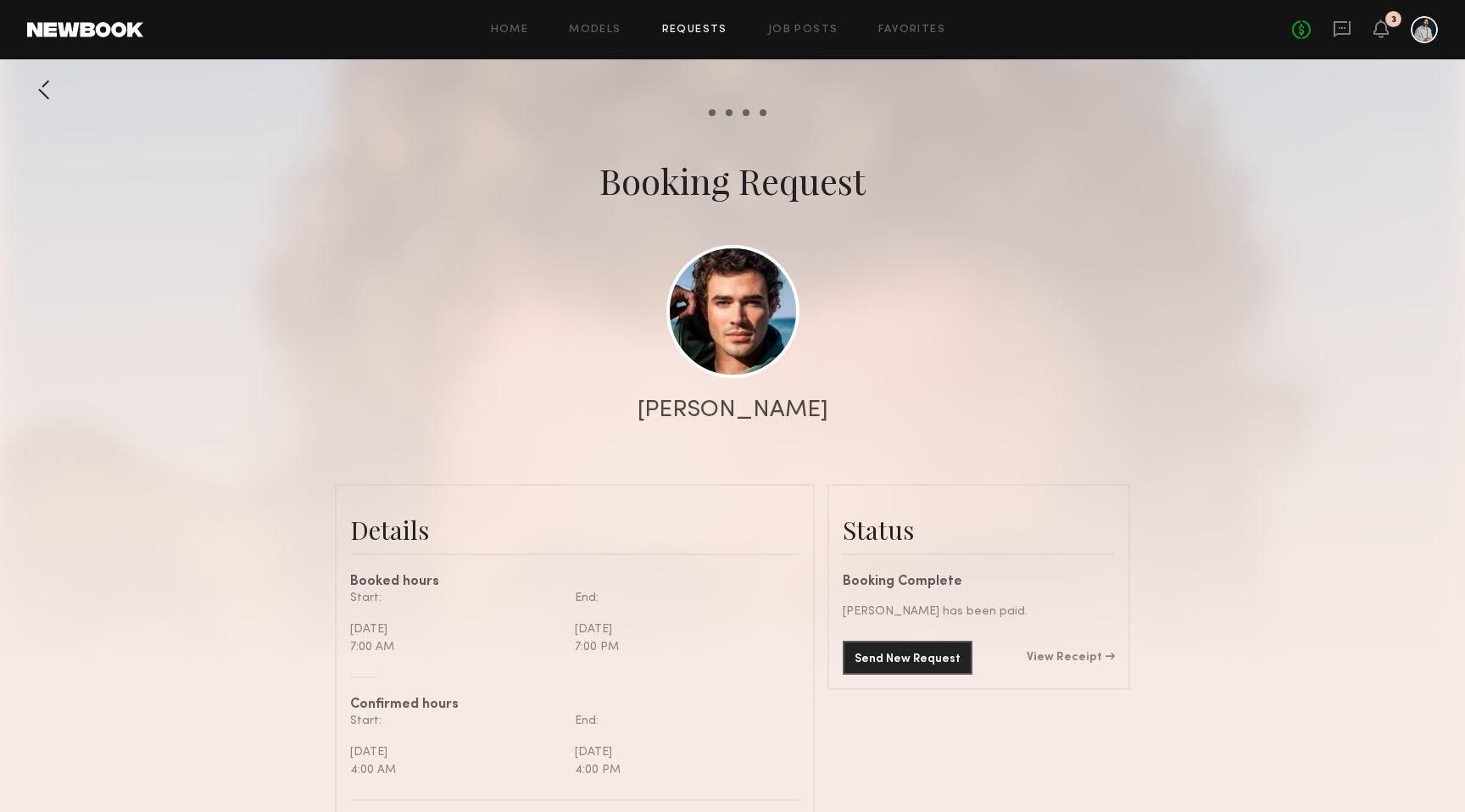
click at [1394, 41] on div "No fees up to $5,000 3" at bounding box center [1365, 30] width 145 height 27
click at [1383, 29] on icon at bounding box center [1381, 28] width 14 height 12
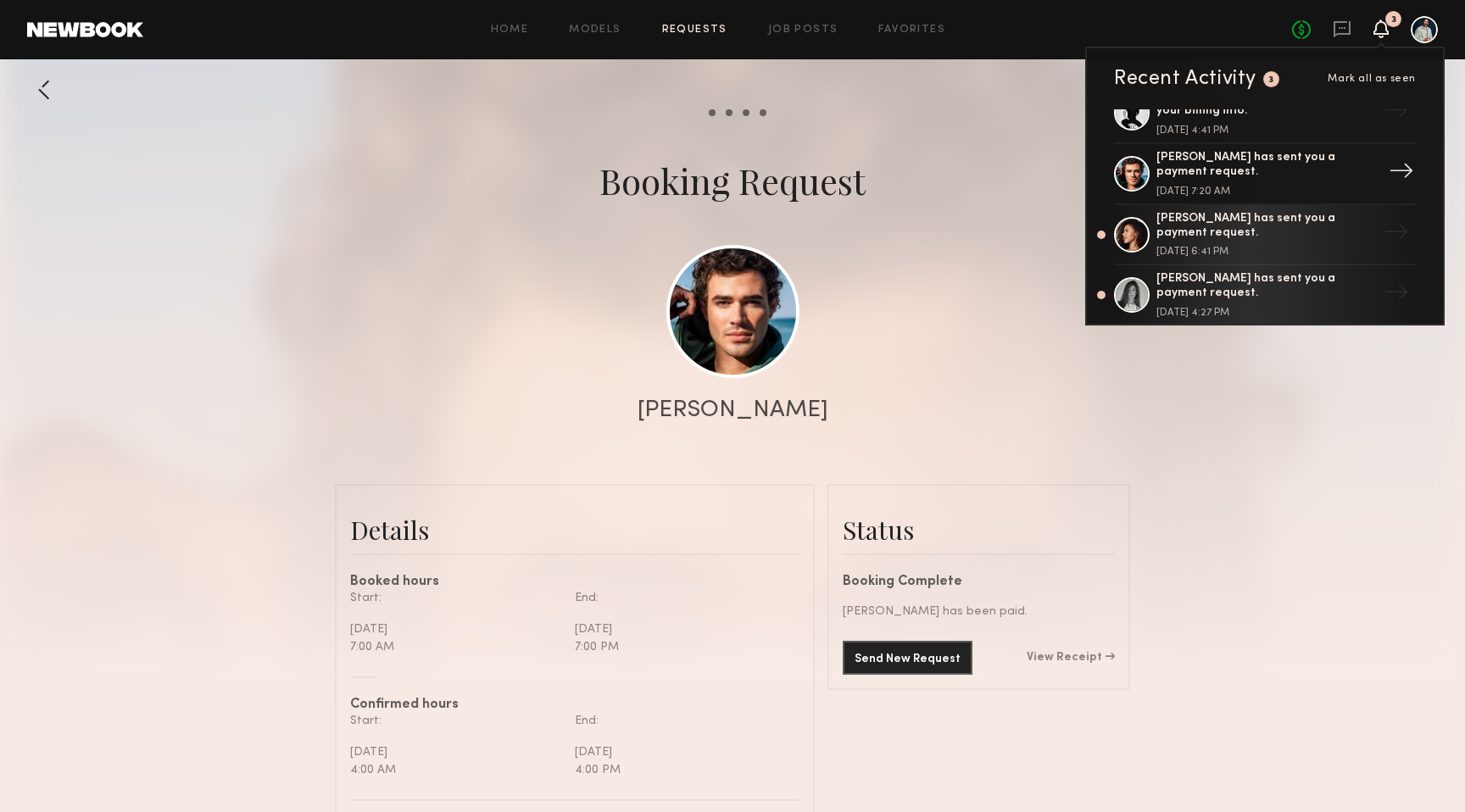
scroll to position [91, 0]
click at [1222, 229] on div "[PERSON_NAME] has sent you a payment request." at bounding box center [1266, 224] width 220 height 29
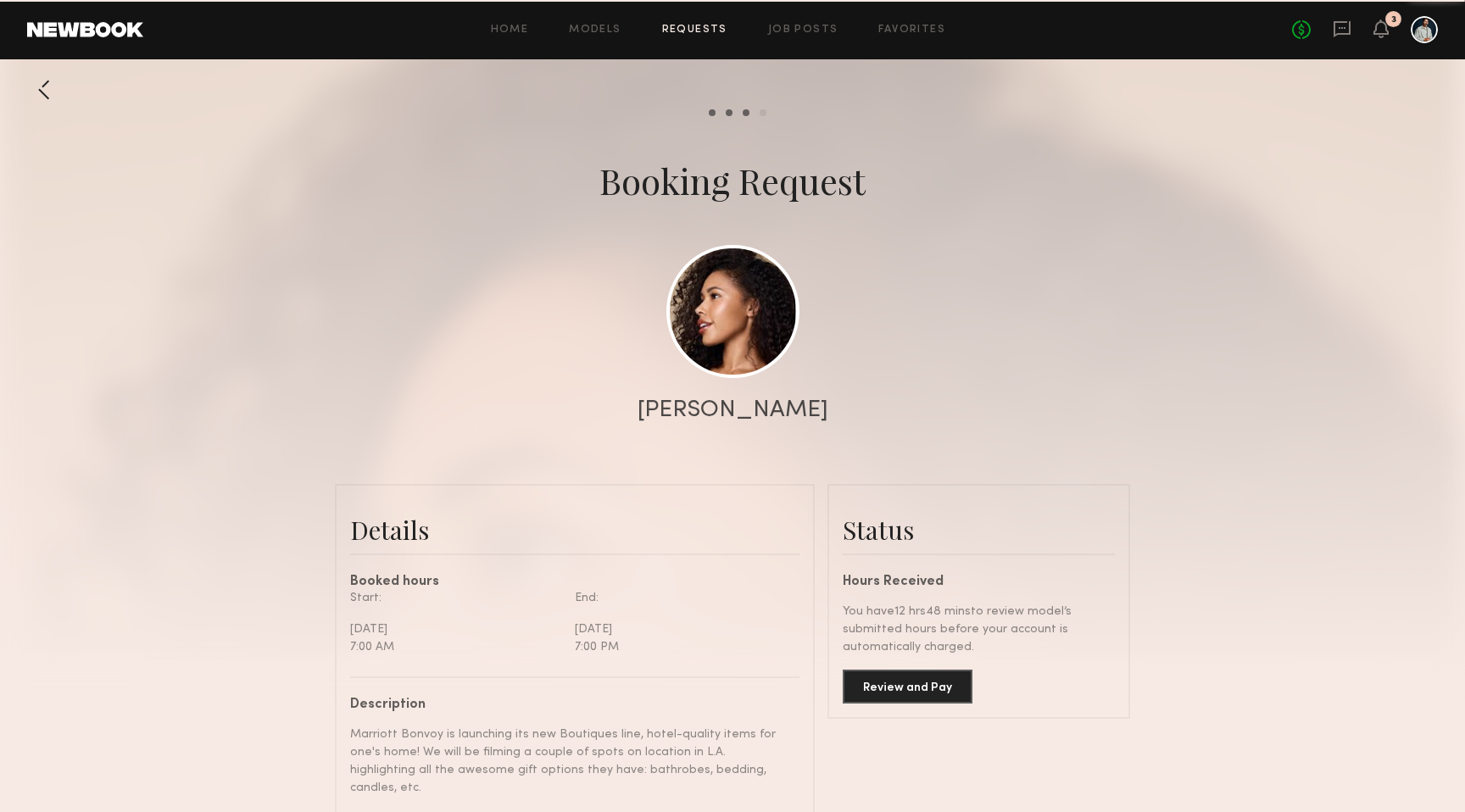
scroll to position [1075, 0]
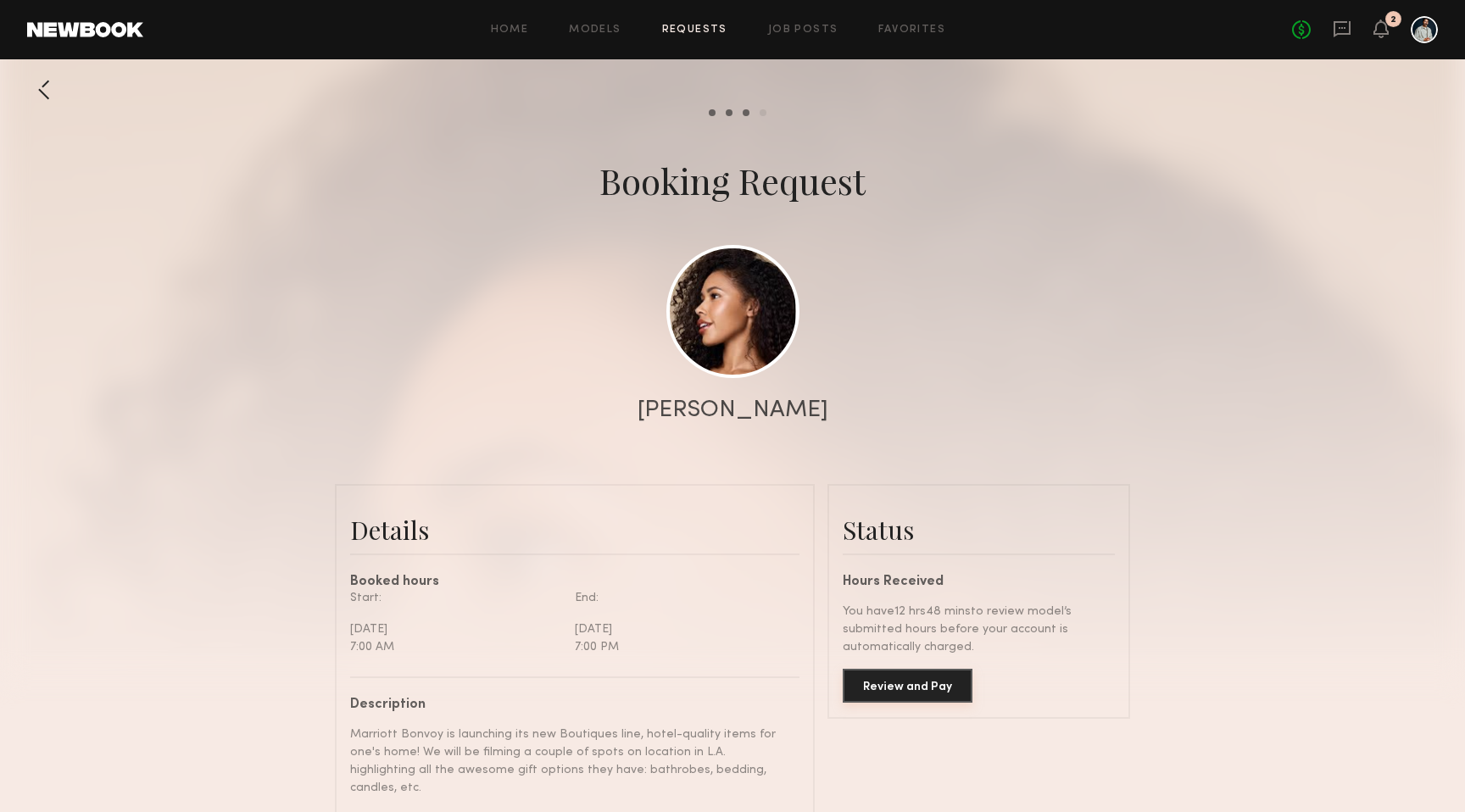
click at [924, 675] on button "Review and Pay" at bounding box center [907, 685] width 130 height 34
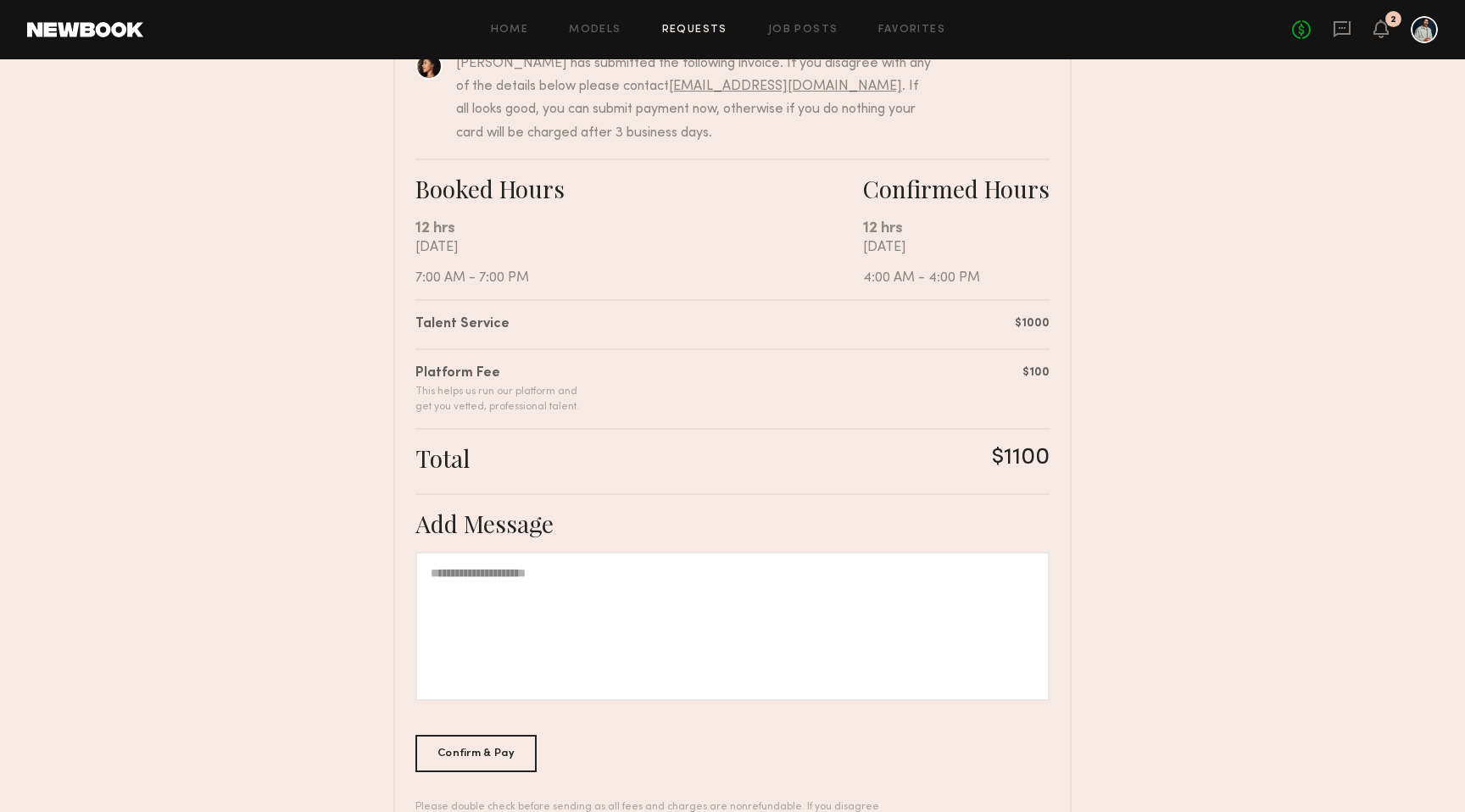
scroll to position [271, 0]
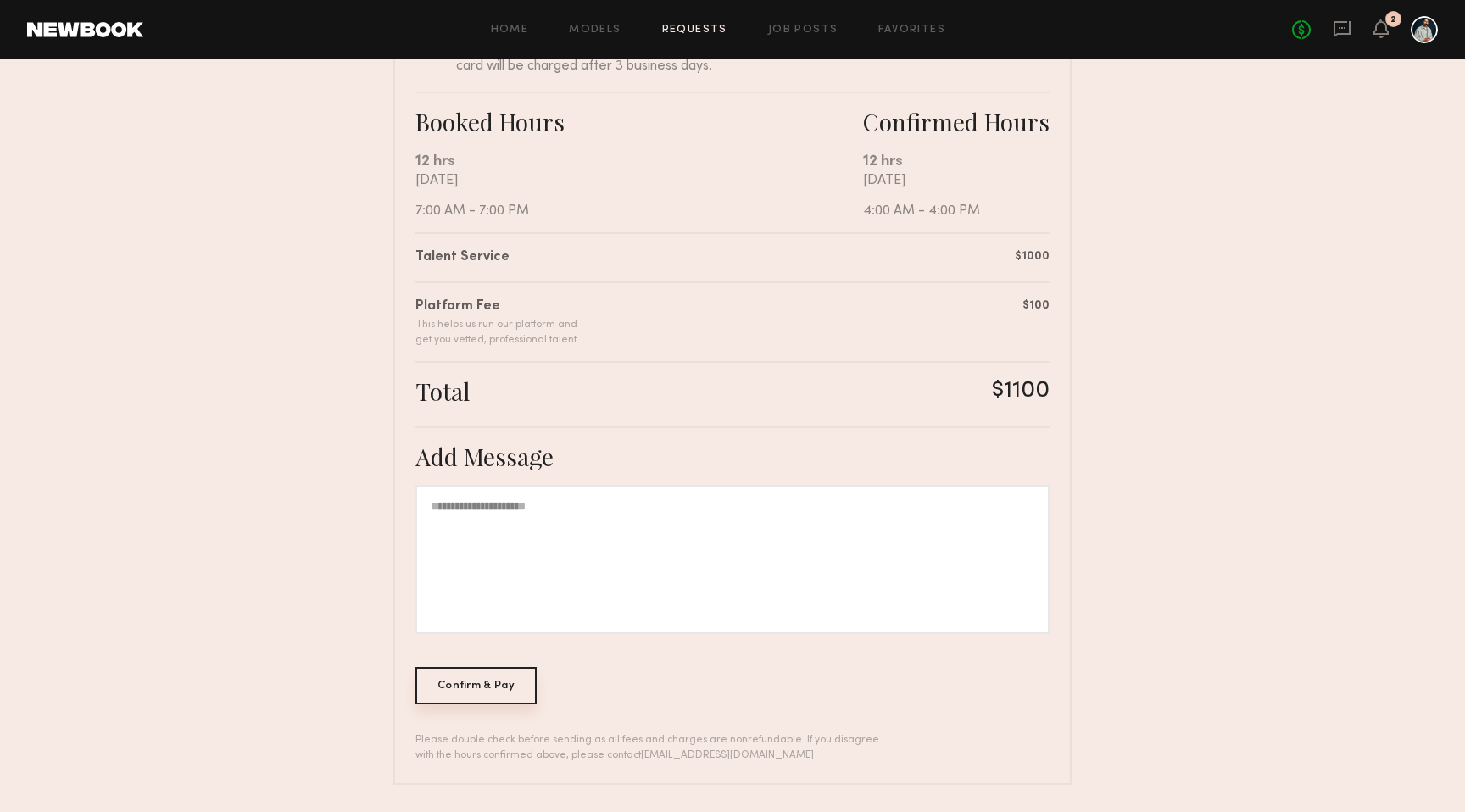
click at [497, 691] on div "Confirm & Pay" at bounding box center [476, 685] width 121 height 37
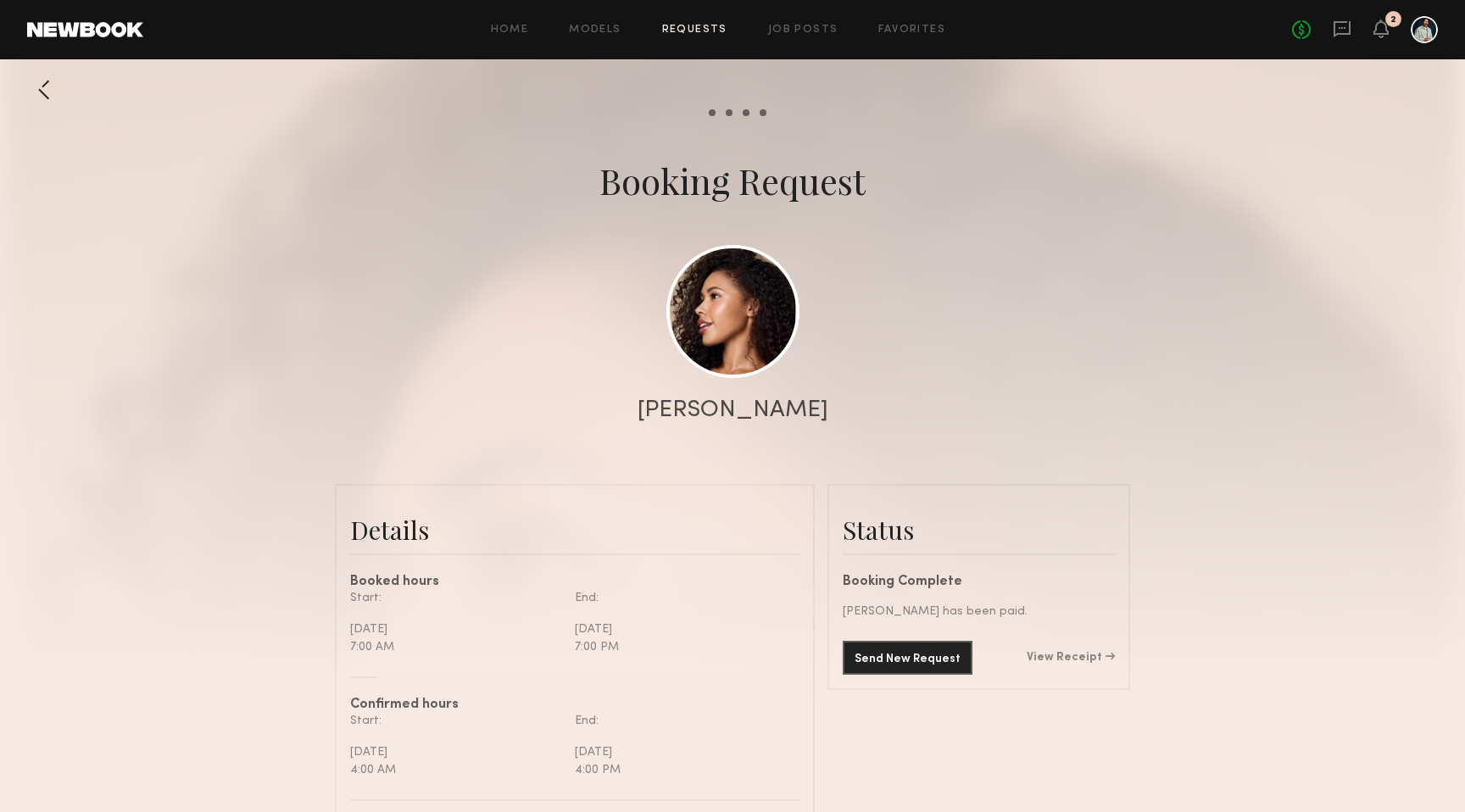
scroll to position [1075, 0]
click at [1377, 33] on icon at bounding box center [1381, 28] width 14 height 12
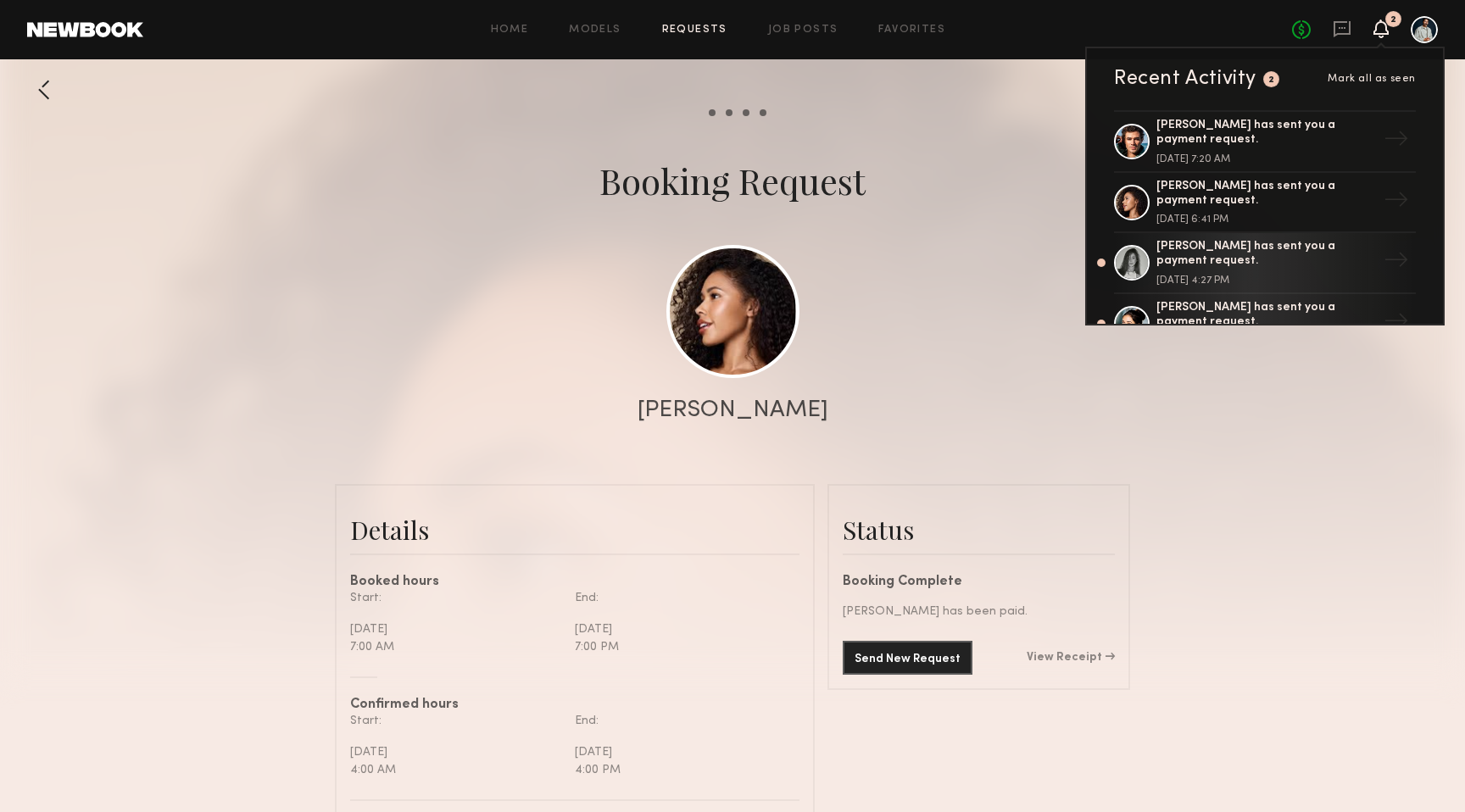
scroll to position [162, 0]
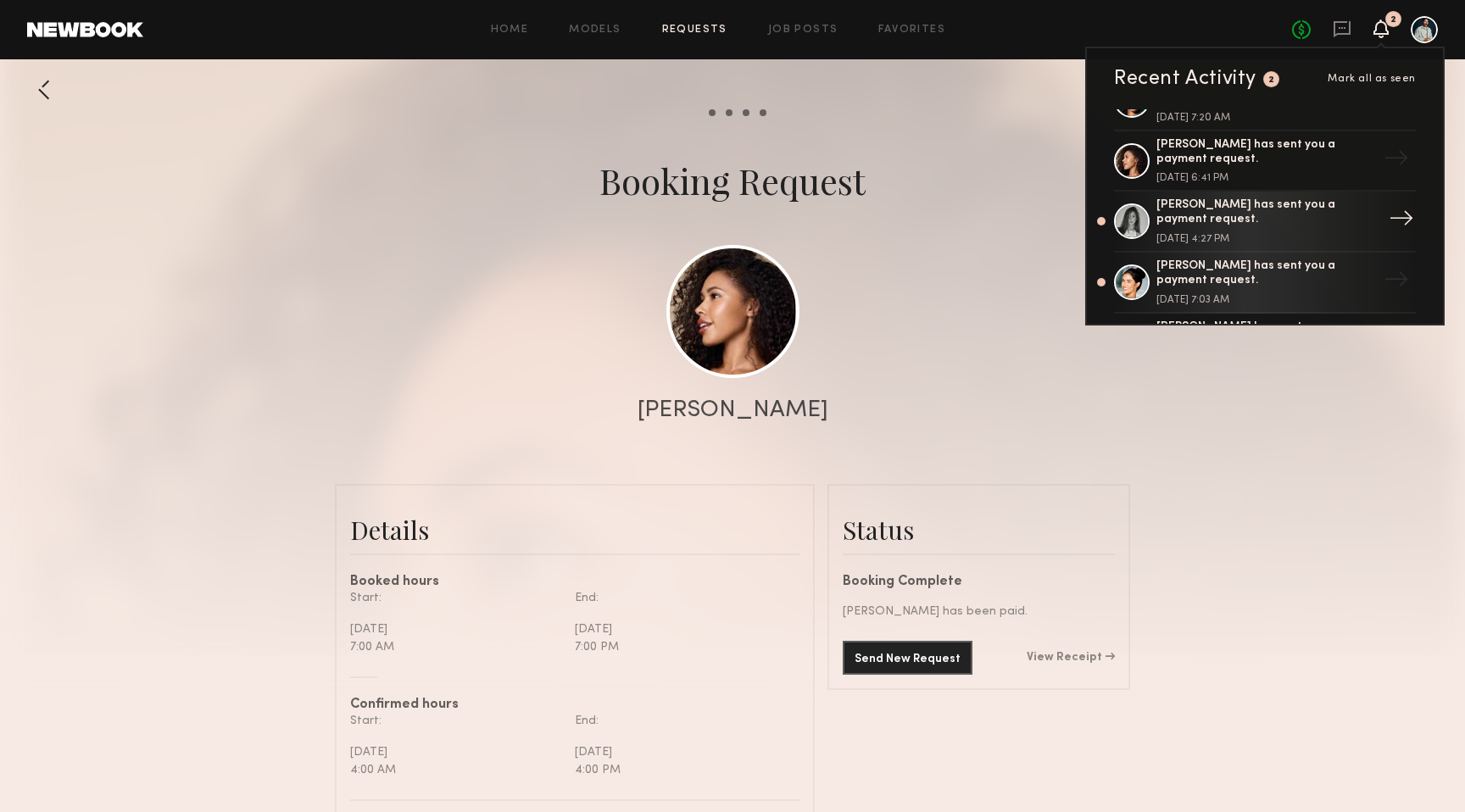
click at [1292, 212] on div "[PERSON_NAME] has sent you a payment request." at bounding box center [1266, 213] width 220 height 29
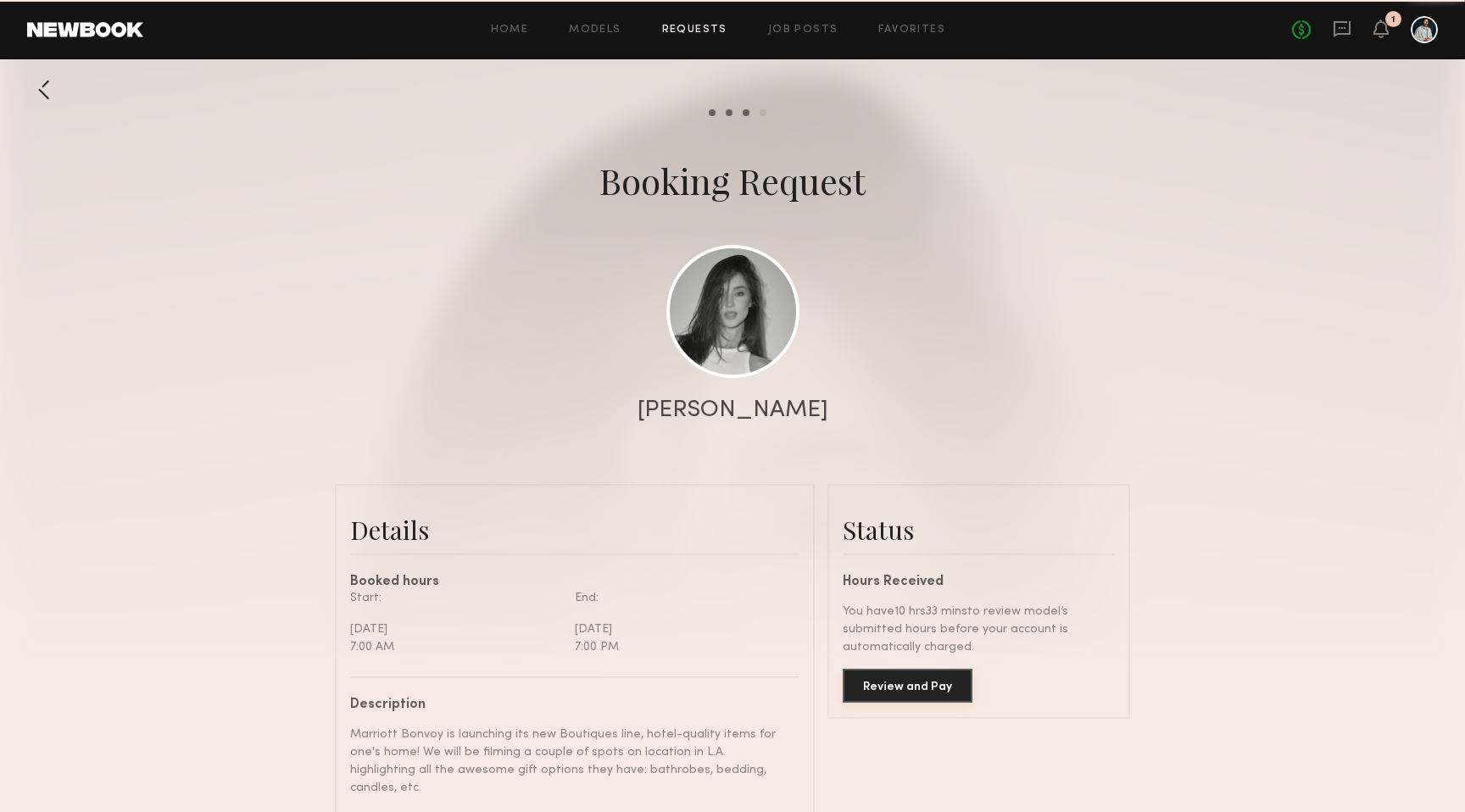
scroll to position [1257, 0]
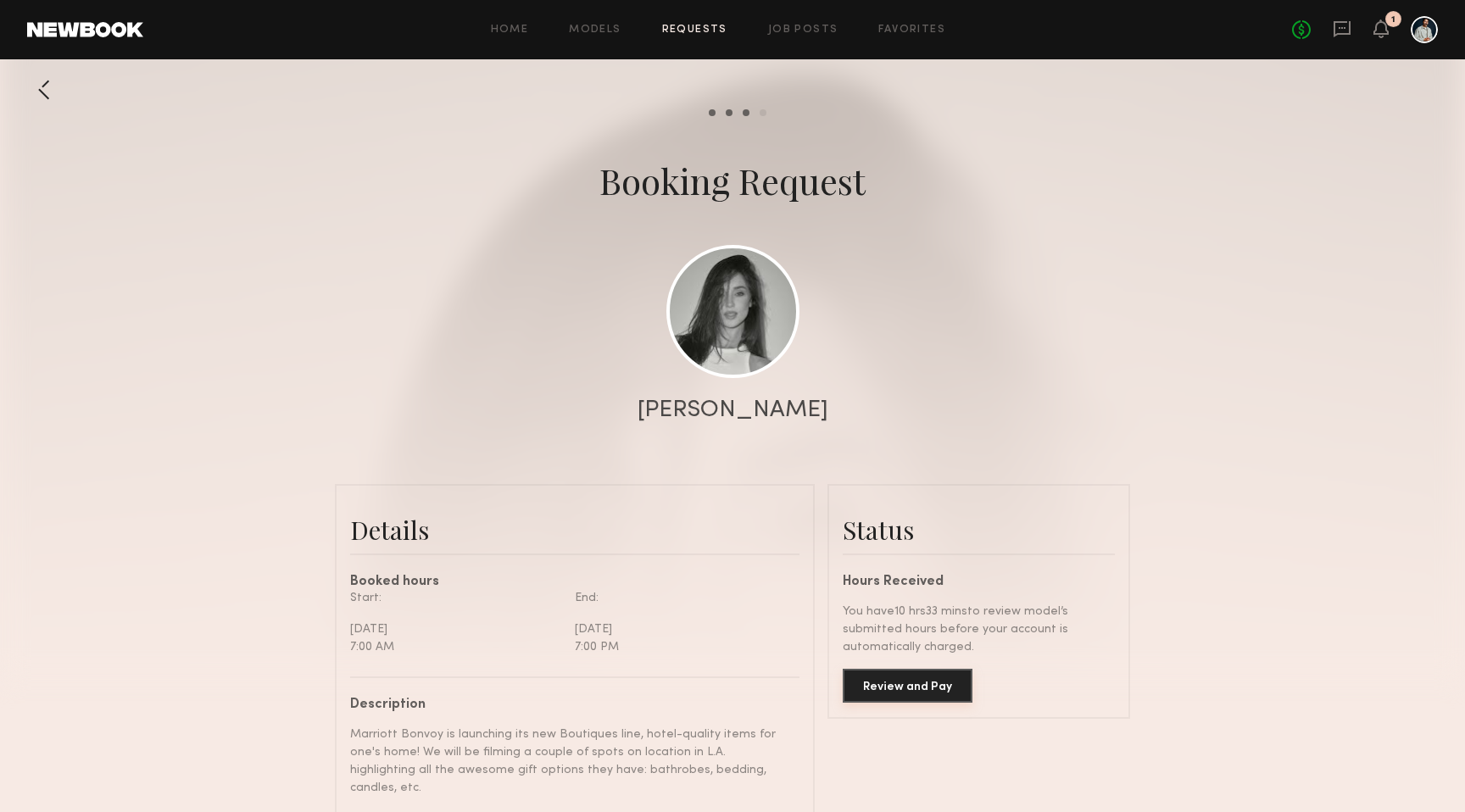
click at [929, 688] on button "Review and Pay" at bounding box center [907, 685] width 130 height 34
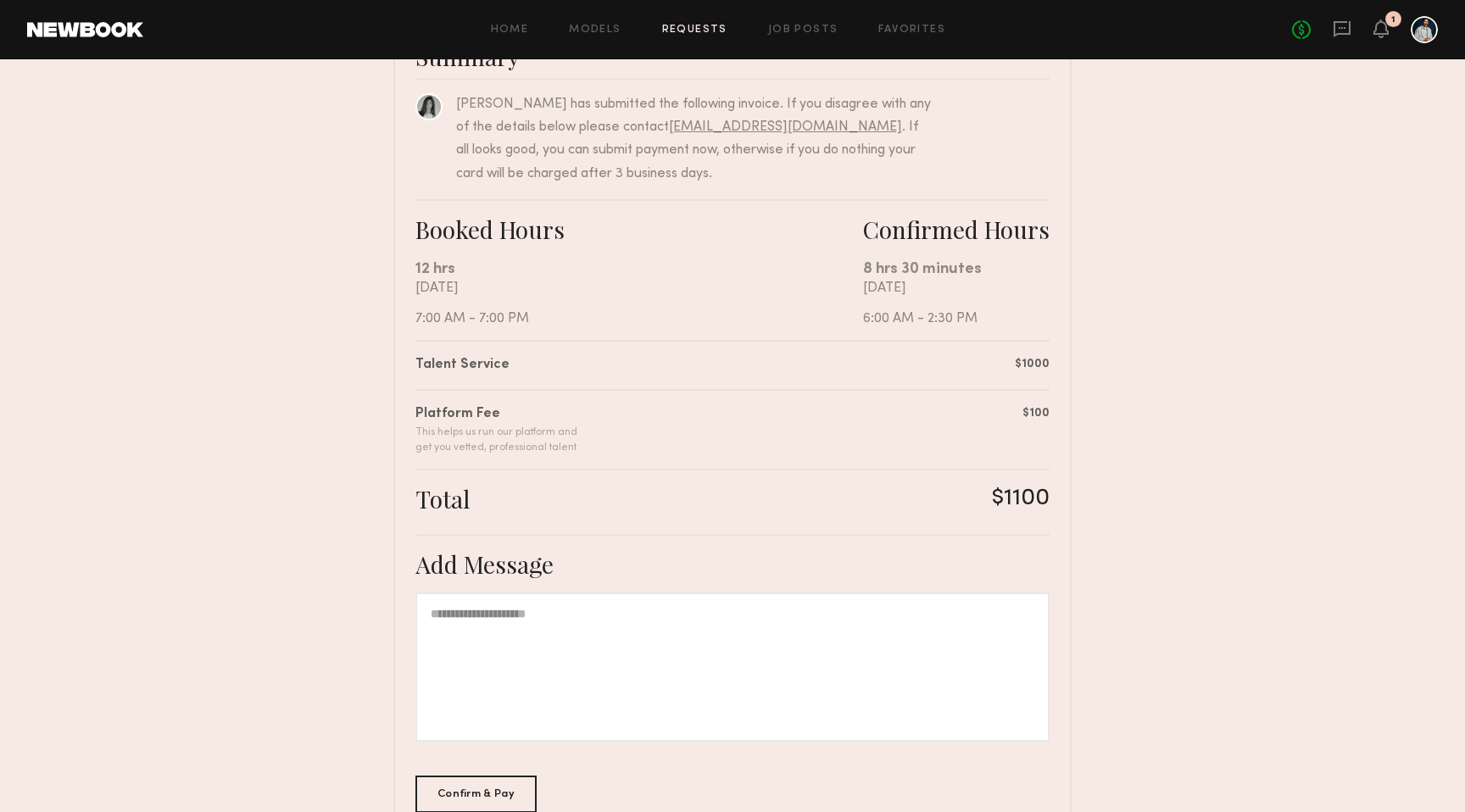
scroll to position [263, 0]
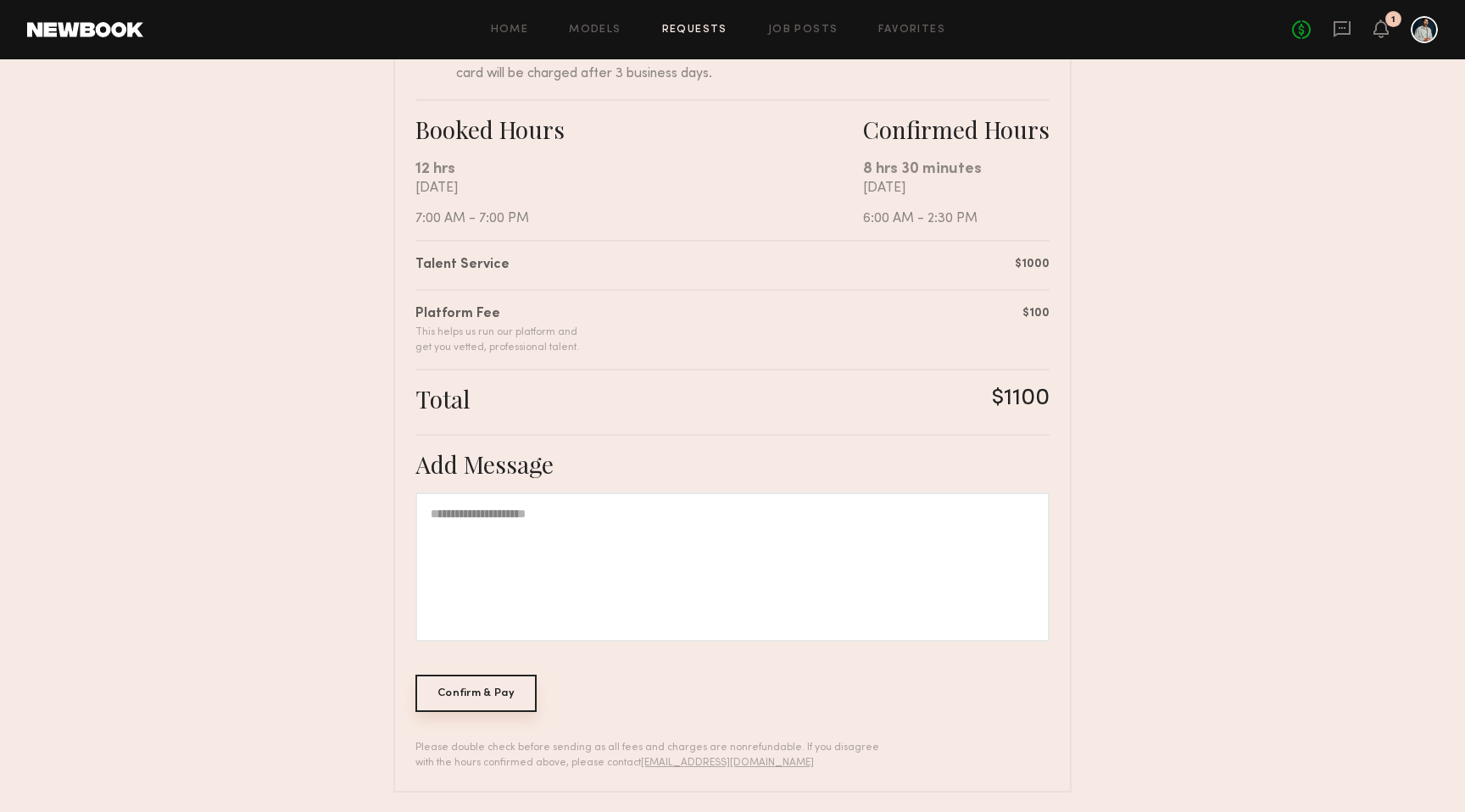
click at [517, 693] on div "Confirm & Pay" at bounding box center [476, 693] width 121 height 37
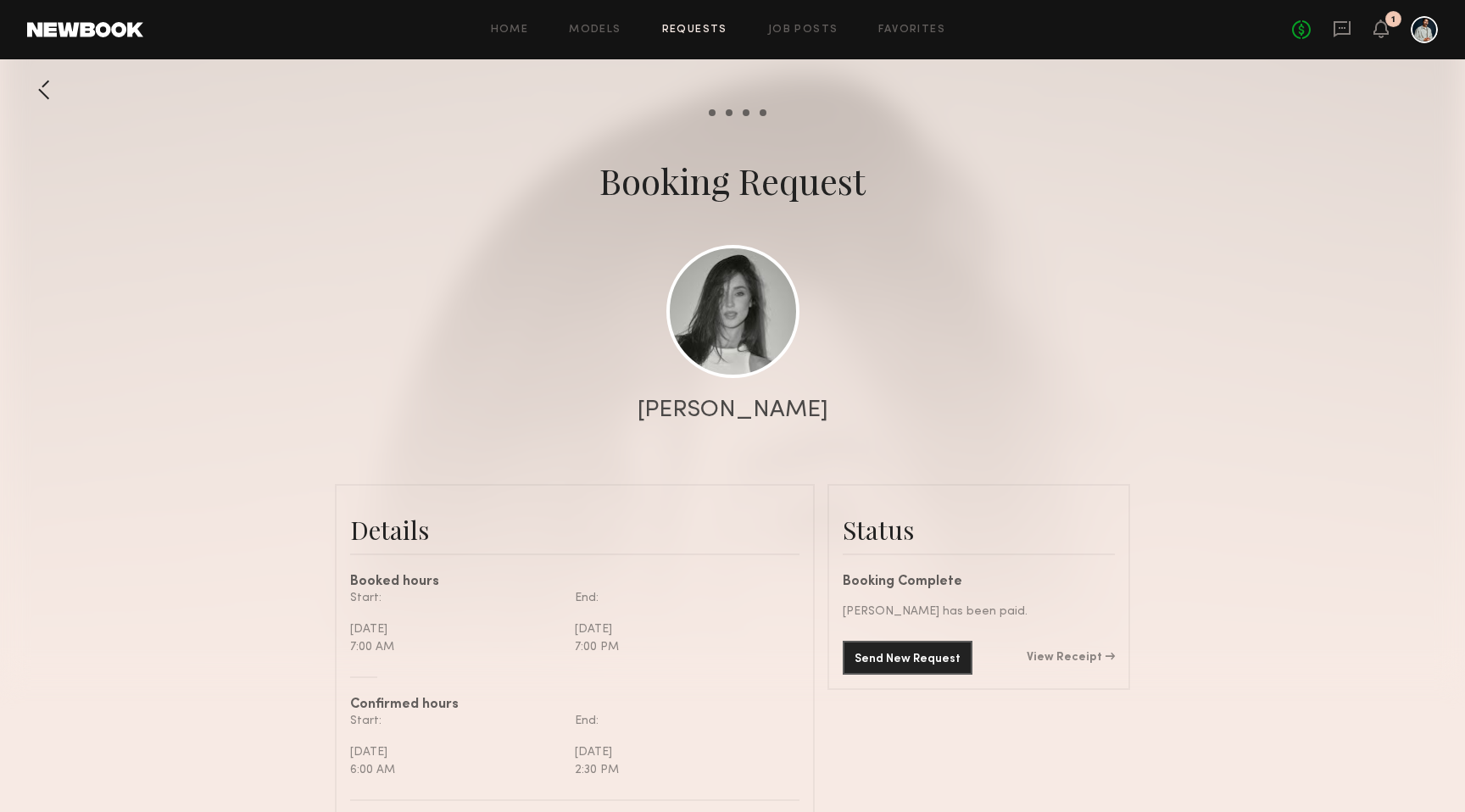
scroll to position [1257, 0]
click at [1385, 28] on icon at bounding box center [1381, 28] width 14 height 12
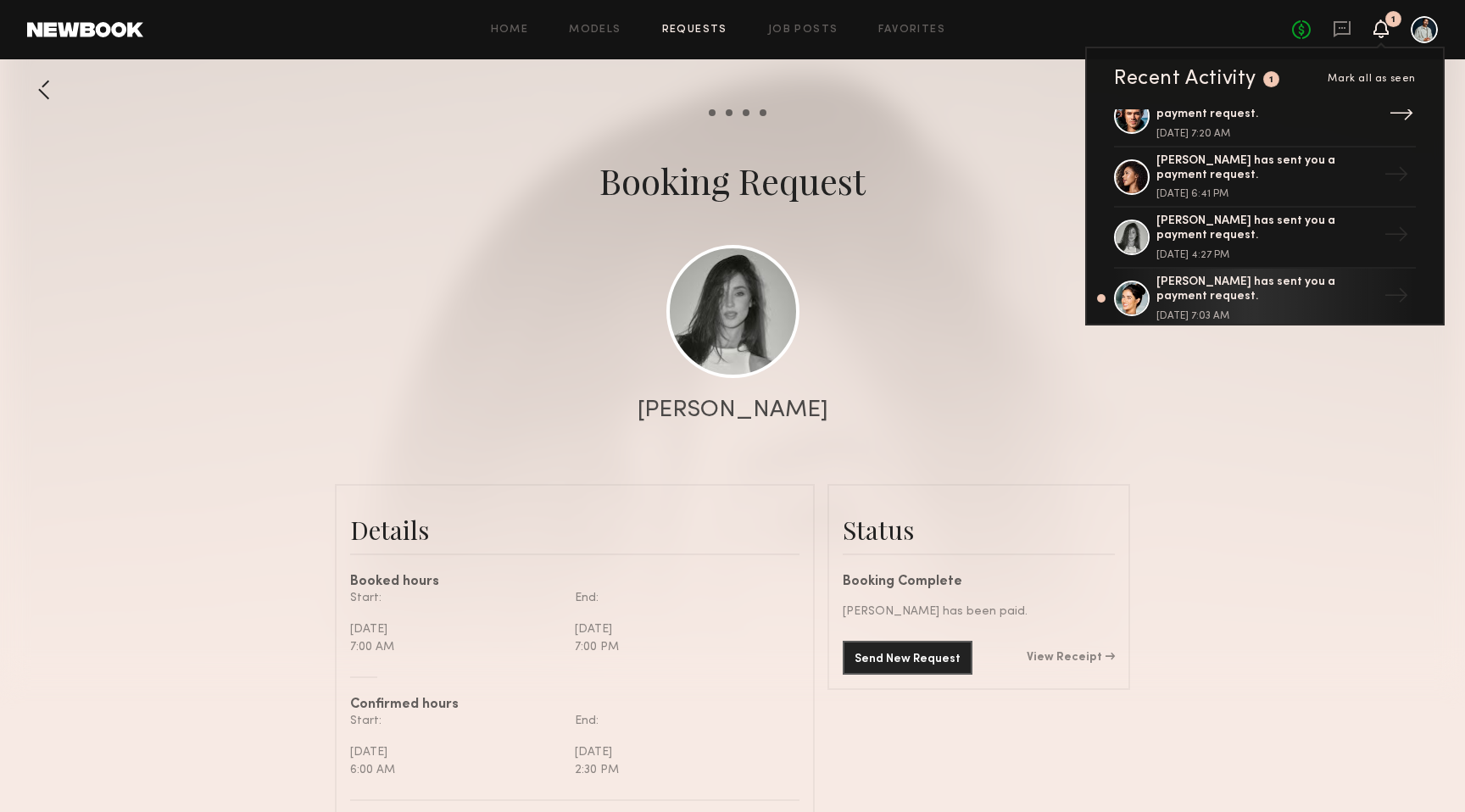
scroll to position [146, 0]
click at [1267, 297] on div "[PERSON_NAME] has sent you a payment request. [DATE] 7:03 AM" at bounding box center [1266, 297] width 220 height 46
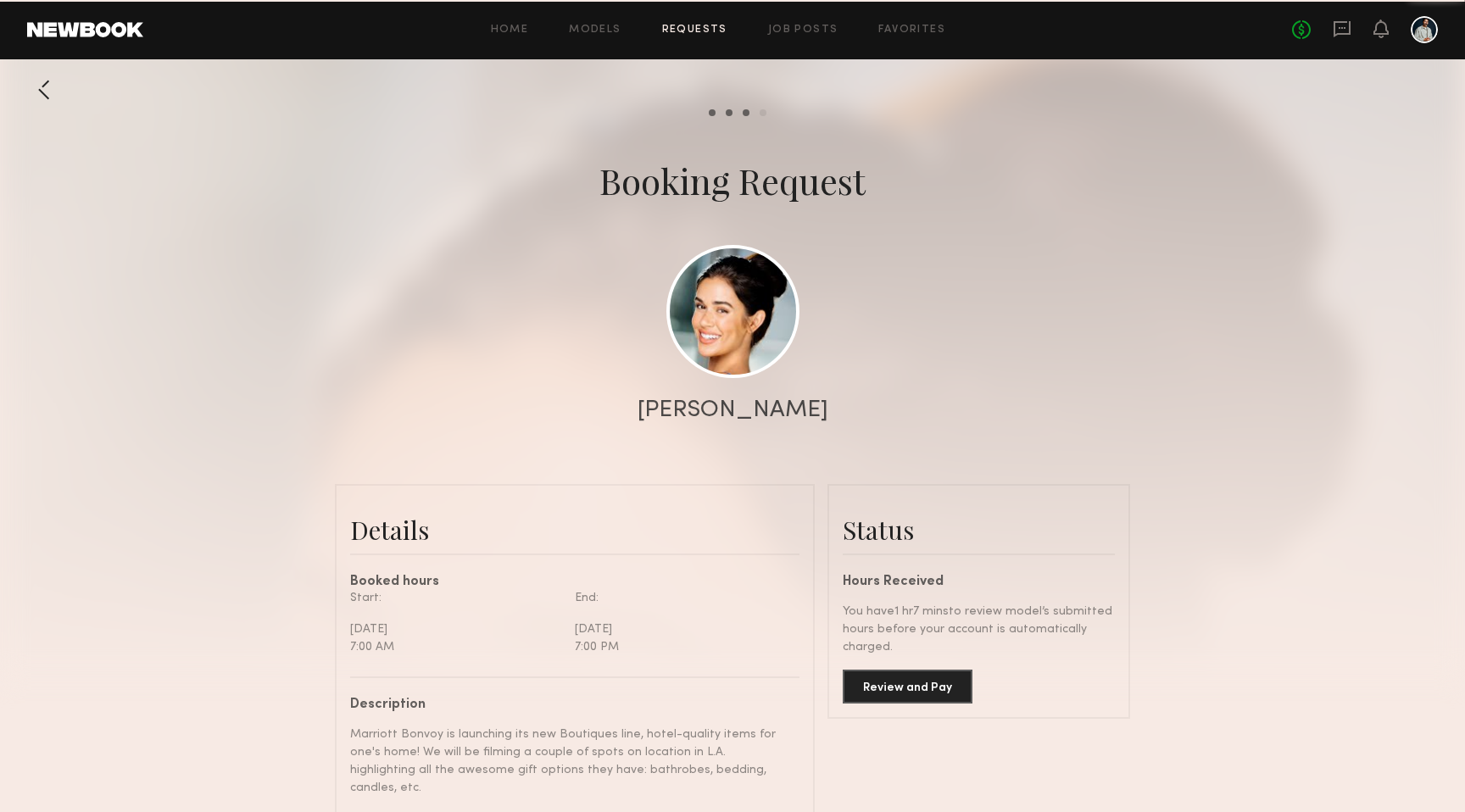
scroll to position [1184, 0]
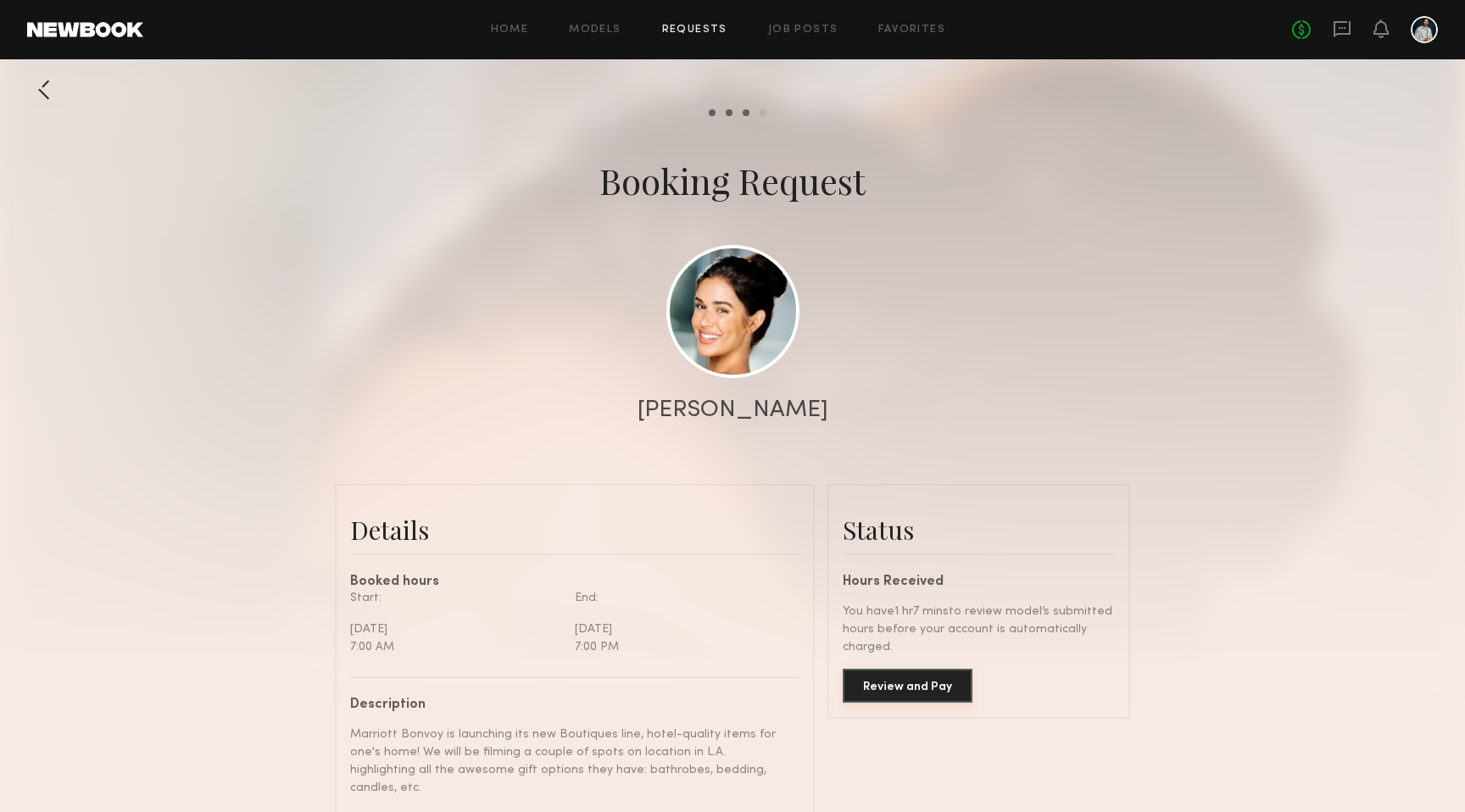
click at [891, 677] on button "Review and Pay" at bounding box center [907, 685] width 130 height 34
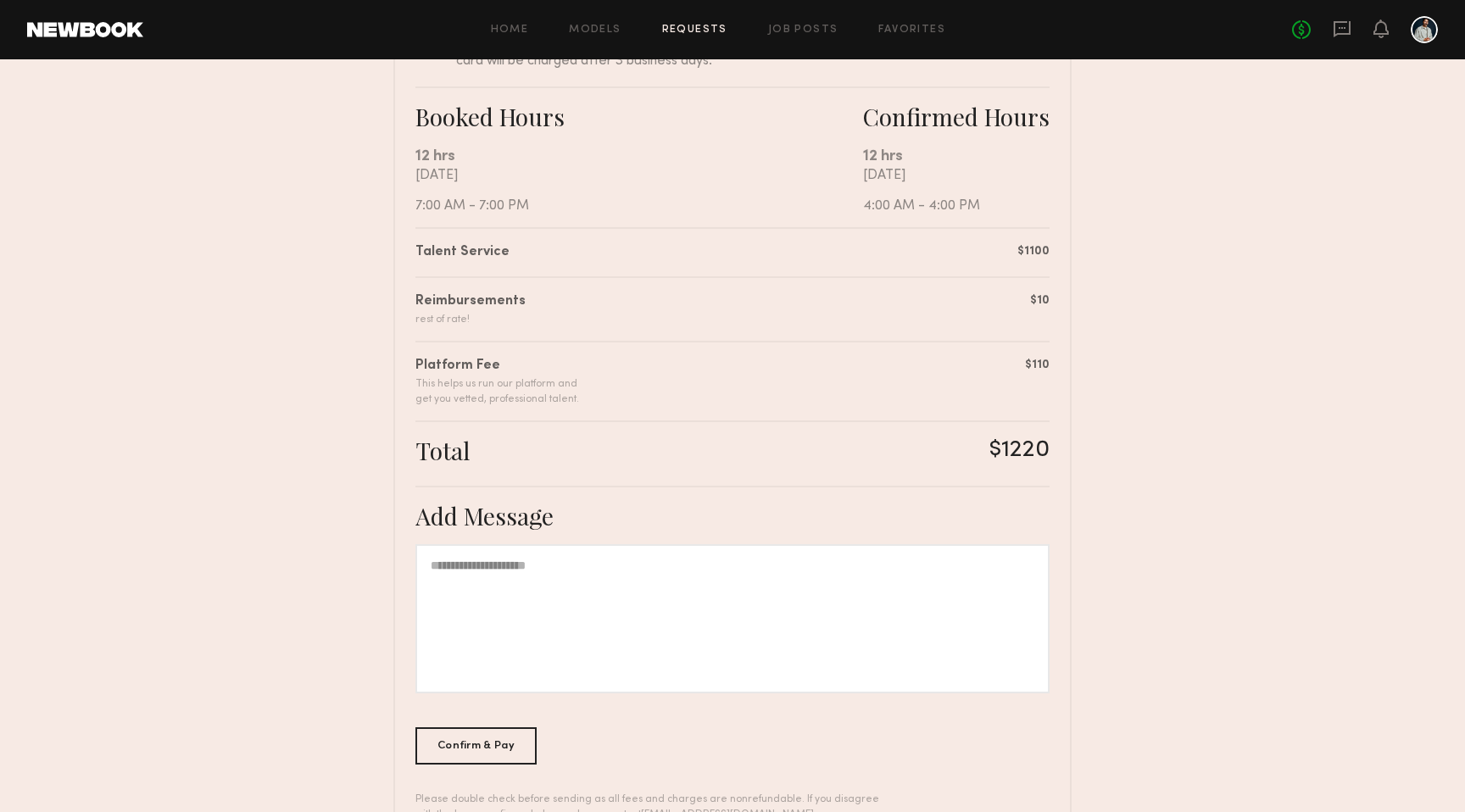
scroll to position [277, 0]
click at [479, 746] on div "Confirm & Pay" at bounding box center [476, 744] width 121 height 37
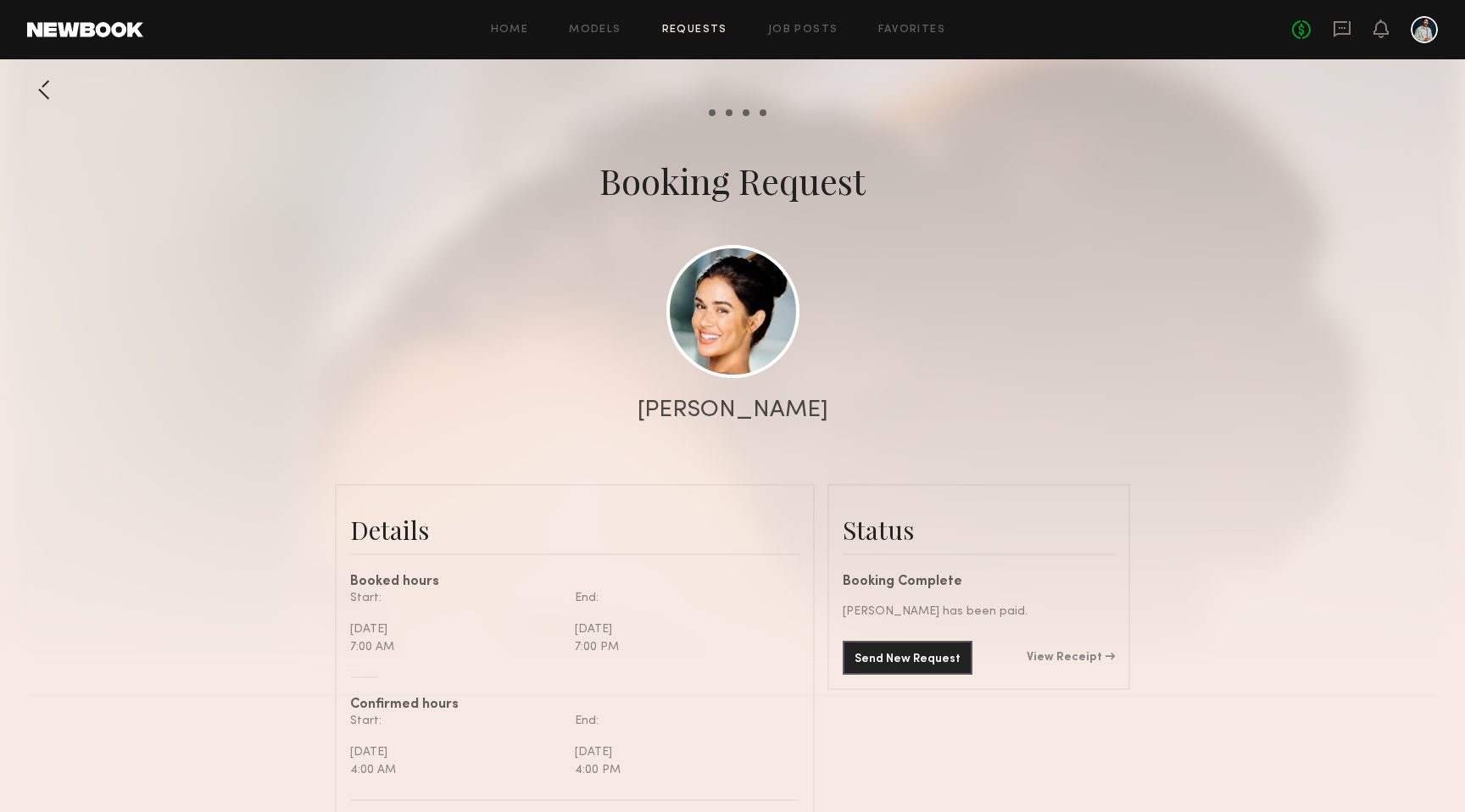
scroll to position [1184, 0]
